Goal: Task Accomplishment & Management: Complete application form

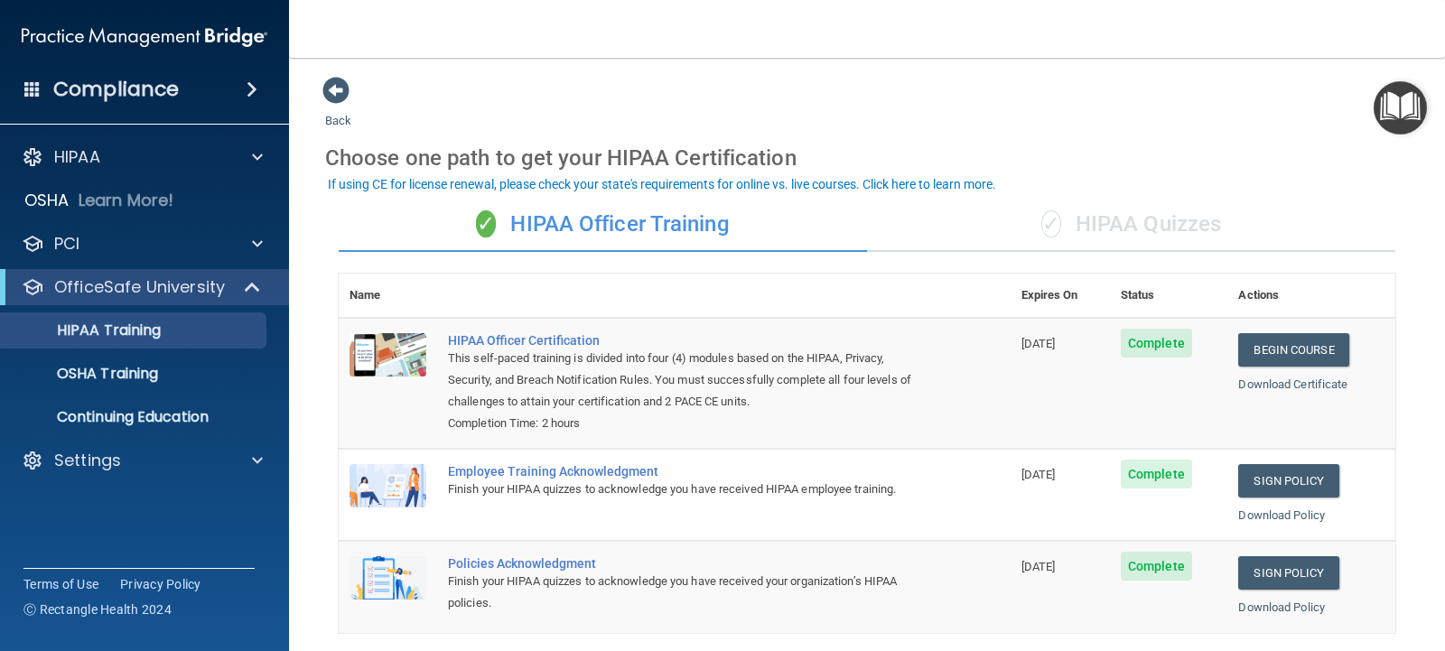
click at [1055, 2] on nav "Toggle navigation [PERSON_NAME] [PERSON_NAME][EMAIL_ADDRESS][PERSON_NAME][DOMAI…" at bounding box center [867, 29] width 1156 height 58
click at [110, 460] on p "Settings" at bounding box center [87, 461] width 67 height 22
click at [96, 541] on p "My Users" at bounding box center [135, 547] width 247 height 18
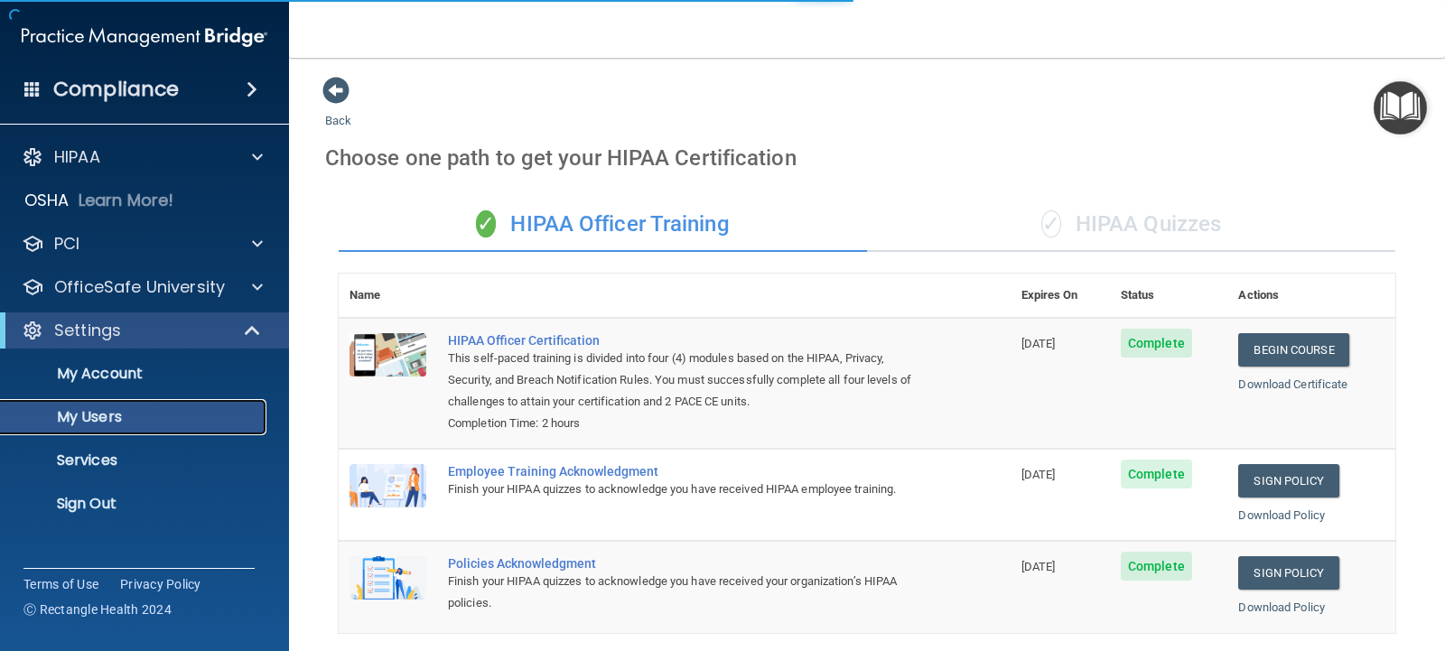
select select "20"
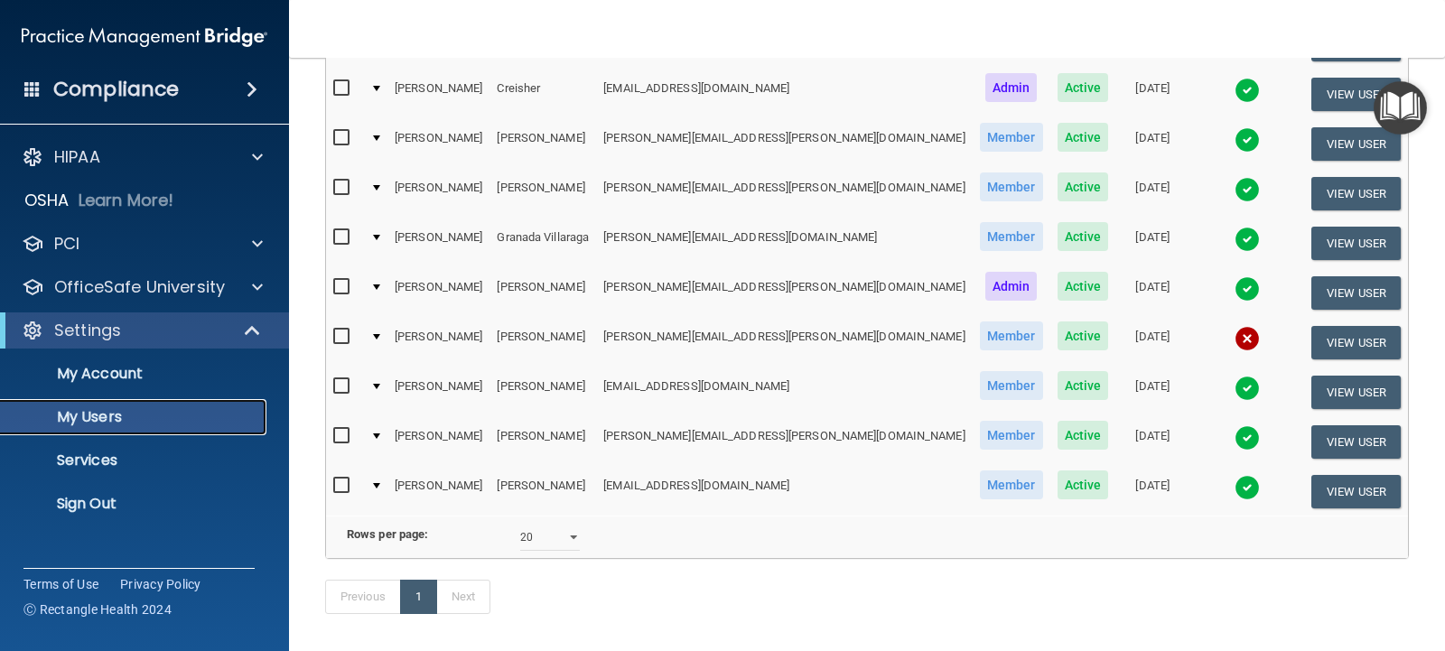
scroll to position [166, 0]
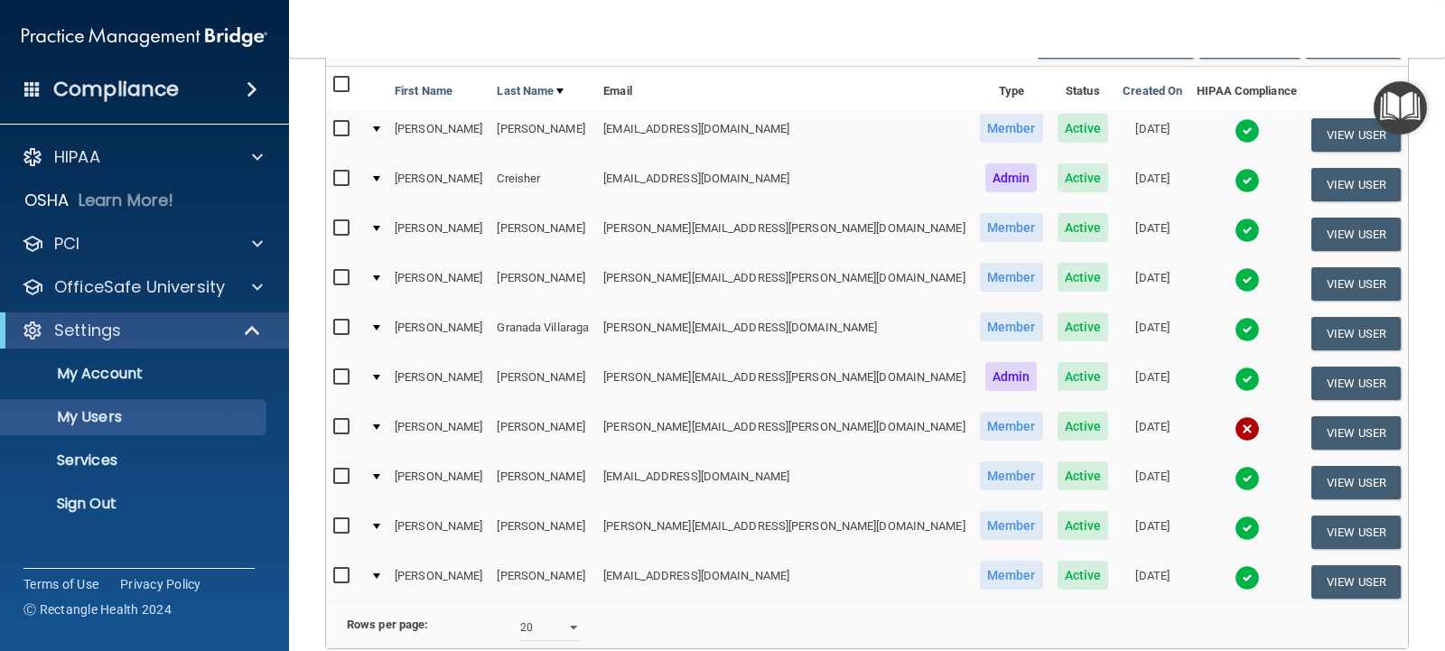
click at [1235, 427] on img at bounding box center [1247, 428] width 25 height 25
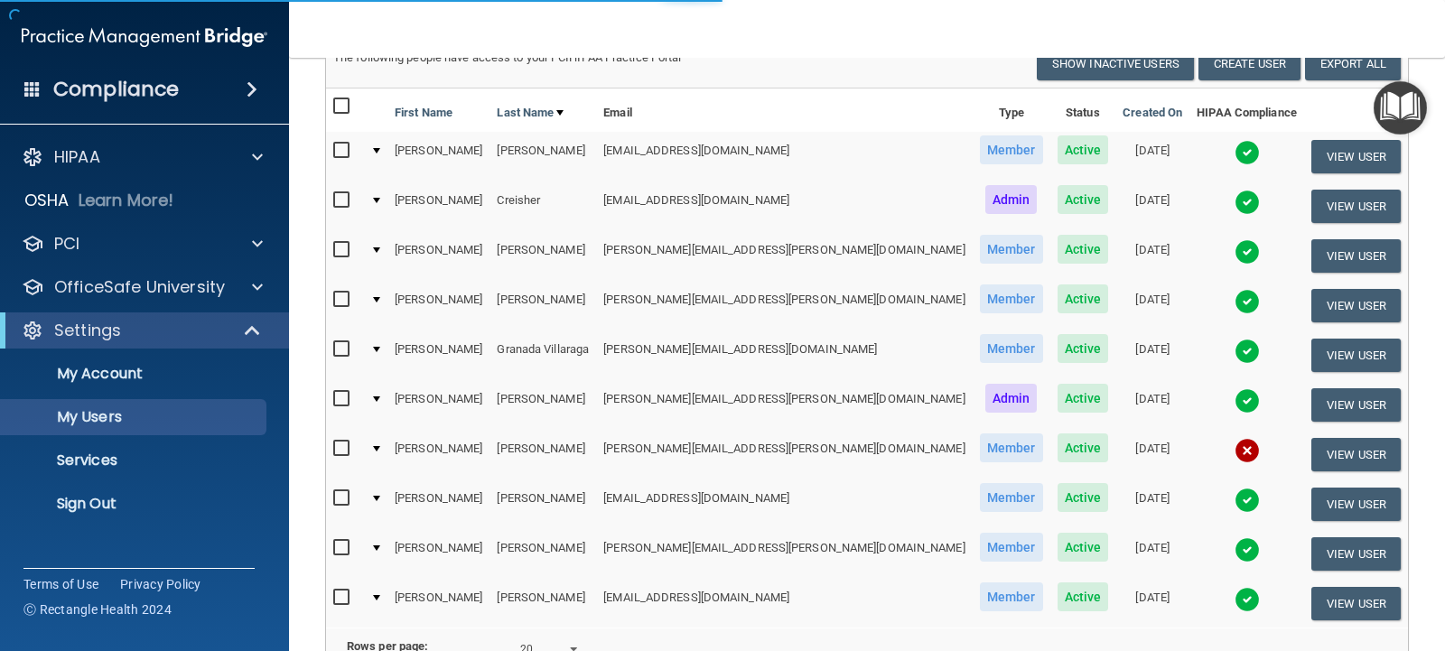
click at [1235, 444] on img at bounding box center [1247, 450] width 25 height 25
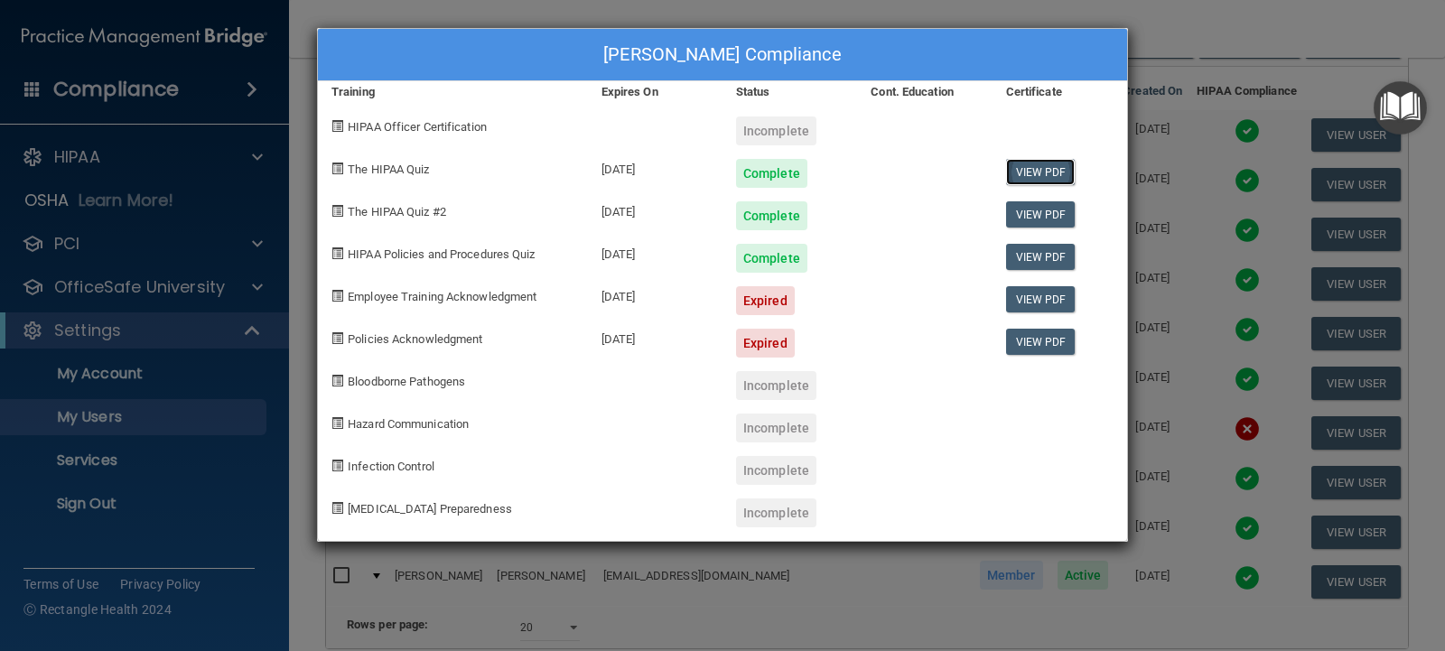
click at [1052, 173] on link "View PDF" at bounding box center [1041, 172] width 70 height 26
click at [81, 331] on div "[PERSON_NAME] Compliance Training Expires On Status Cont. Education Certificate…" at bounding box center [722, 325] width 1445 height 651
click at [98, 463] on div "[PERSON_NAME] Compliance Training Expires On Status Cont. Education Certificate…" at bounding box center [722, 325] width 1445 height 651
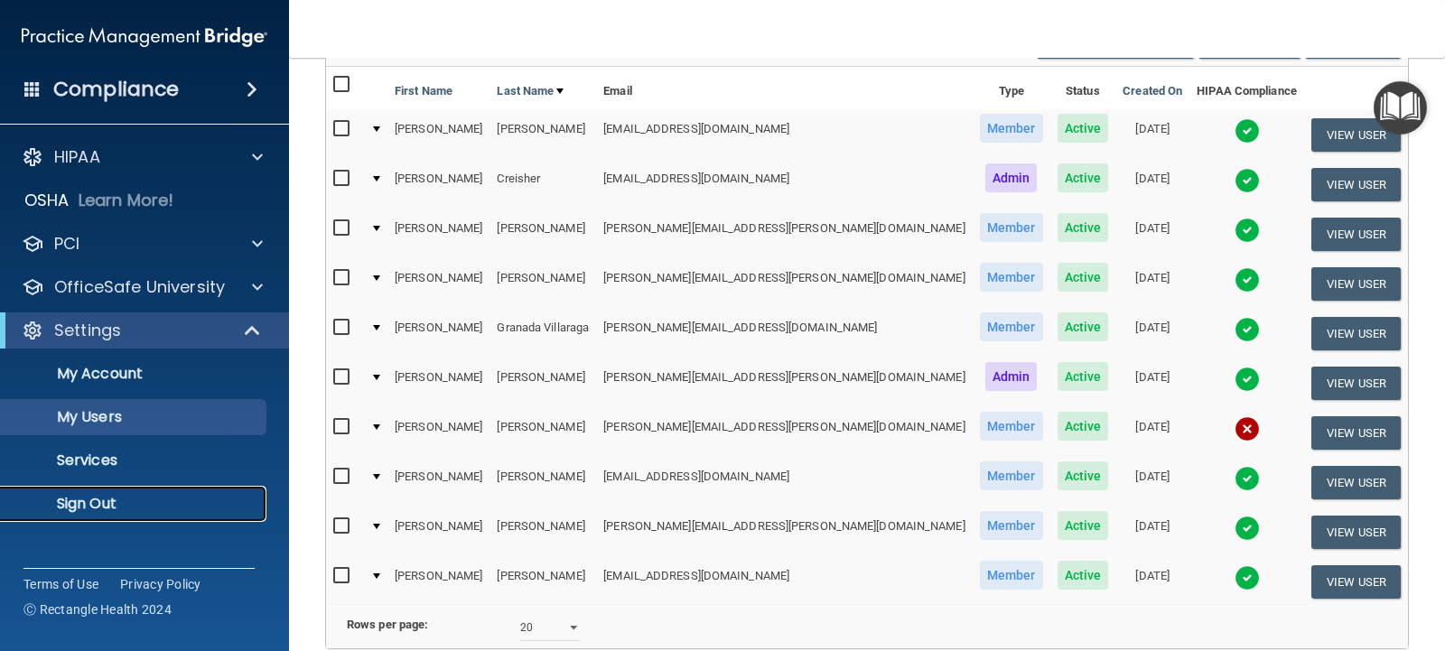
click at [92, 498] on p "Sign Out" at bounding box center [135, 504] width 247 height 18
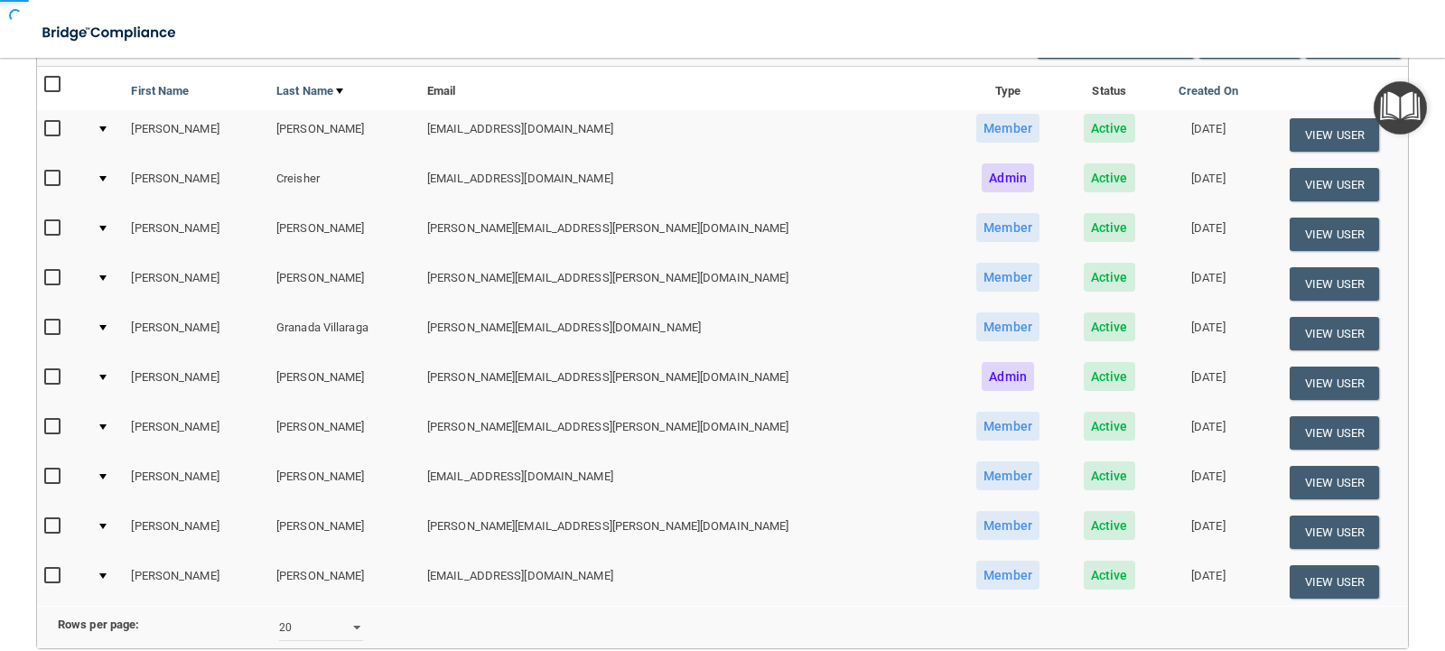
scroll to position [17, 0]
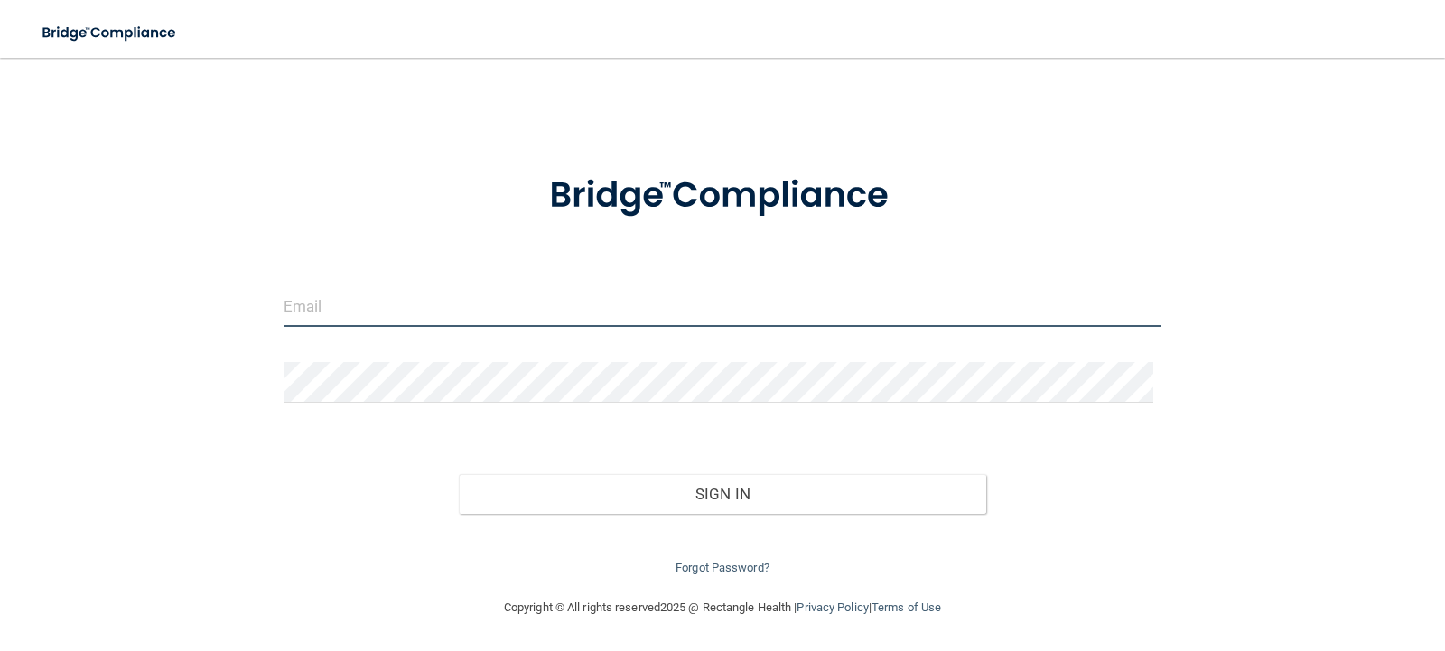
click at [337, 298] on input "email" at bounding box center [723, 306] width 879 height 41
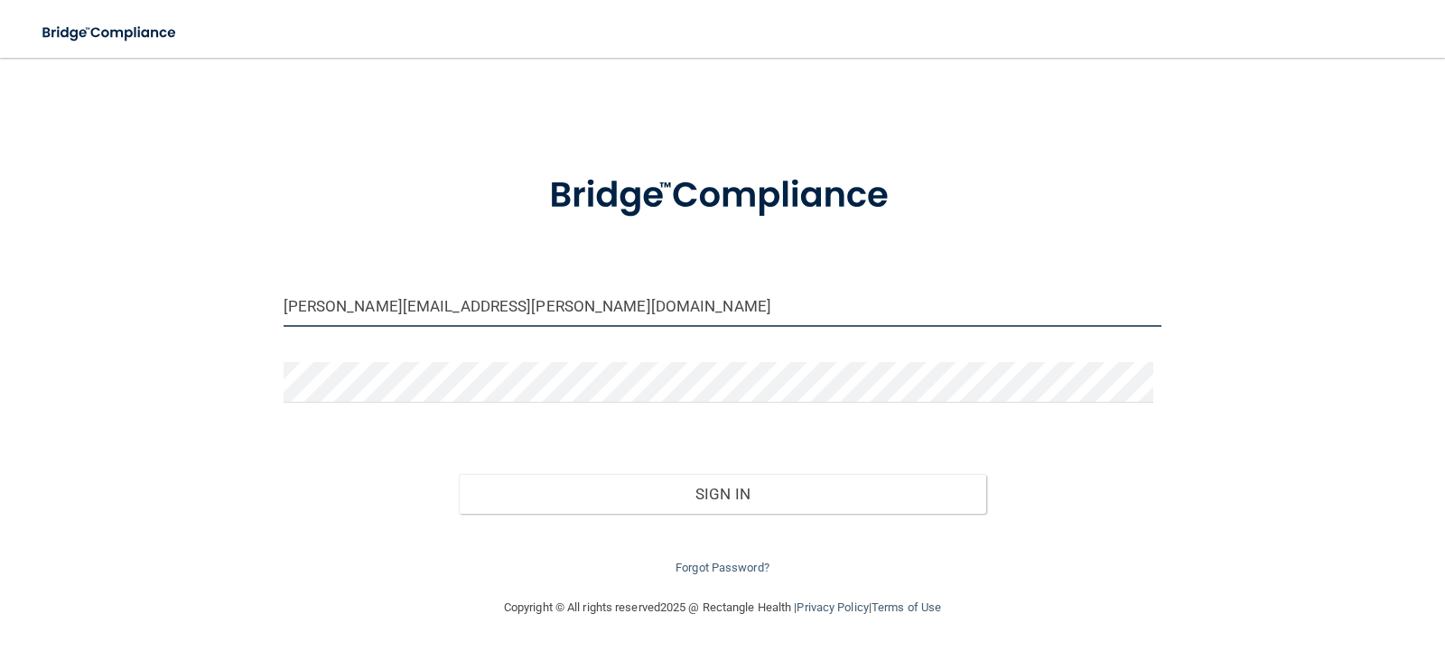
type input "[PERSON_NAME][EMAIL_ADDRESS][PERSON_NAME][DOMAIN_NAME]"
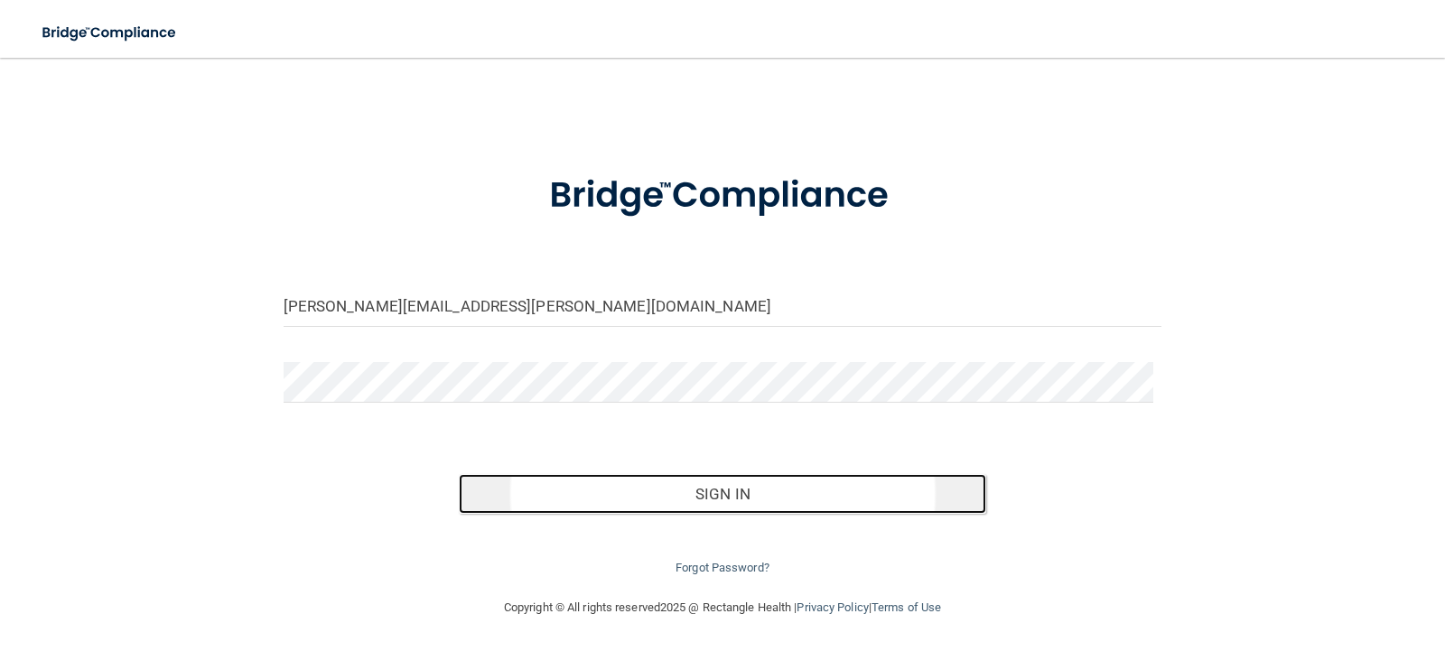
click at [673, 503] on button "Sign In" at bounding box center [723, 494] width 528 height 40
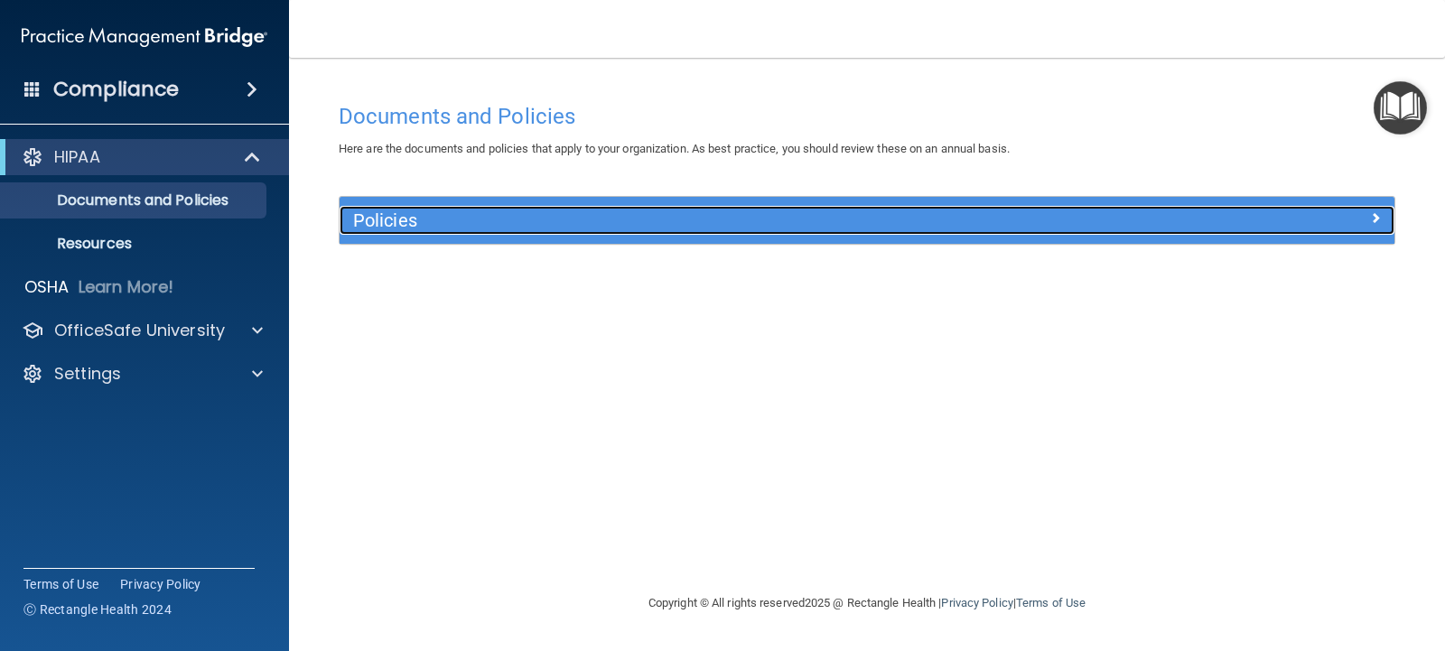
click at [375, 220] on h5 "Policies" at bounding box center [735, 220] width 764 height 20
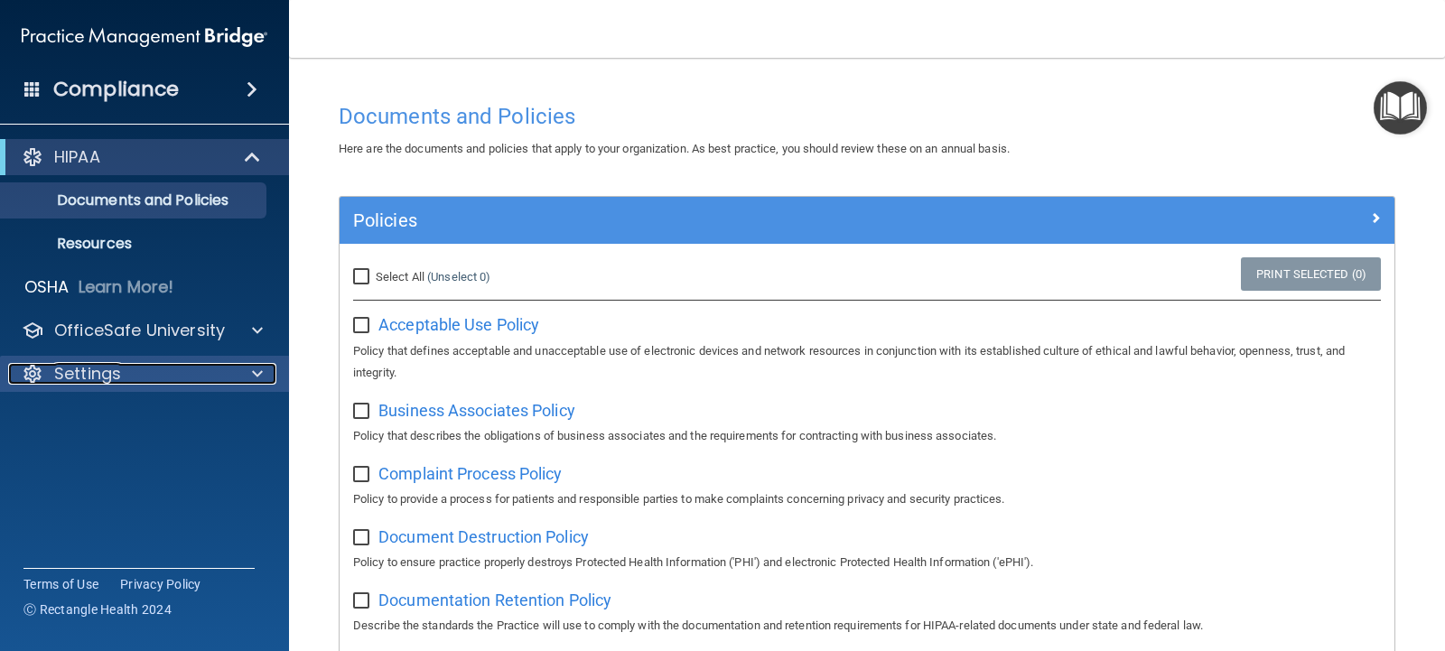
click at [86, 374] on p "Settings" at bounding box center [87, 374] width 67 height 22
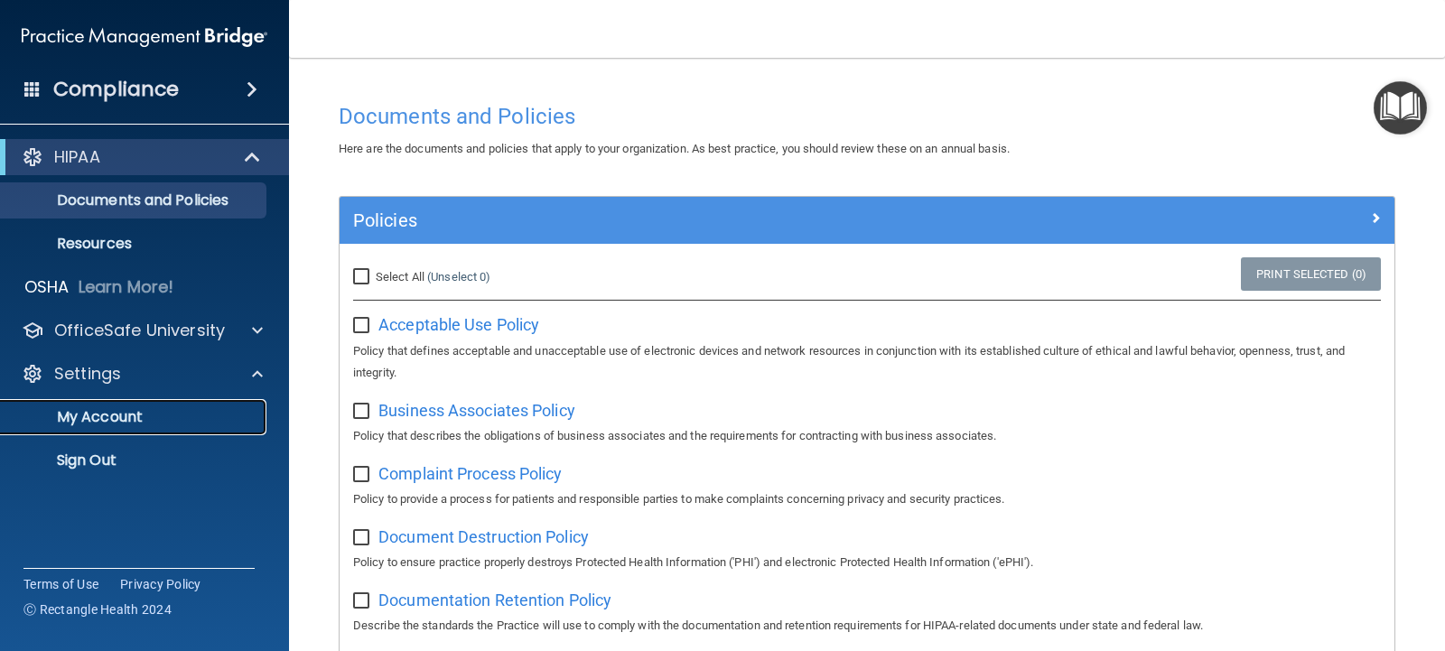
click at [104, 417] on p "My Account" at bounding box center [135, 417] width 247 height 18
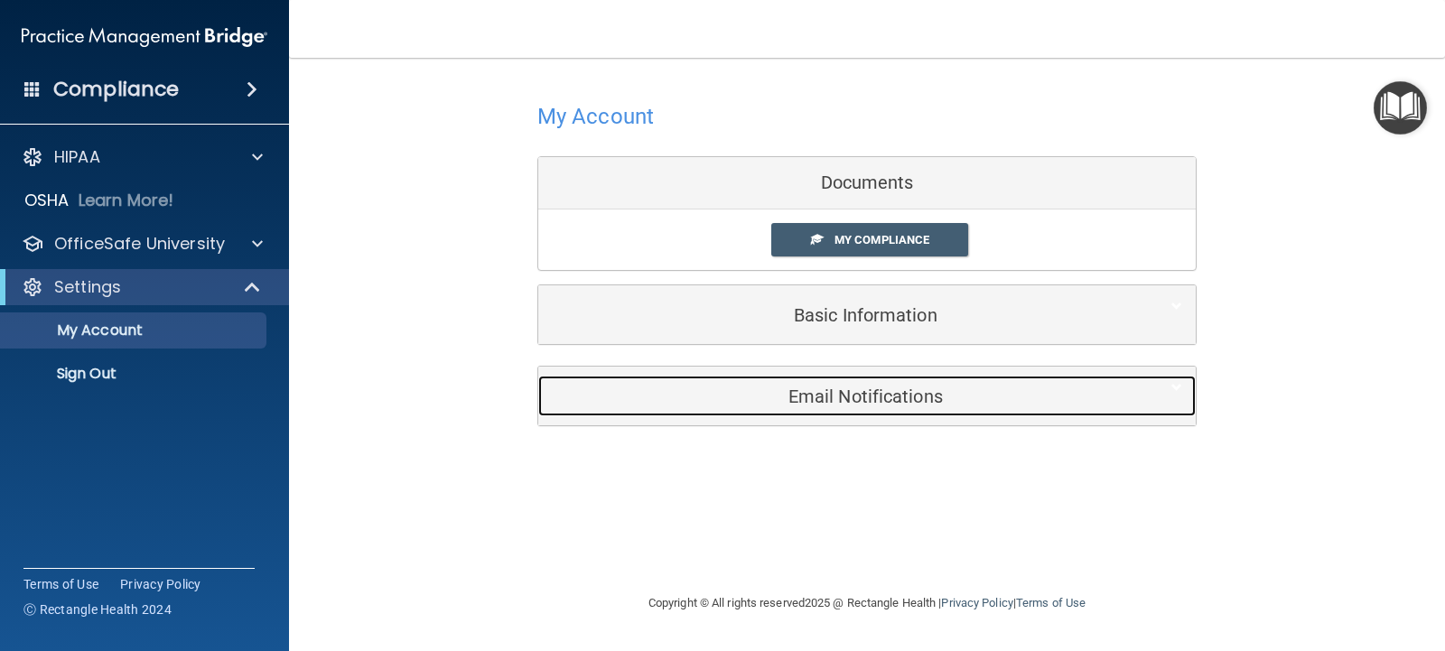
click at [852, 400] on h5 "Email Notifications" at bounding box center [839, 397] width 575 height 20
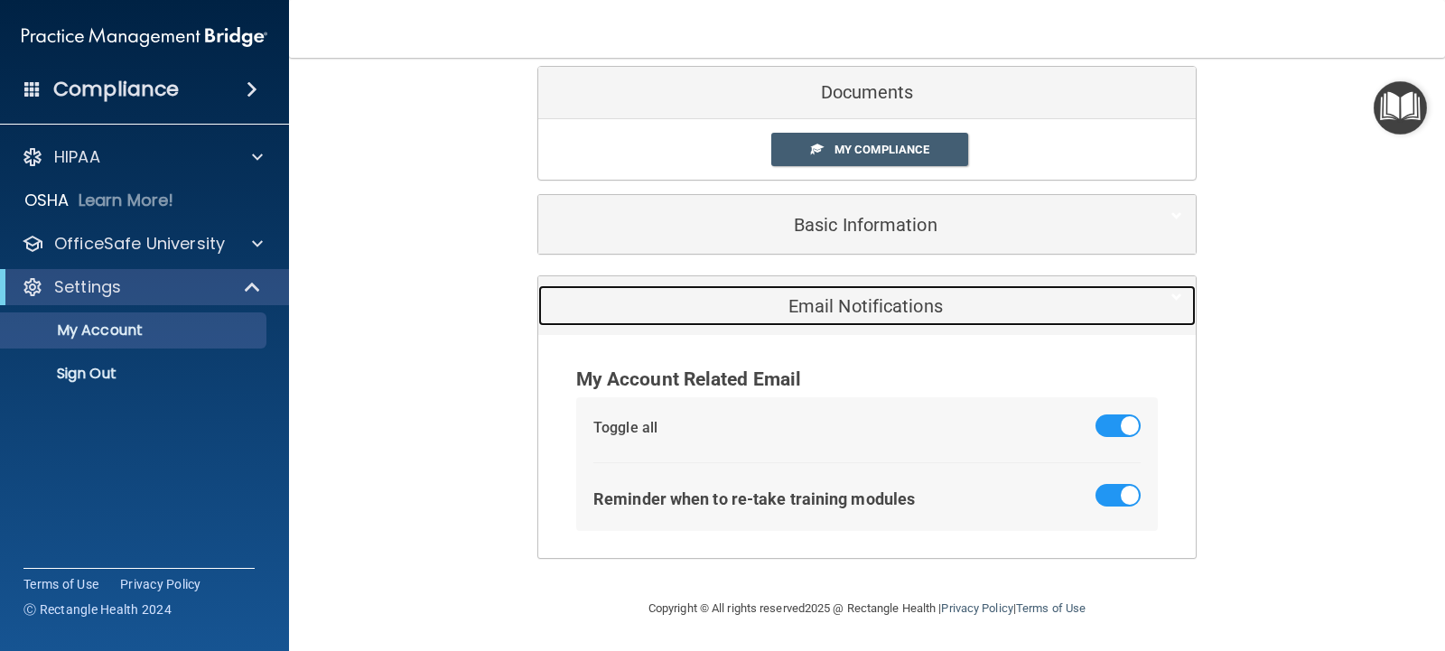
scroll to position [91, 0]
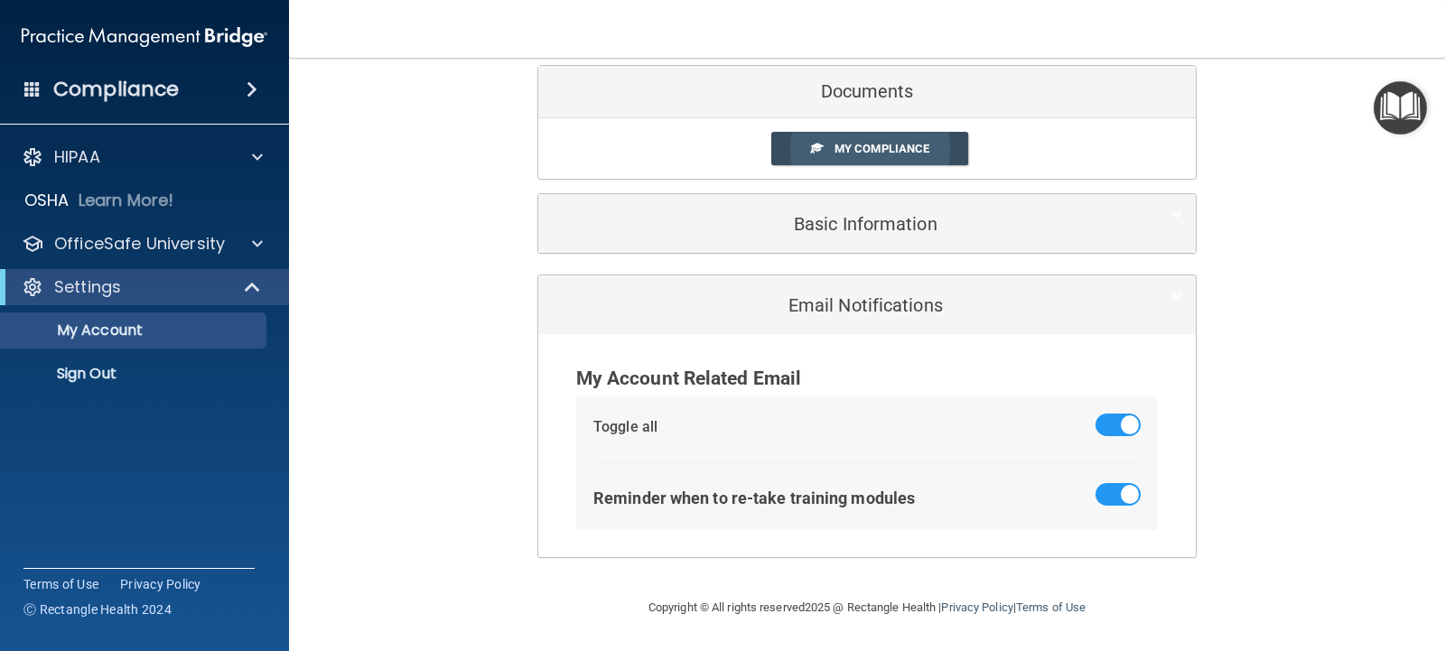
drag, startPoint x: 854, startPoint y: 145, endPoint x: 845, endPoint y: 160, distance: 17.0
click at [854, 144] on span "My Compliance" at bounding box center [882, 149] width 95 height 14
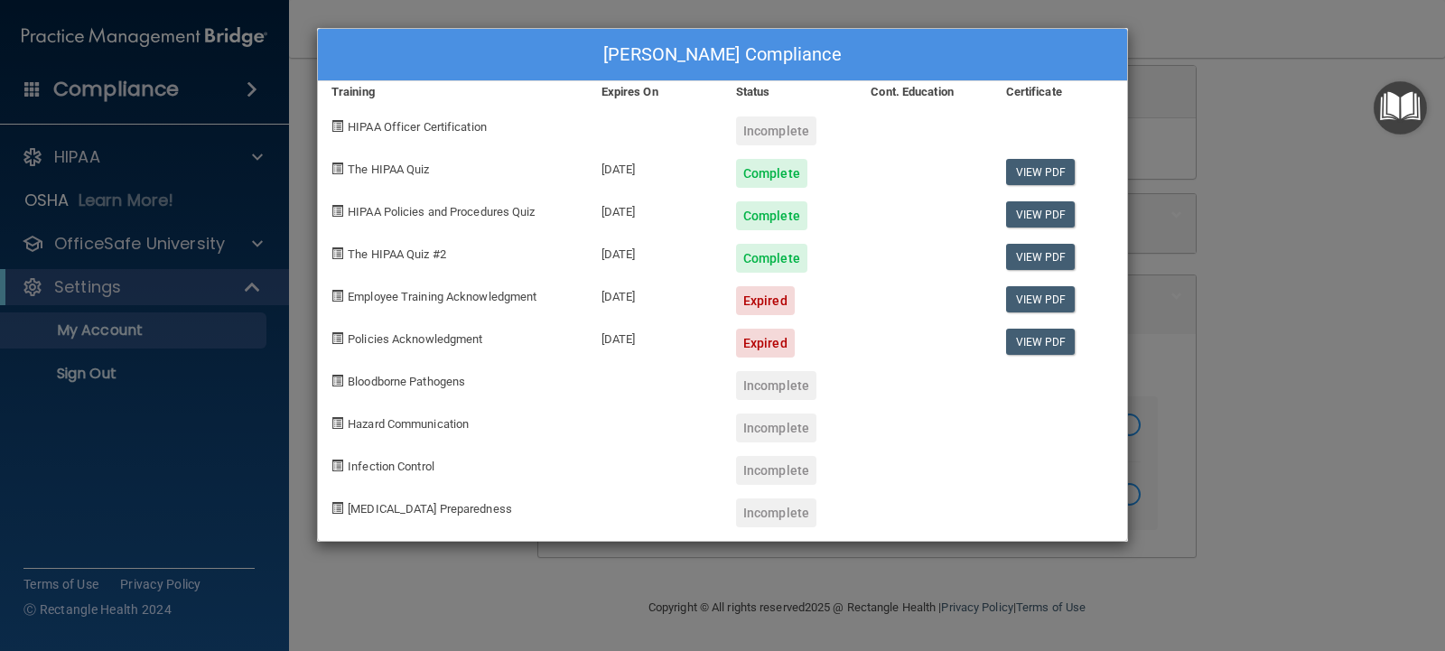
click at [1233, 123] on div "[PERSON_NAME] Compliance Training Expires On Status Cont. Education Certificate…" at bounding box center [722, 325] width 1445 height 651
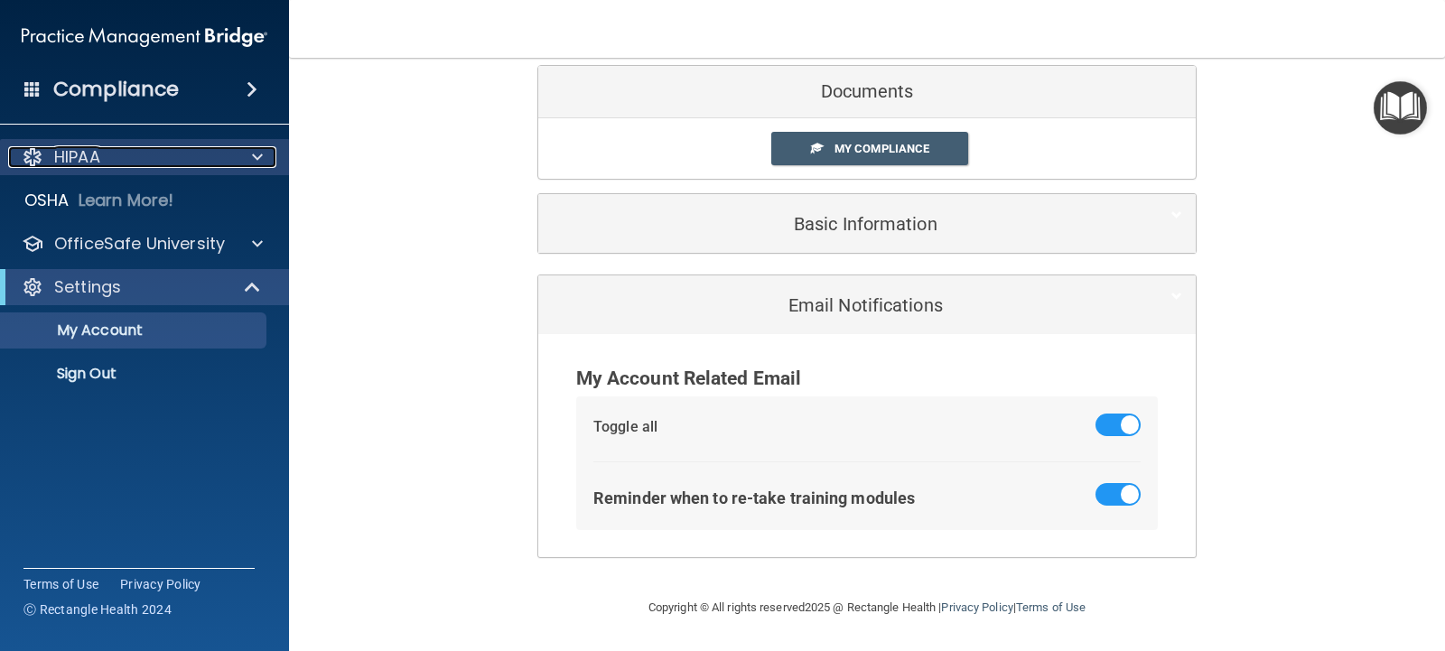
click at [100, 158] on p "HIPAA" at bounding box center [77, 157] width 46 height 22
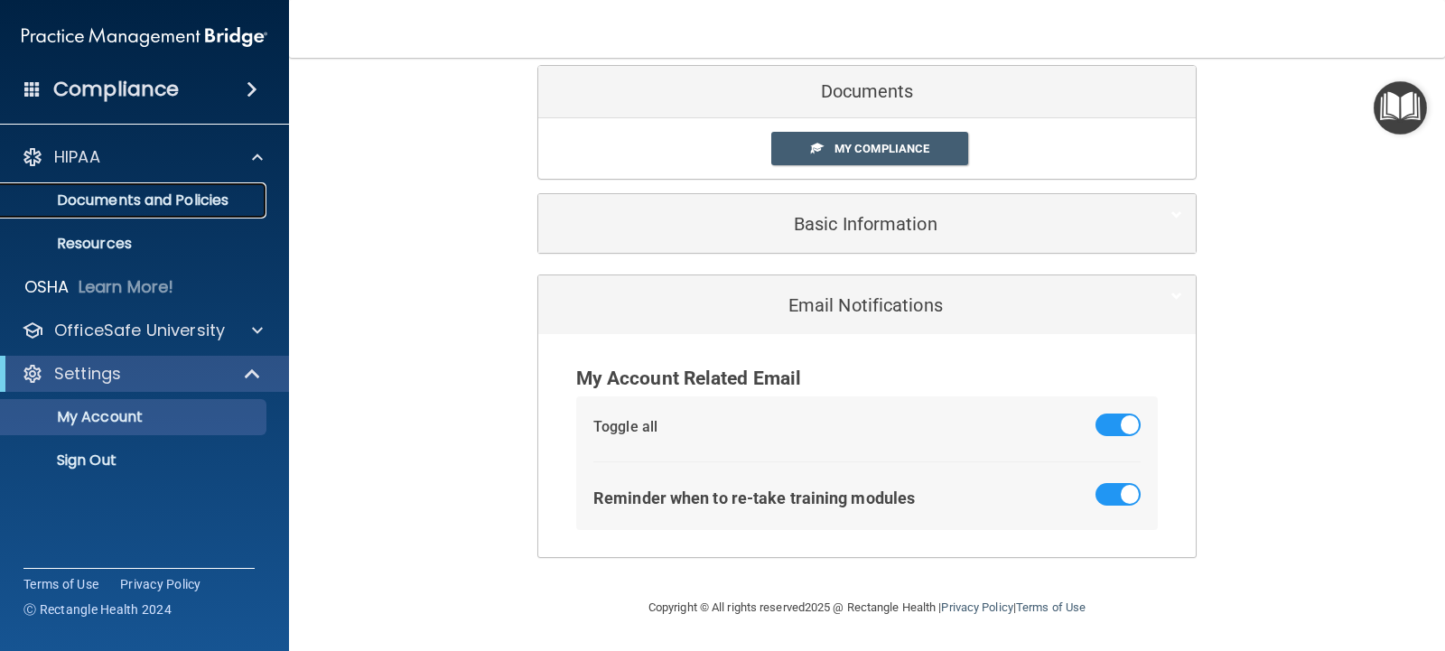
click at [104, 193] on p "Documents and Policies" at bounding box center [135, 201] width 247 height 18
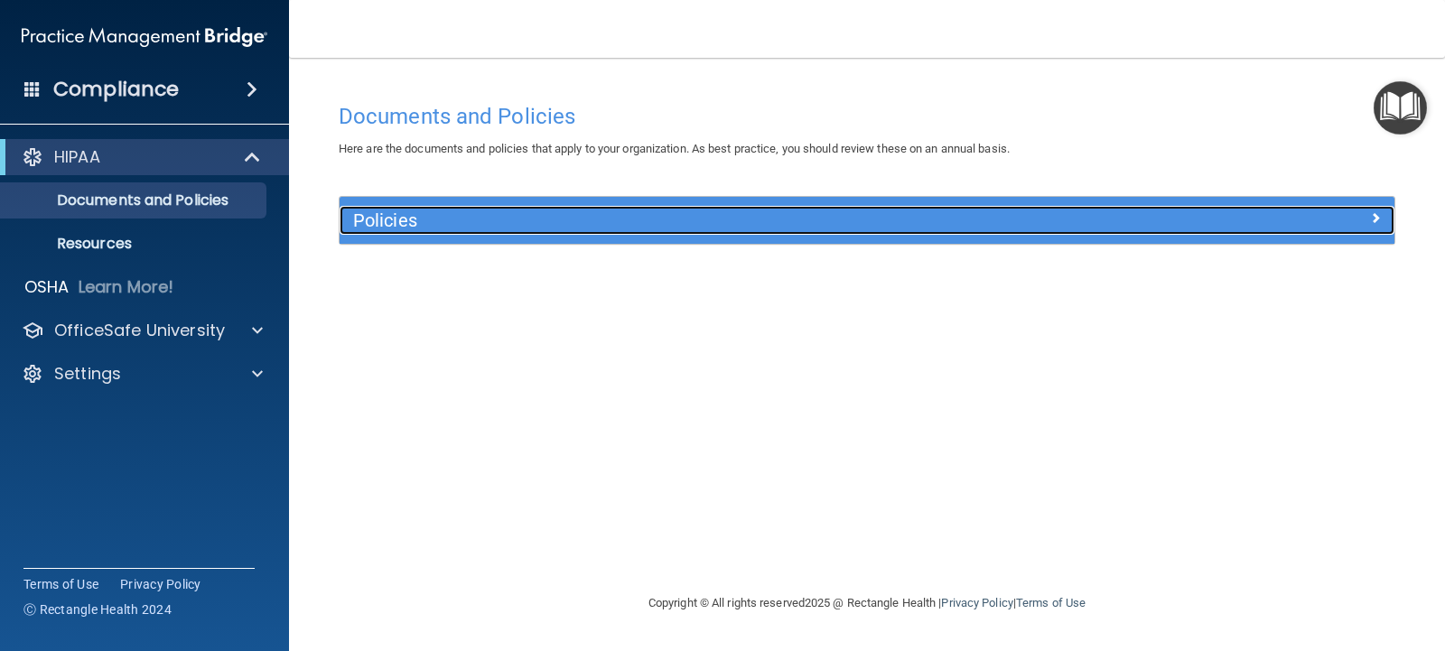
click at [397, 224] on h5 "Policies" at bounding box center [735, 220] width 764 height 20
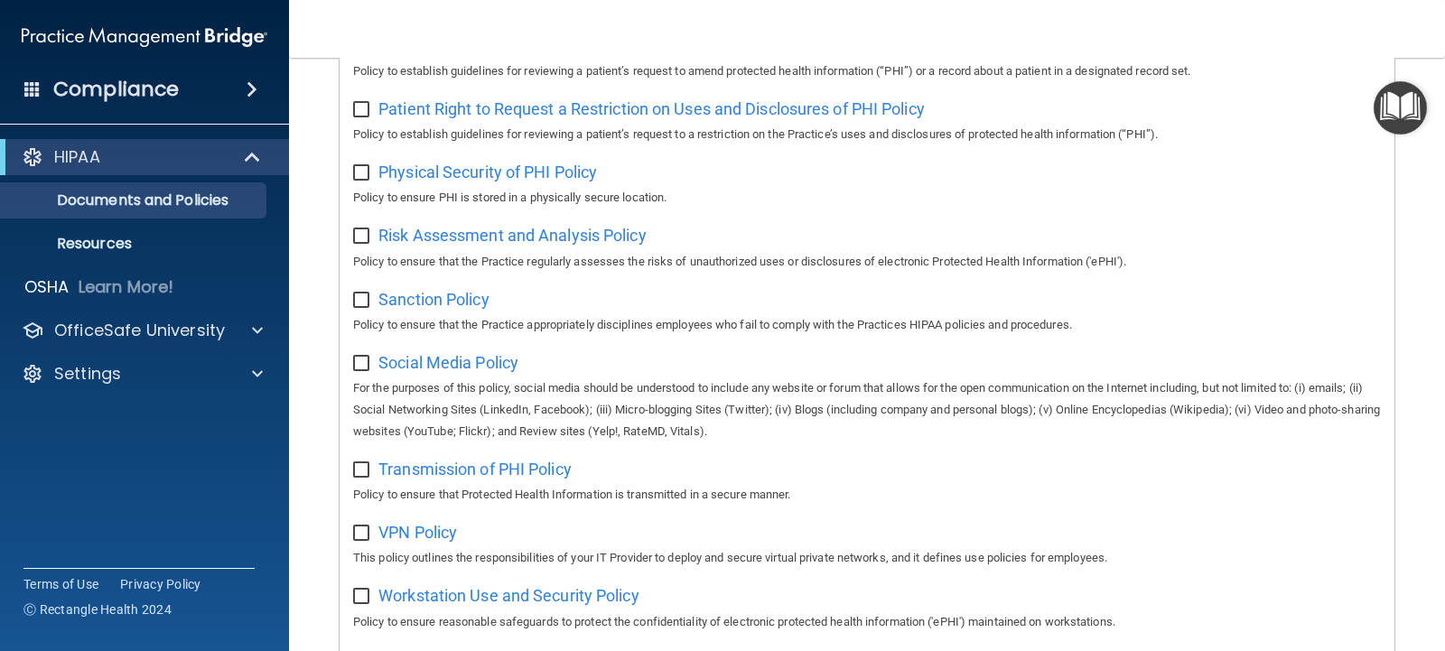
scroll to position [1204, 0]
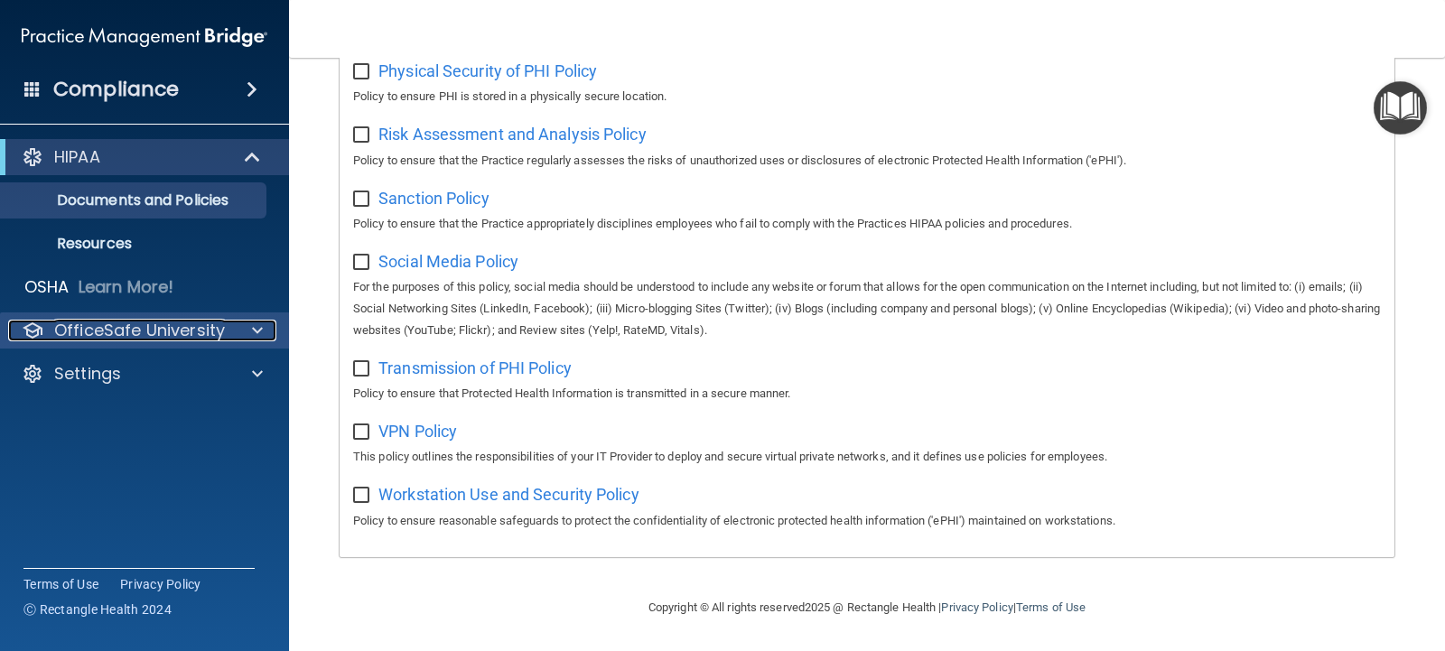
click at [115, 327] on p "OfficeSafe University" at bounding box center [139, 331] width 171 height 22
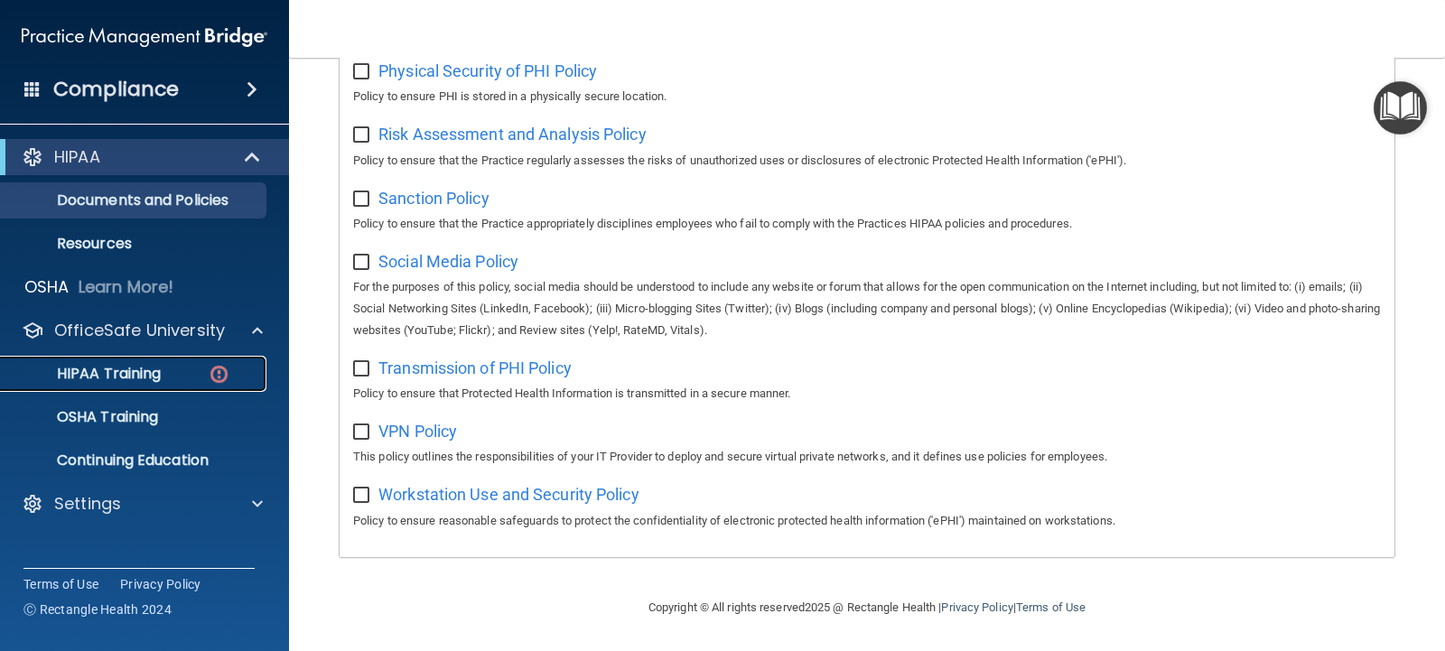
click at [117, 372] on p "HIPAA Training" at bounding box center [86, 374] width 149 height 18
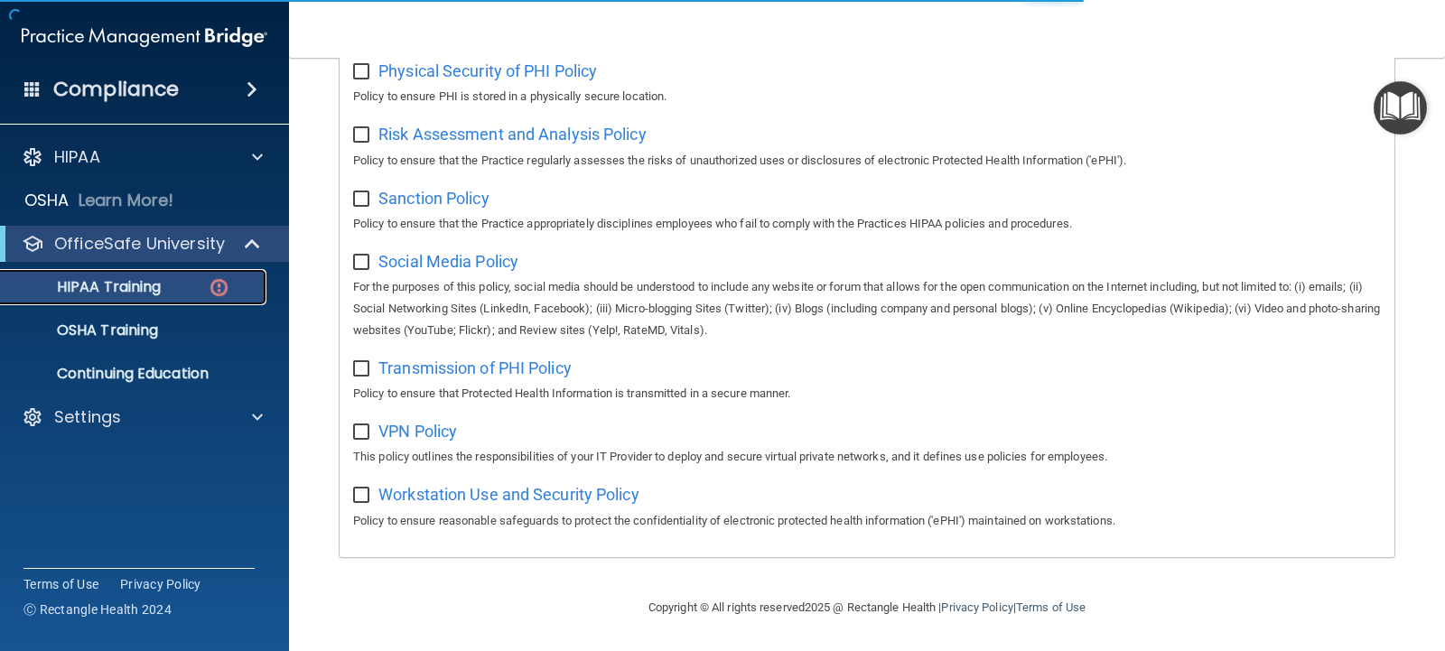
scroll to position [709, 0]
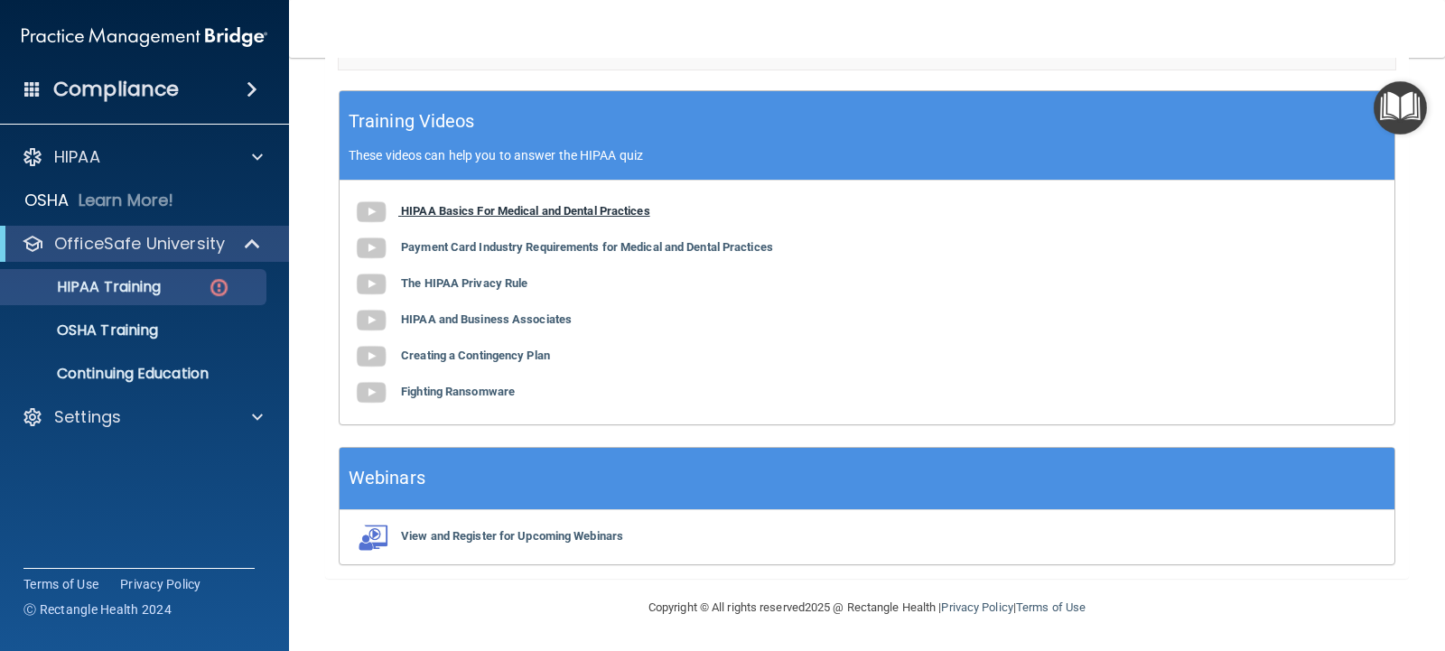
click at [463, 207] on b "HIPAA Basics For Medical and Dental Practices" at bounding box center [525, 211] width 249 height 14
click at [98, 86] on h4 "Compliance" at bounding box center [116, 89] width 126 height 25
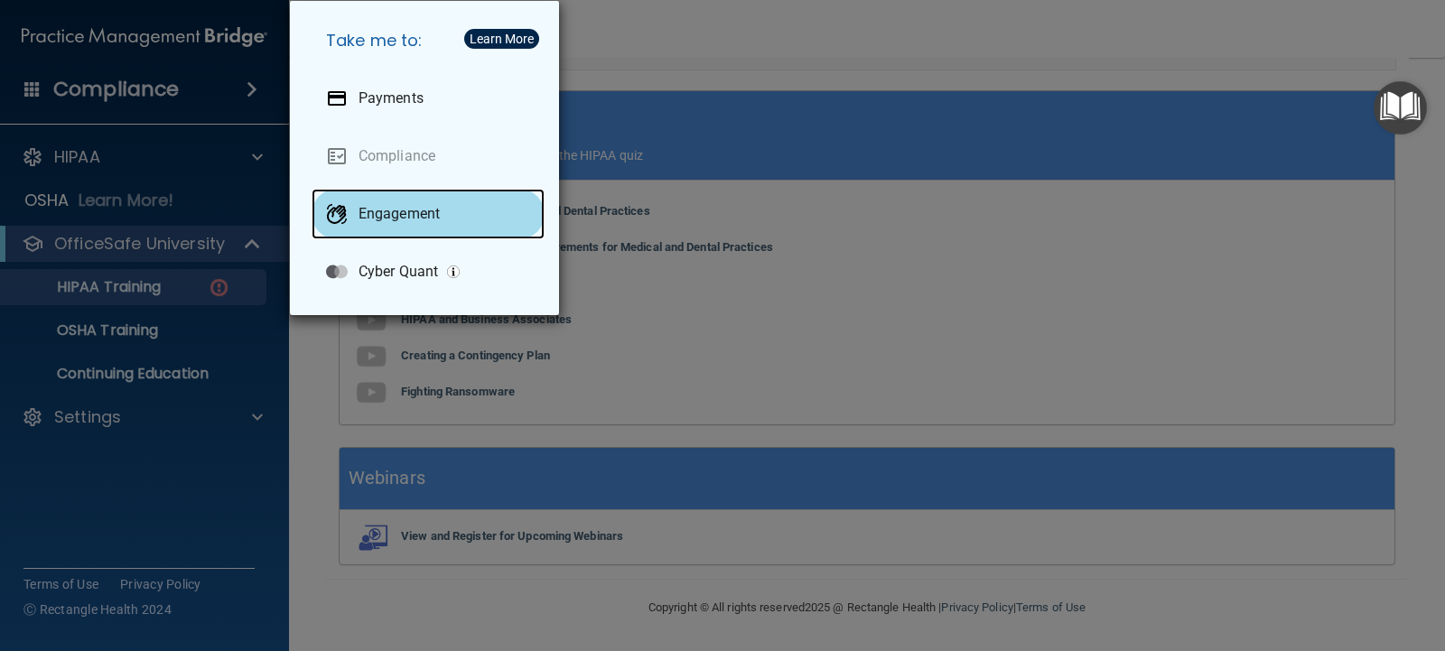
click at [381, 210] on p "Engagement" at bounding box center [399, 214] width 81 height 18
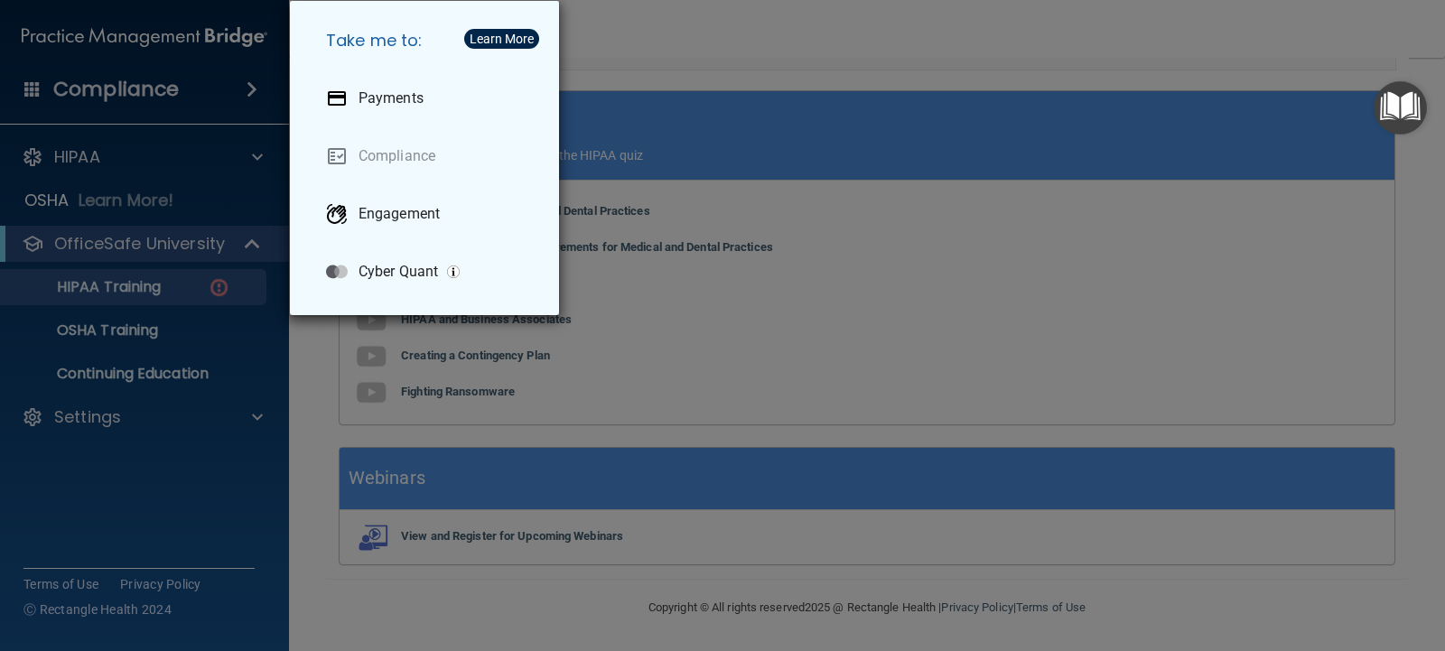
click at [801, 29] on div "Take me to: Payments Compliance Engagement Cyber Quant" at bounding box center [722, 325] width 1445 height 651
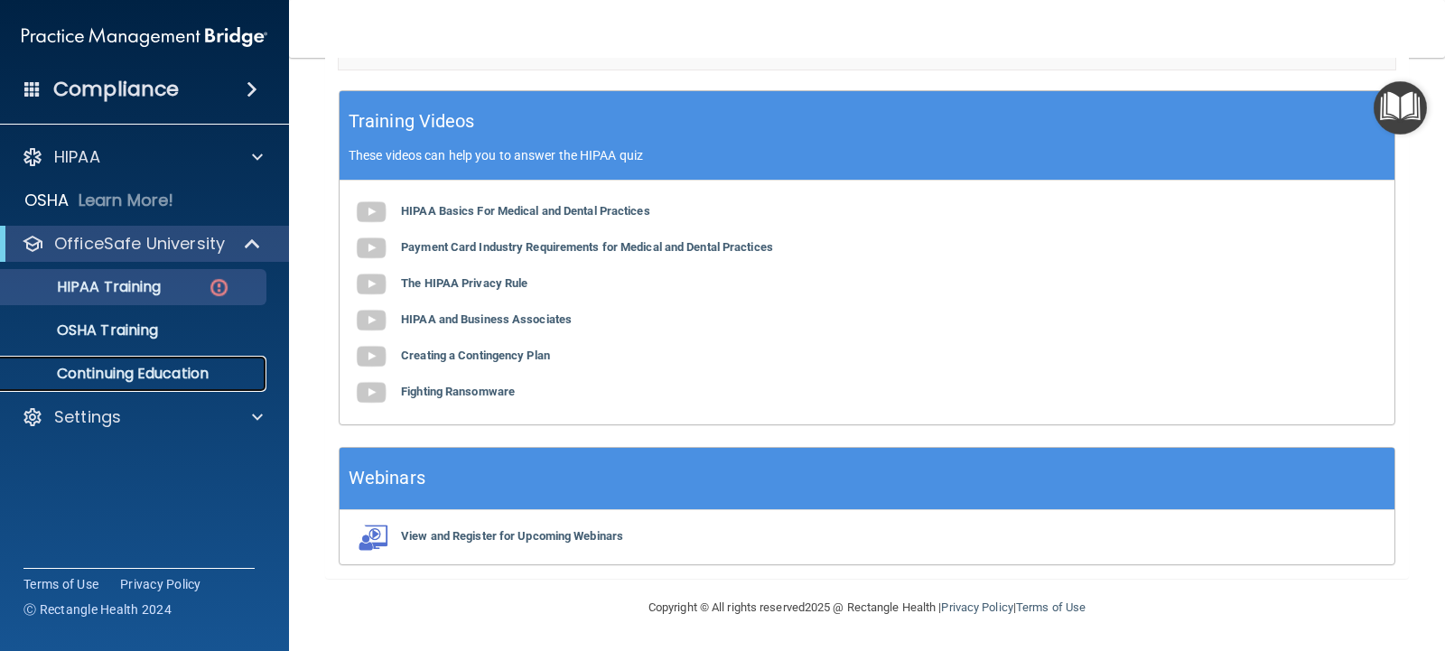
click at [100, 367] on p "Continuing Education" at bounding box center [135, 374] width 247 height 18
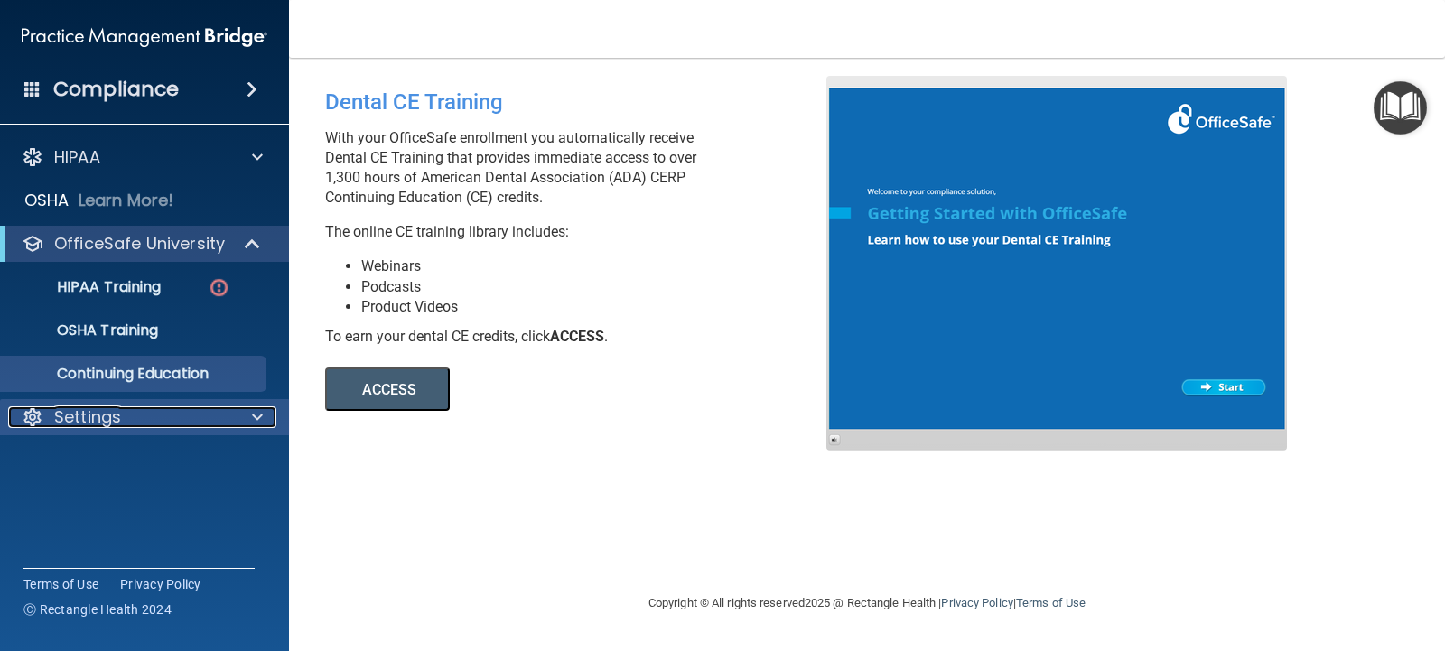
click at [94, 417] on p "Settings" at bounding box center [87, 417] width 67 height 22
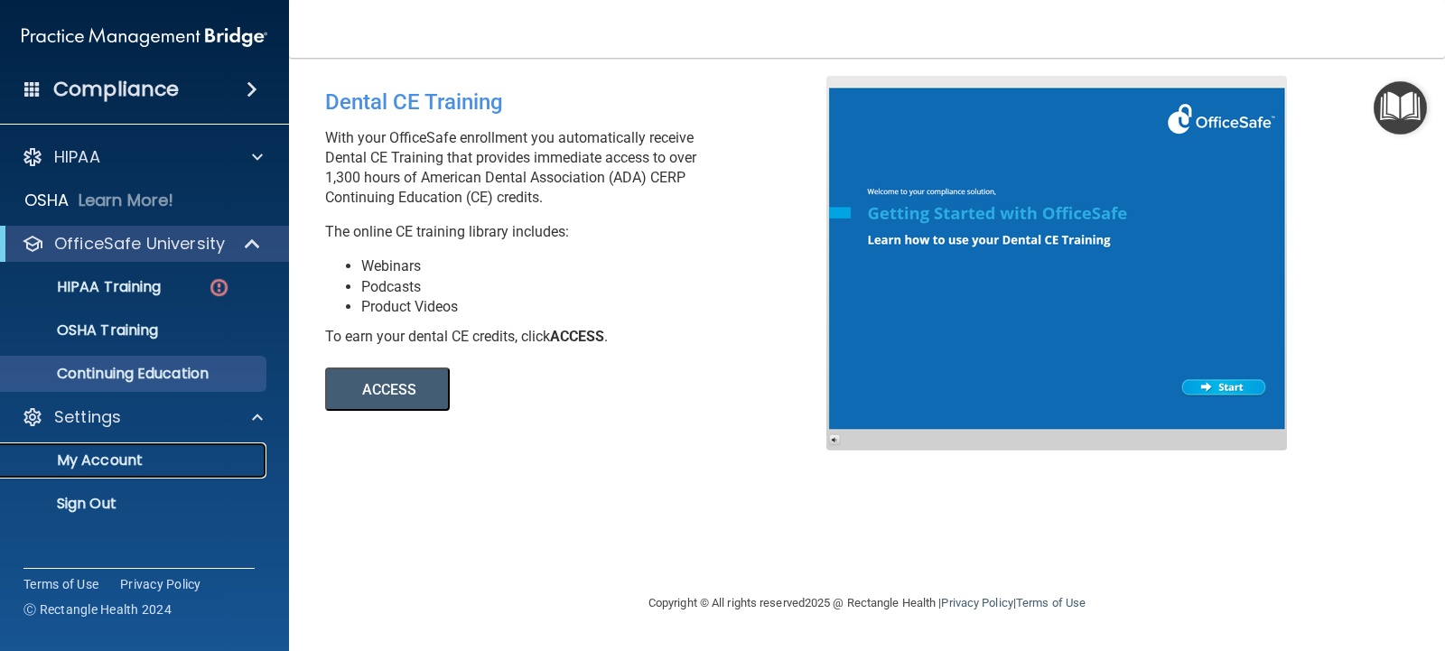
click at [98, 452] on p "My Account" at bounding box center [135, 461] width 247 height 18
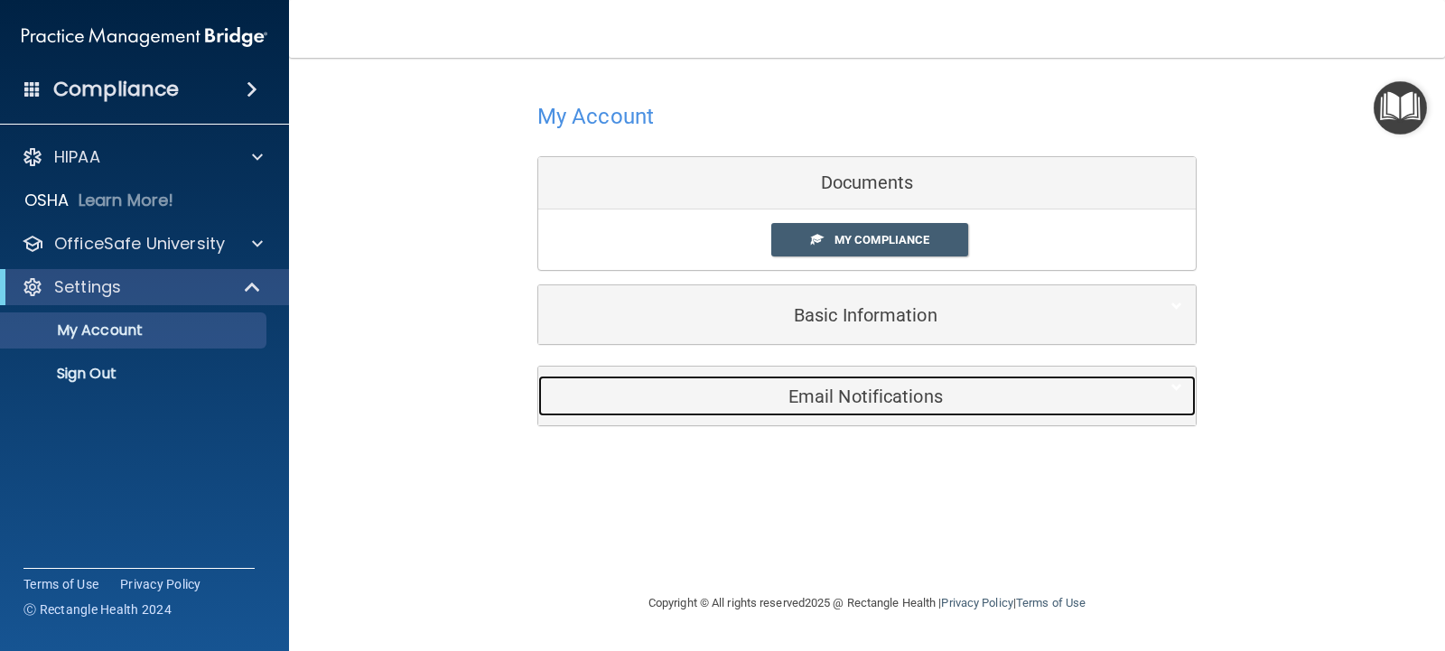
click at [841, 401] on h5 "Email Notifications" at bounding box center [839, 397] width 575 height 20
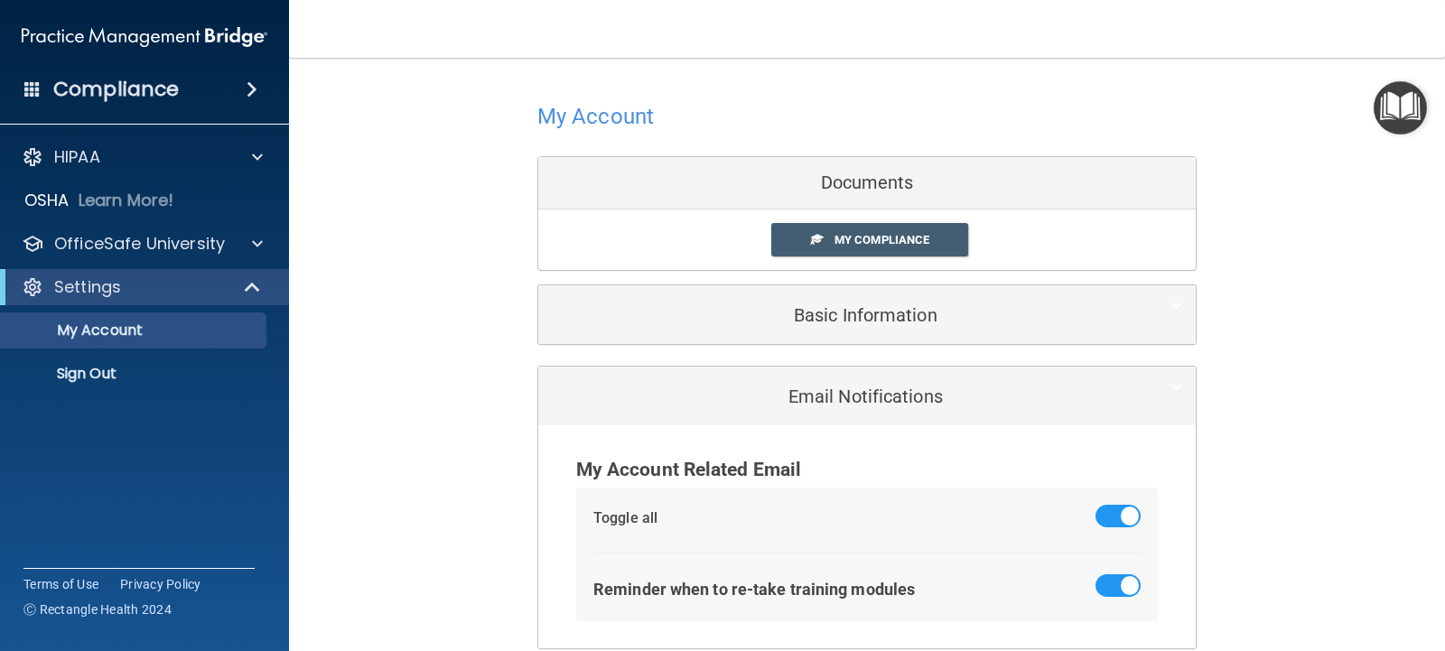
click at [852, 173] on div "Documents" at bounding box center [867, 183] width 658 height 52
click at [862, 233] on span "My Compliance" at bounding box center [882, 240] width 95 height 14
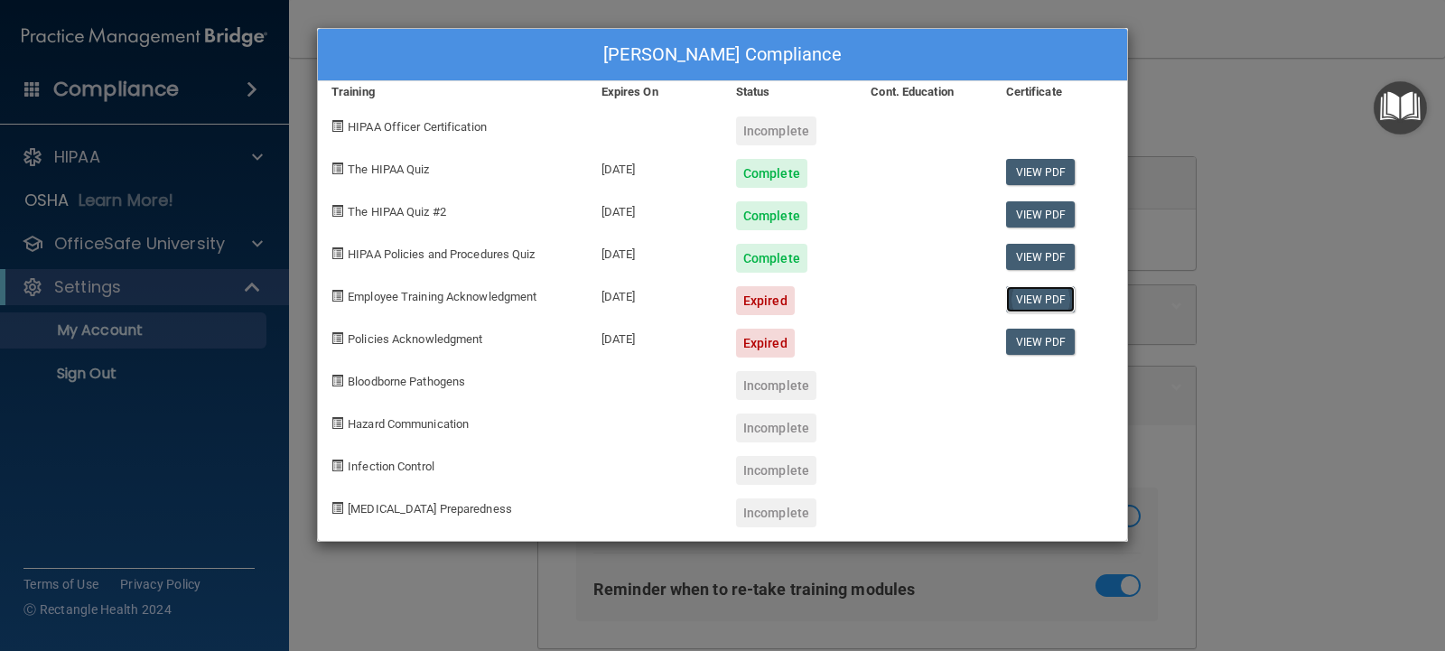
click at [1023, 292] on link "View PDF" at bounding box center [1041, 299] width 70 height 26
click at [90, 243] on div "[PERSON_NAME] Compliance Training Expires On Status Cont. Education Certificate…" at bounding box center [722, 325] width 1445 height 651
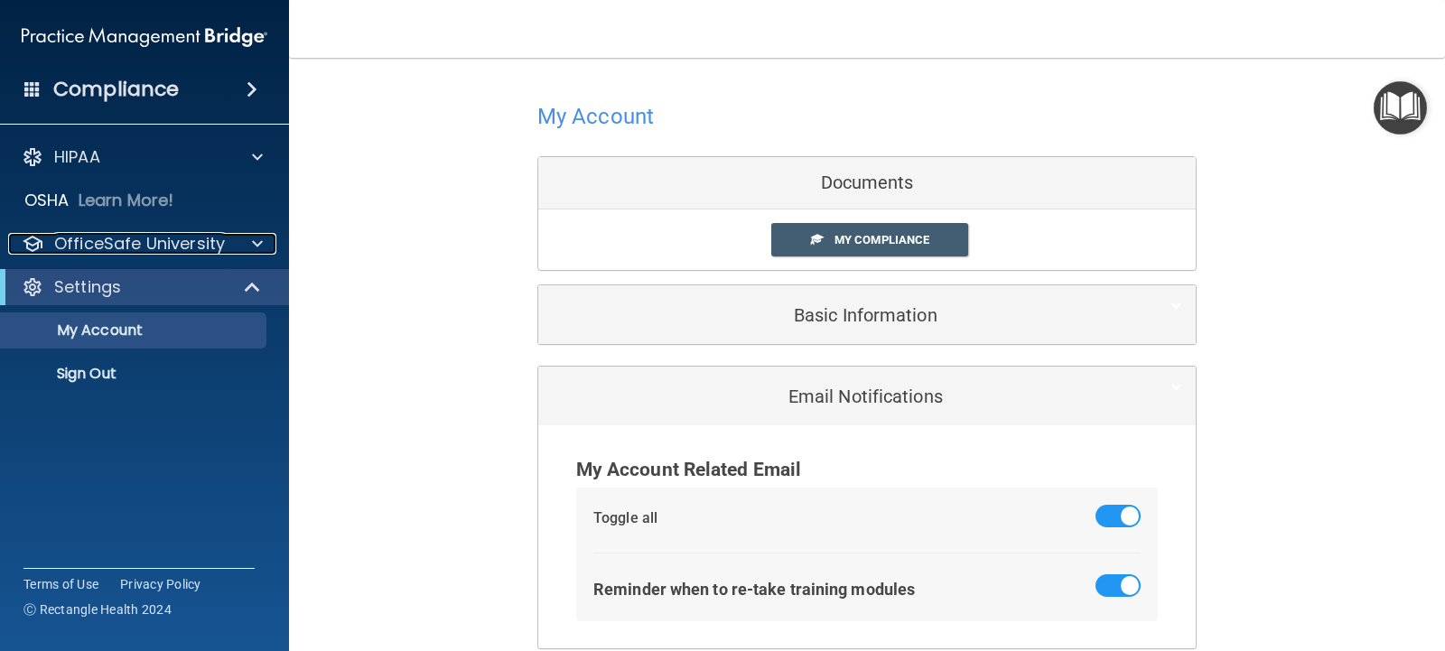
click at [90, 243] on p "OfficeSafe University" at bounding box center [139, 244] width 171 height 22
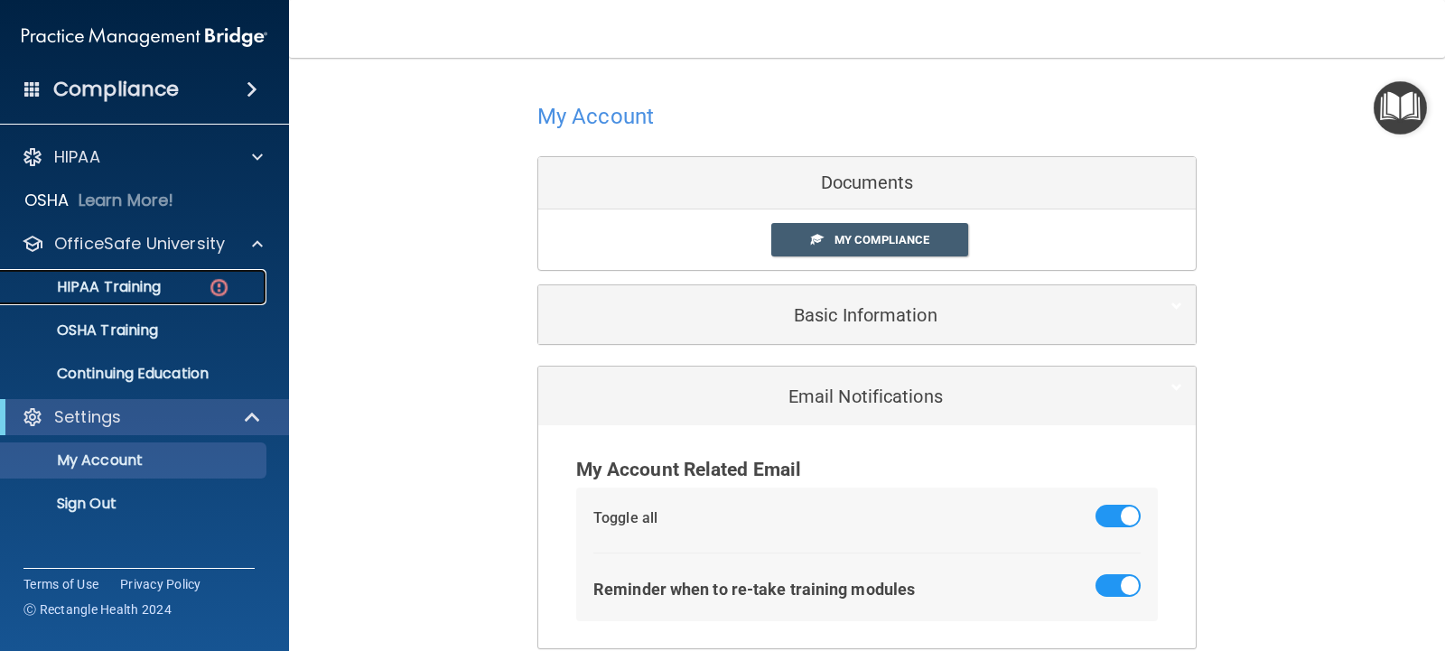
click at [108, 280] on p "HIPAA Training" at bounding box center [86, 287] width 149 height 18
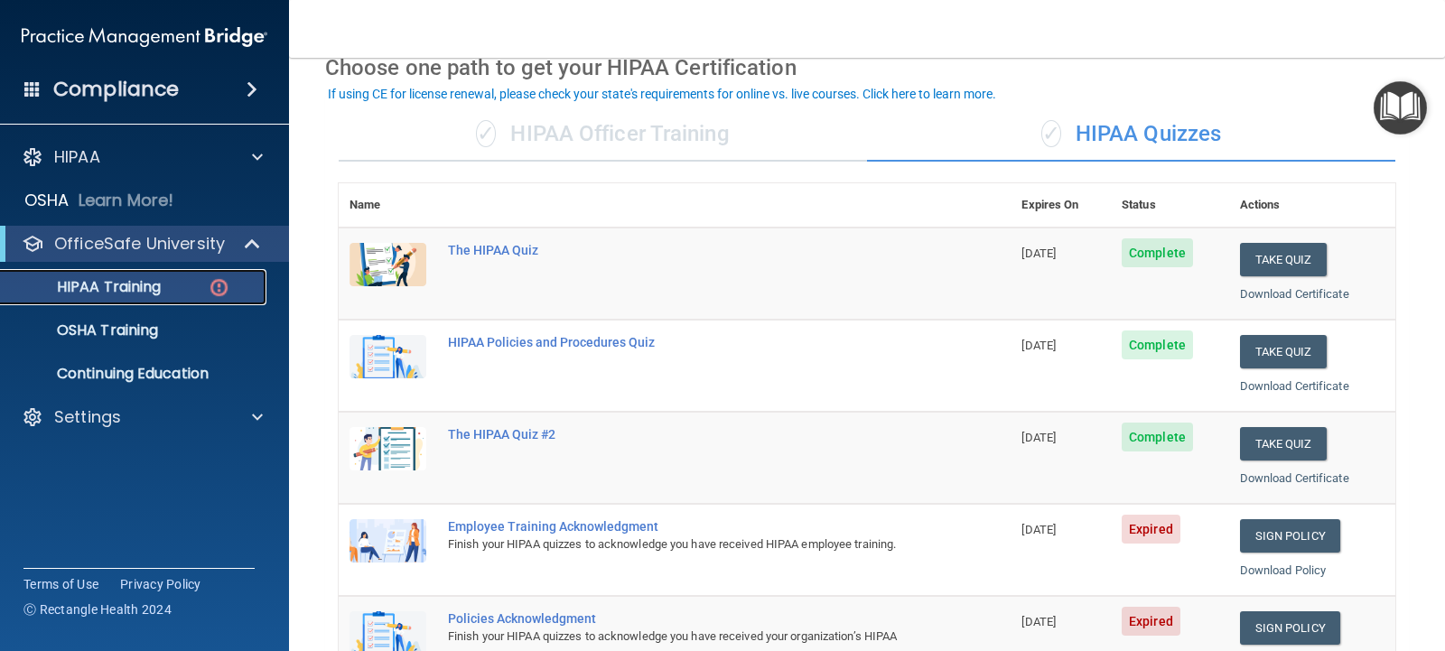
scroll to position [181, 0]
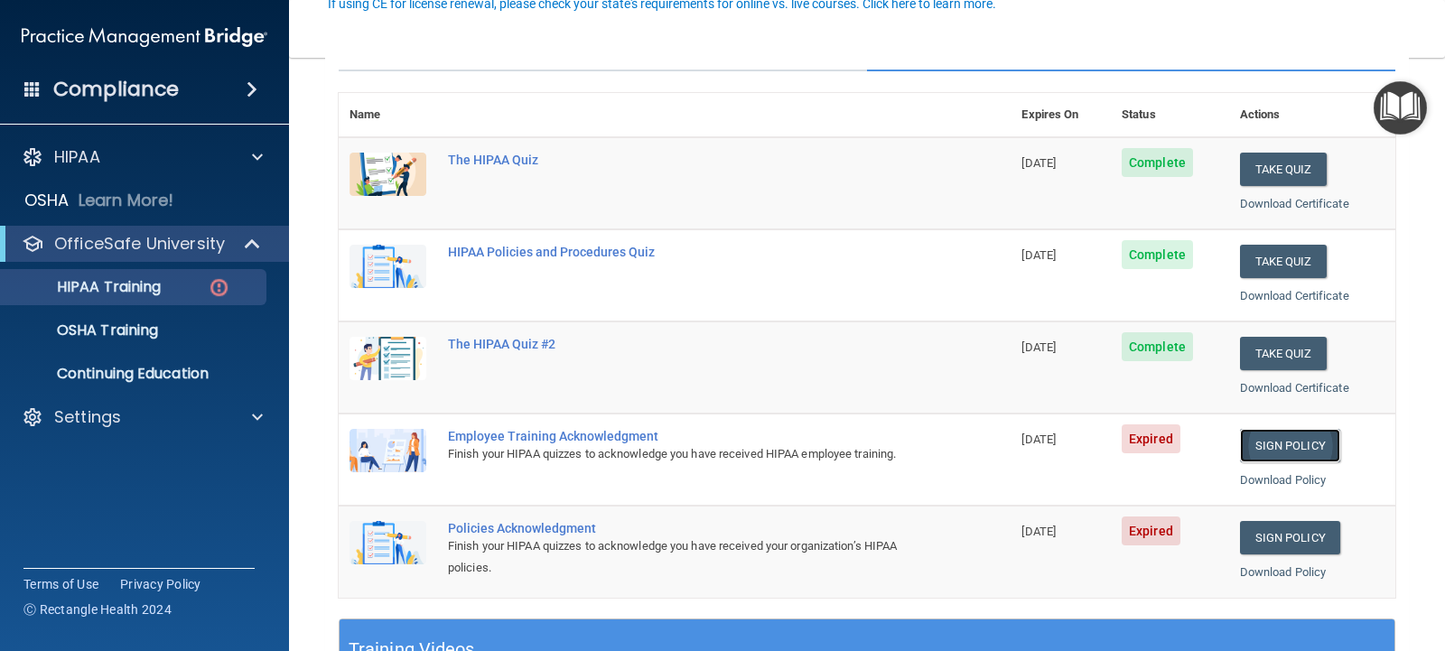
click at [1278, 444] on link "Sign Policy" at bounding box center [1290, 445] width 100 height 33
click at [1285, 531] on link "Sign Policy" at bounding box center [1290, 537] width 100 height 33
click at [82, 408] on p "Settings" at bounding box center [87, 417] width 67 height 22
click at [81, 504] on p "Sign Out" at bounding box center [135, 504] width 247 height 18
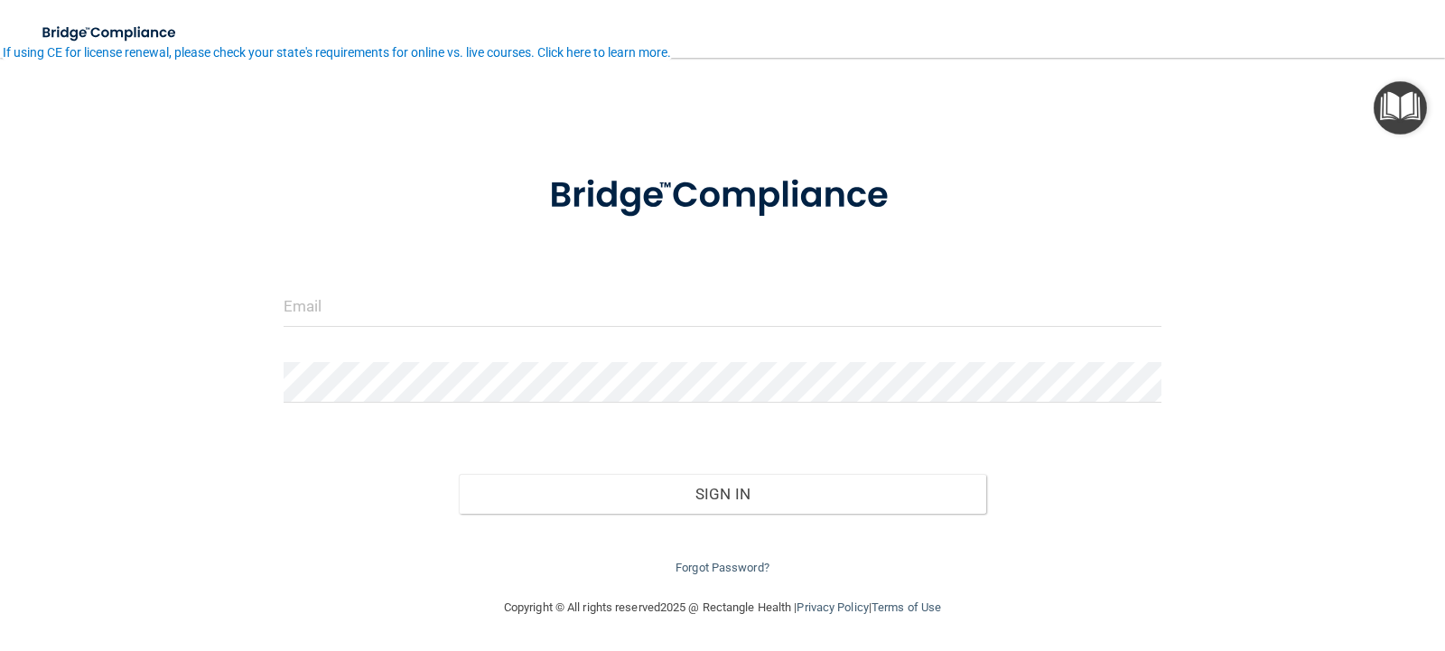
scroll to position [17, 0]
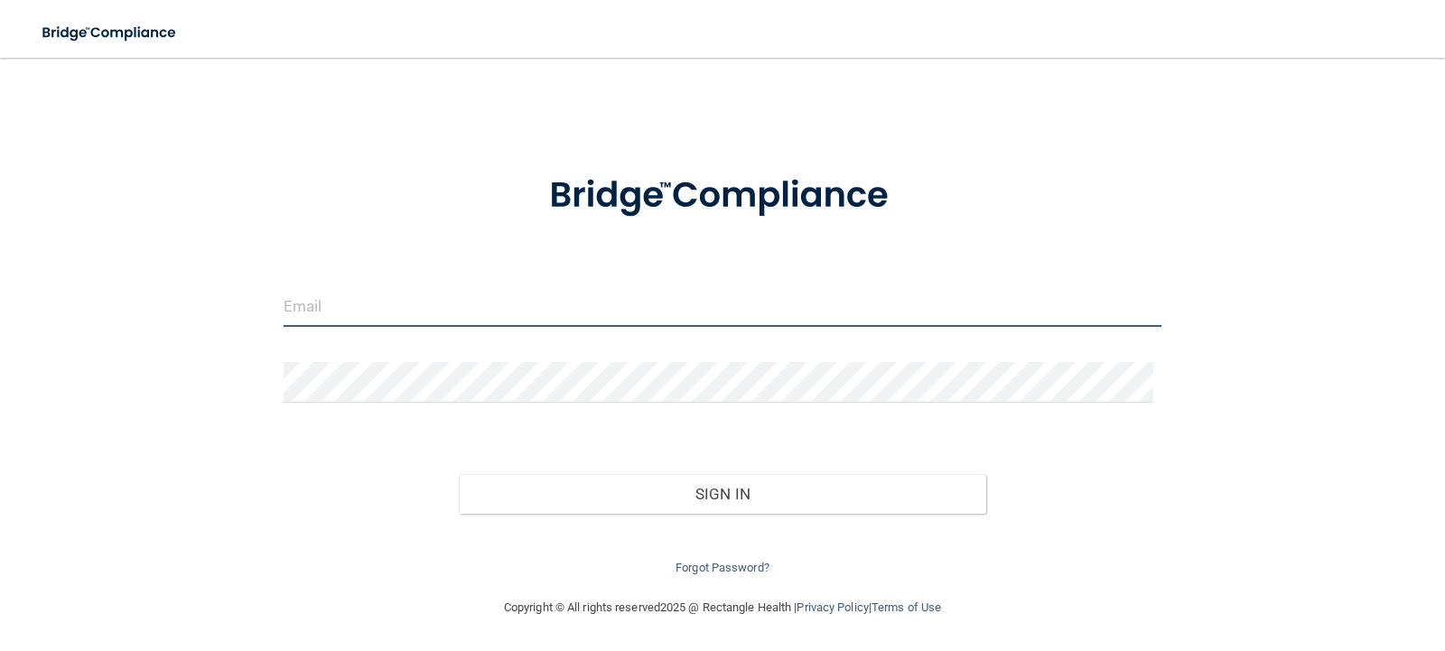
click at [356, 304] on input "email" at bounding box center [723, 306] width 879 height 41
type input "[EMAIL_ADDRESS][DOMAIN_NAME]"
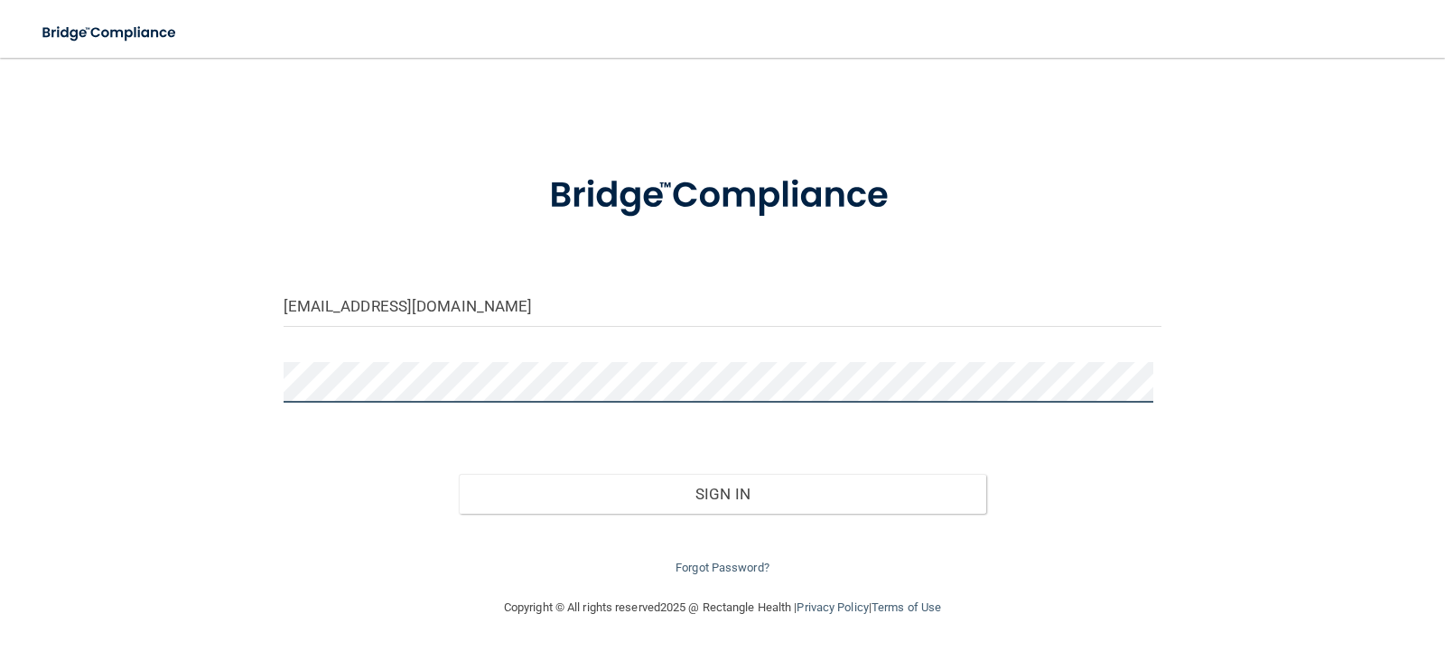
click at [459, 474] on button "Sign In" at bounding box center [723, 494] width 528 height 40
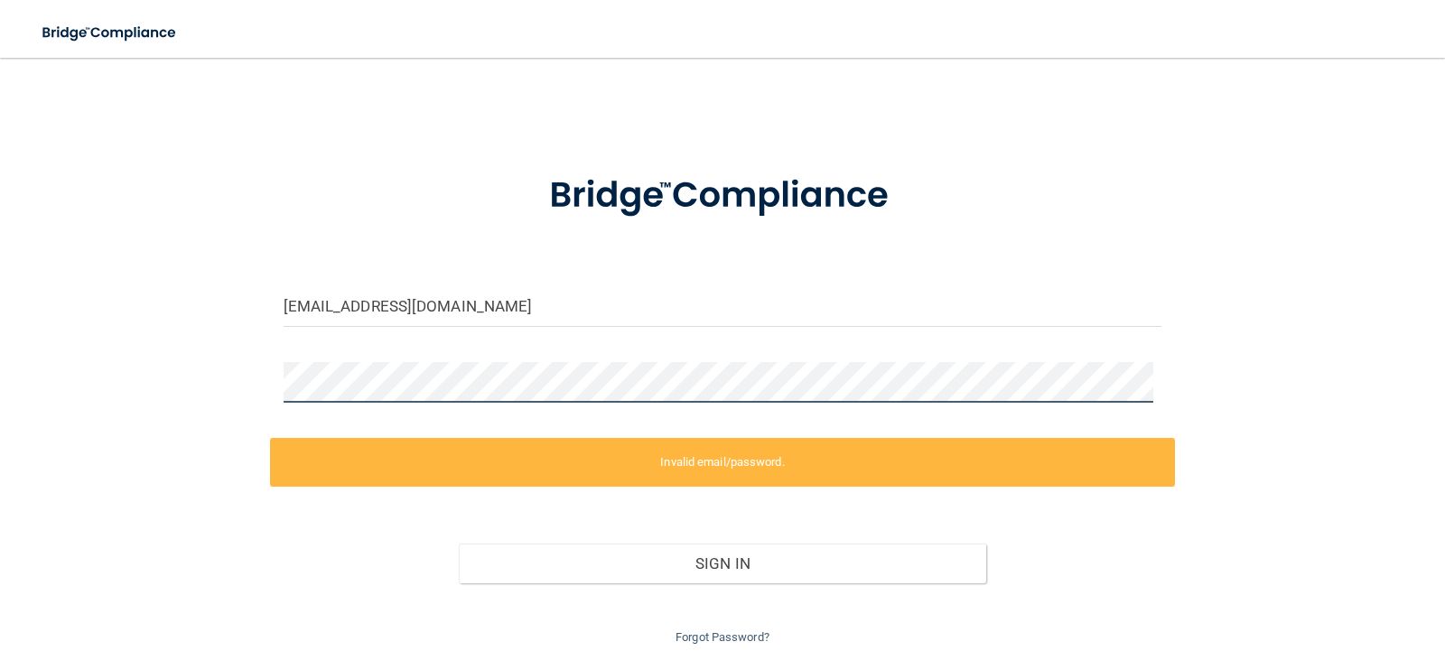
click at [108, 343] on div "[EMAIL_ADDRESS][DOMAIN_NAME] Invalid email/password. You don't have permission …" at bounding box center [722, 354] width 1373 height 590
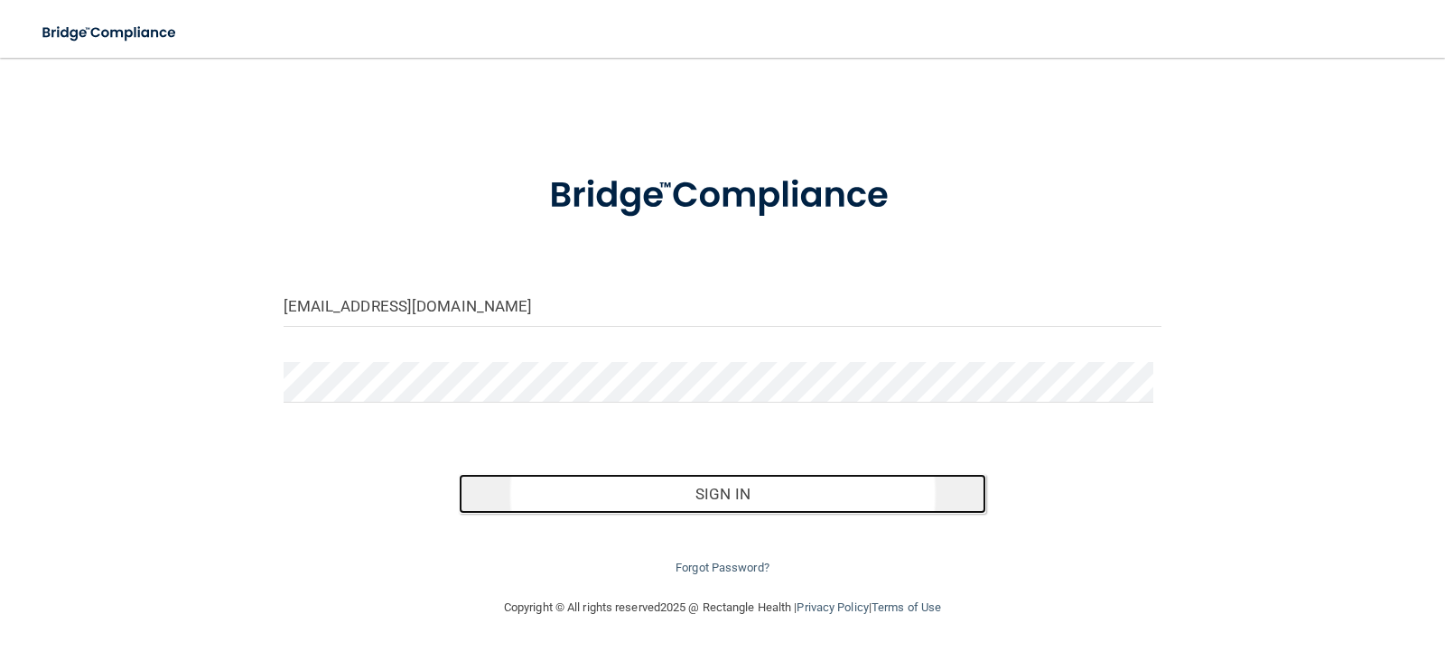
click at [743, 490] on button "Sign In" at bounding box center [723, 494] width 528 height 40
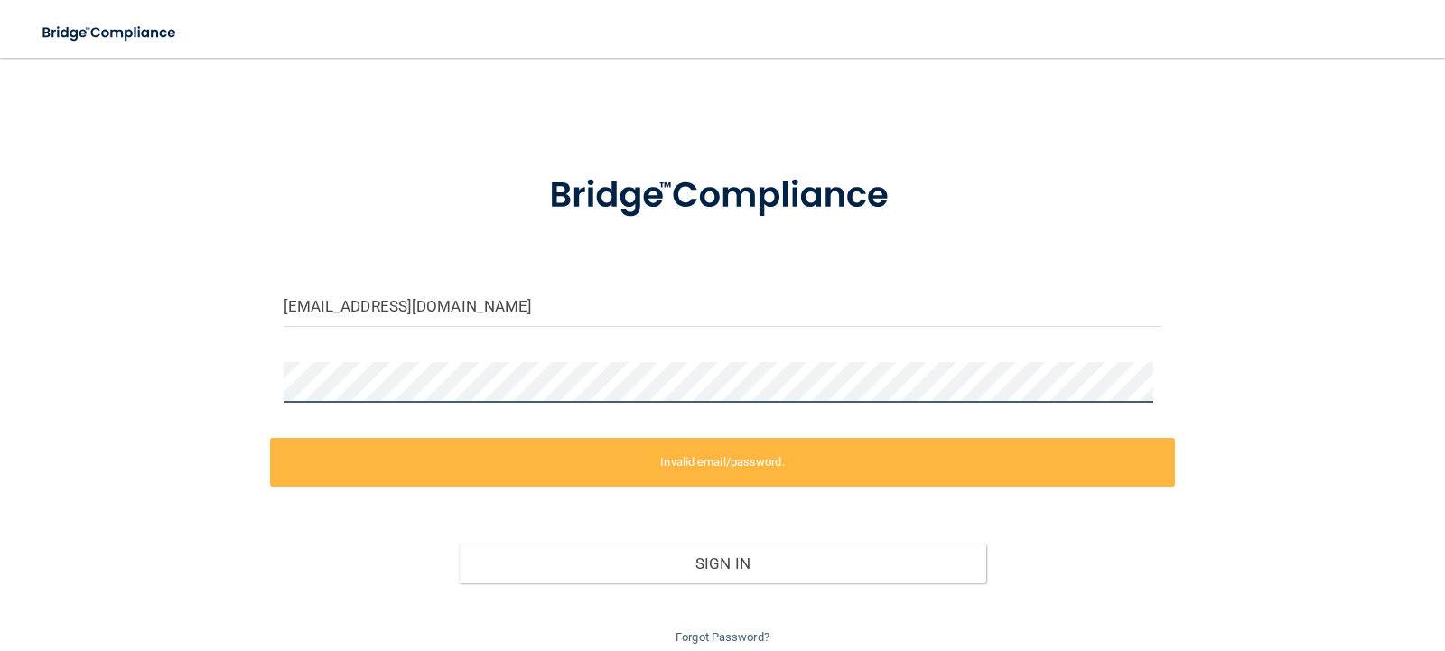
click at [219, 374] on div "[EMAIL_ADDRESS][DOMAIN_NAME] Invalid email/password. You don't have permission …" at bounding box center [722, 354] width 1373 height 590
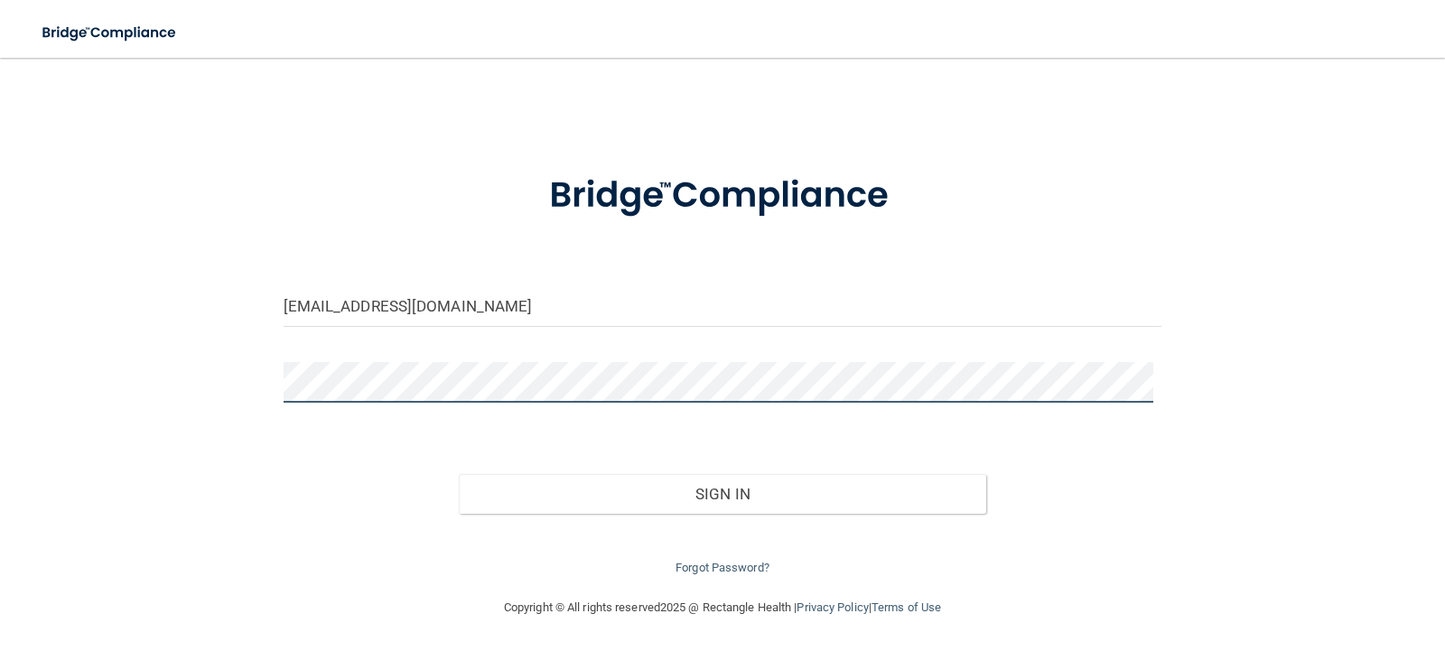
click at [459, 474] on button "Sign In" at bounding box center [723, 494] width 528 height 40
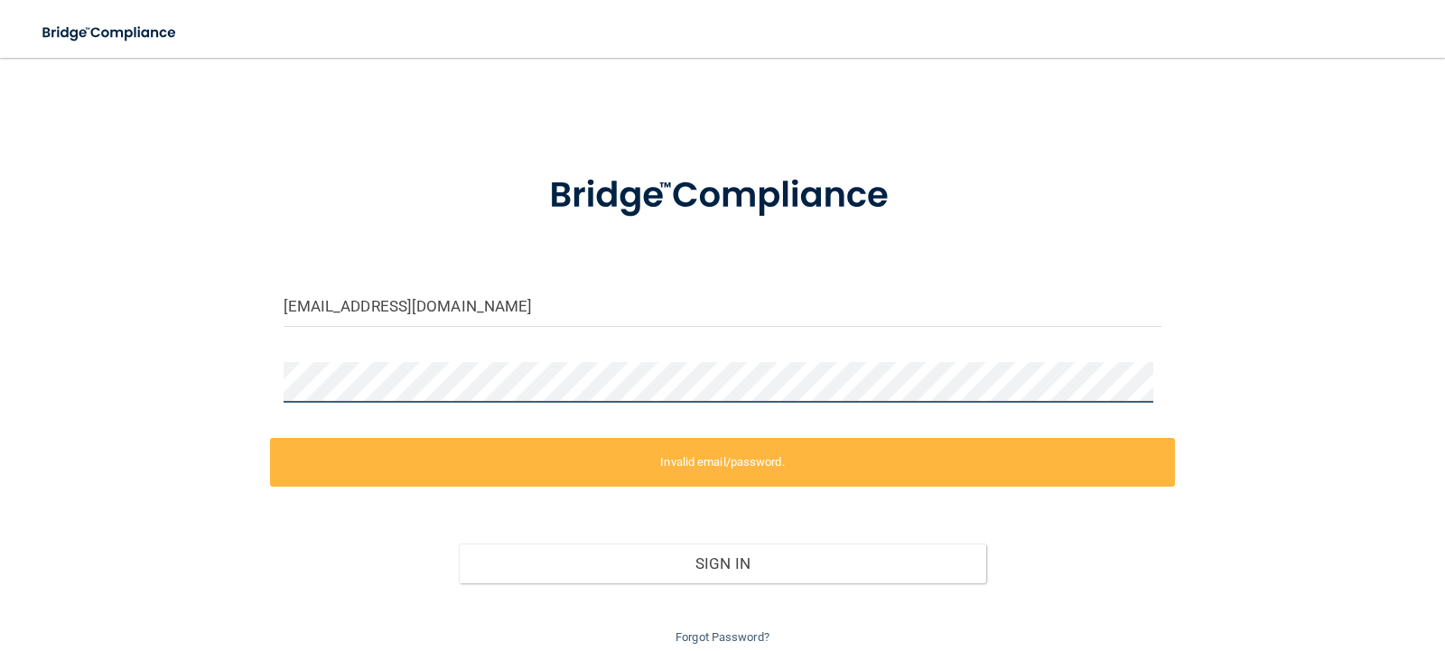
click at [117, 337] on div "[EMAIL_ADDRESS][DOMAIN_NAME] Invalid email/password. You don't have permission …" at bounding box center [722, 354] width 1373 height 590
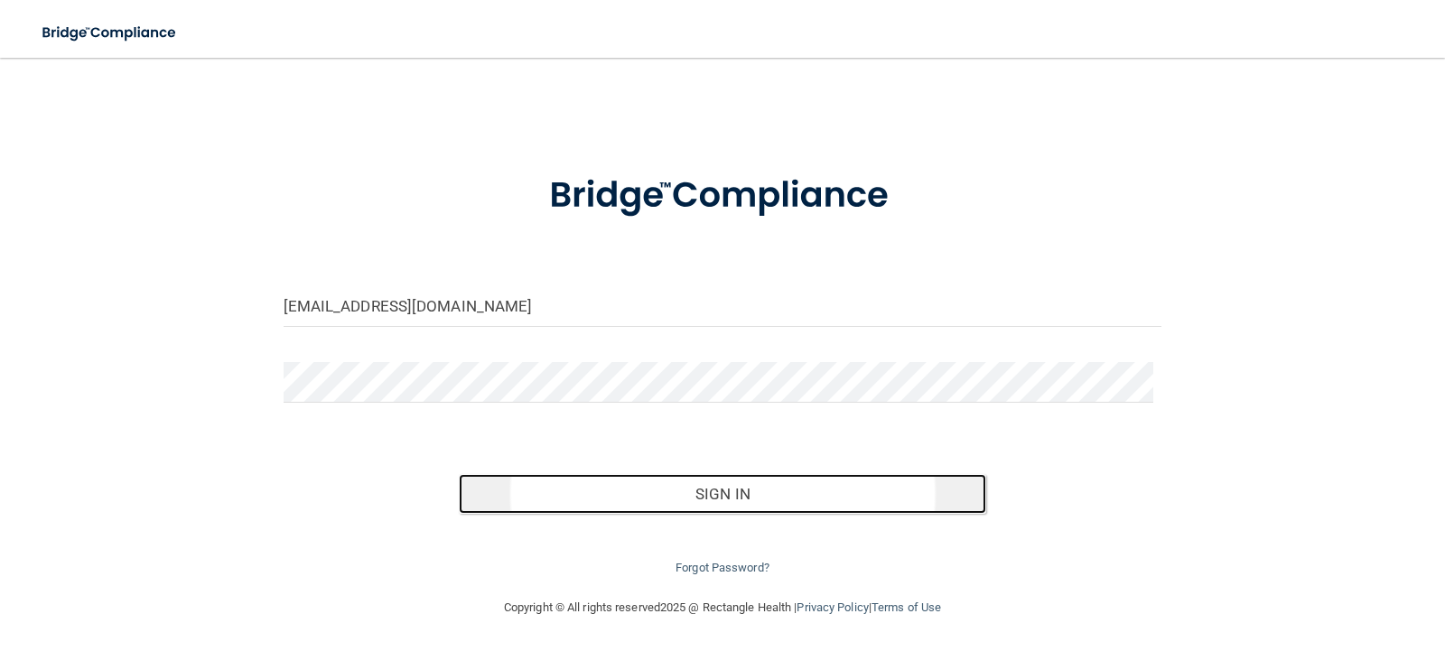
click at [736, 498] on button "Sign In" at bounding box center [723, 494] width 528 height 40
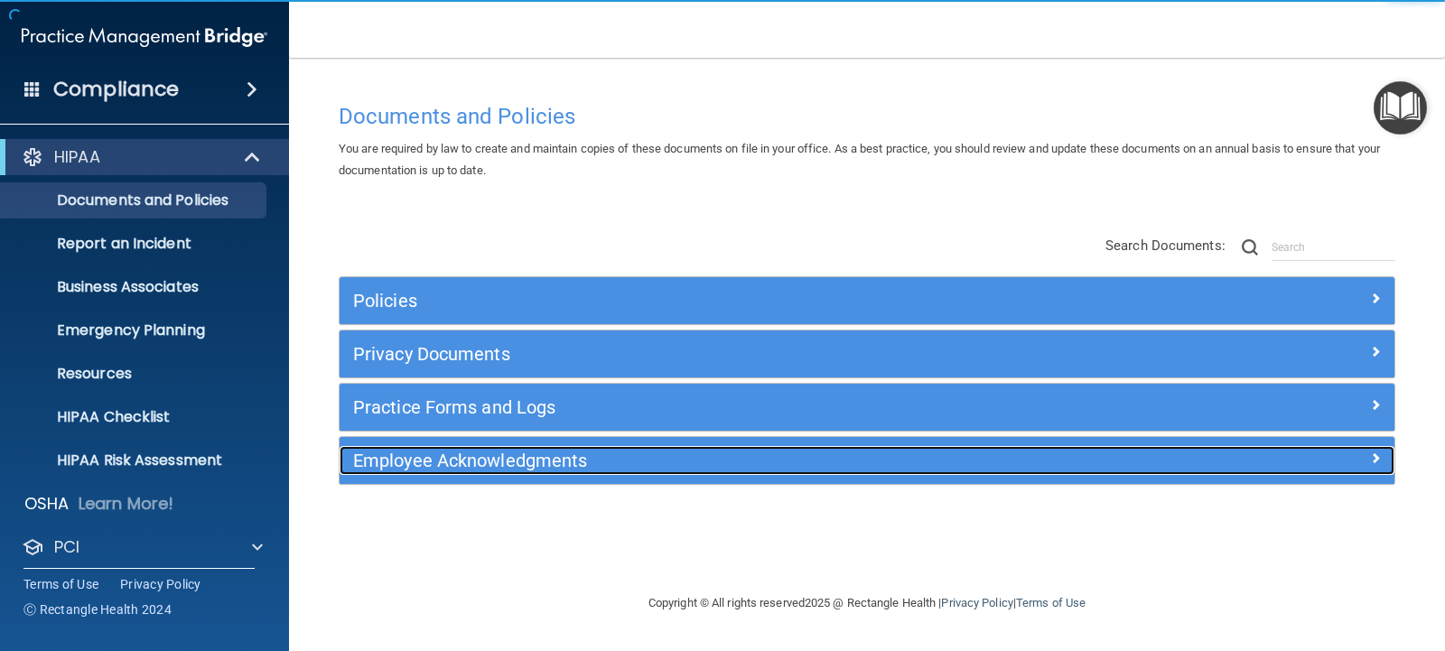
click at [460, 465] on h5 "Employee Acknowledgments" at bounding box center [735, 461] width 764 height 20
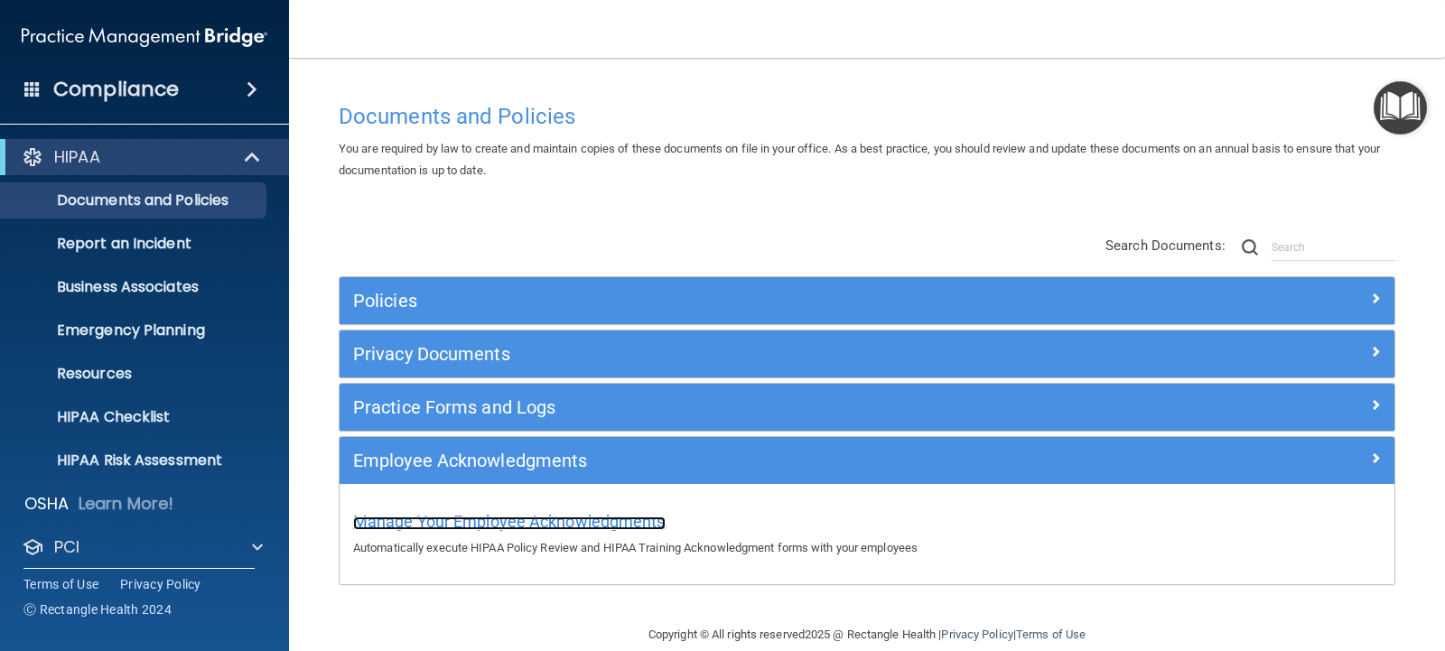
click at [482, 517] on span "Manage Your Employee Acknowledgments" at bounding box center [509, 521] width 313 height 19
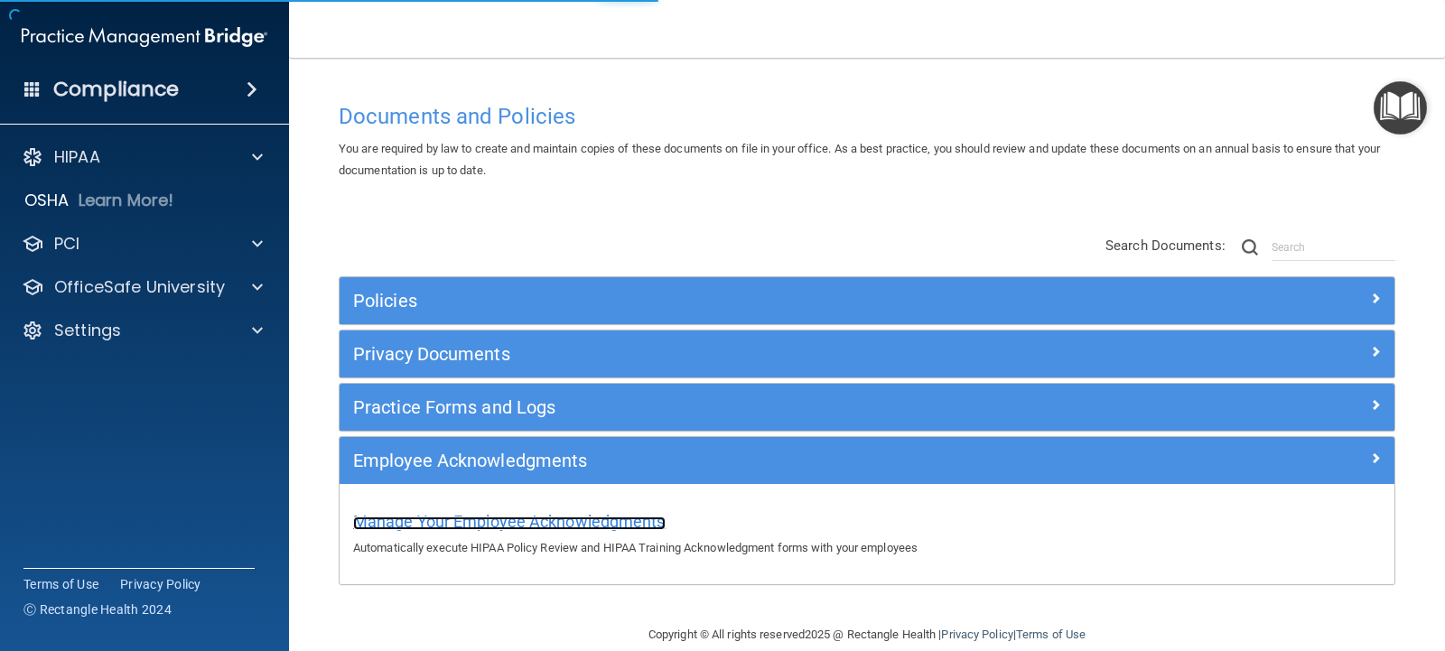
click at [528, 522] on span "Manage Your Employee Acknowledgments" at bounding box center [509, 521] width 313 height 19
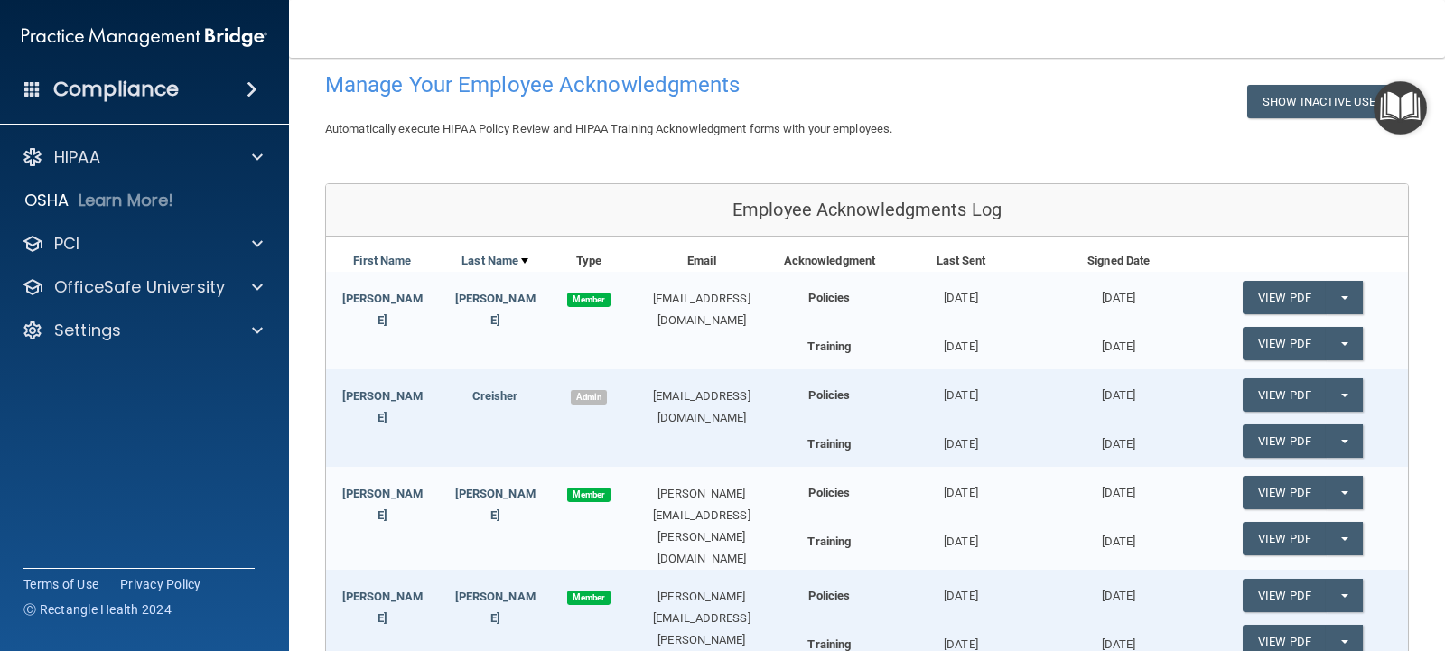
scroll to position [181, 0]
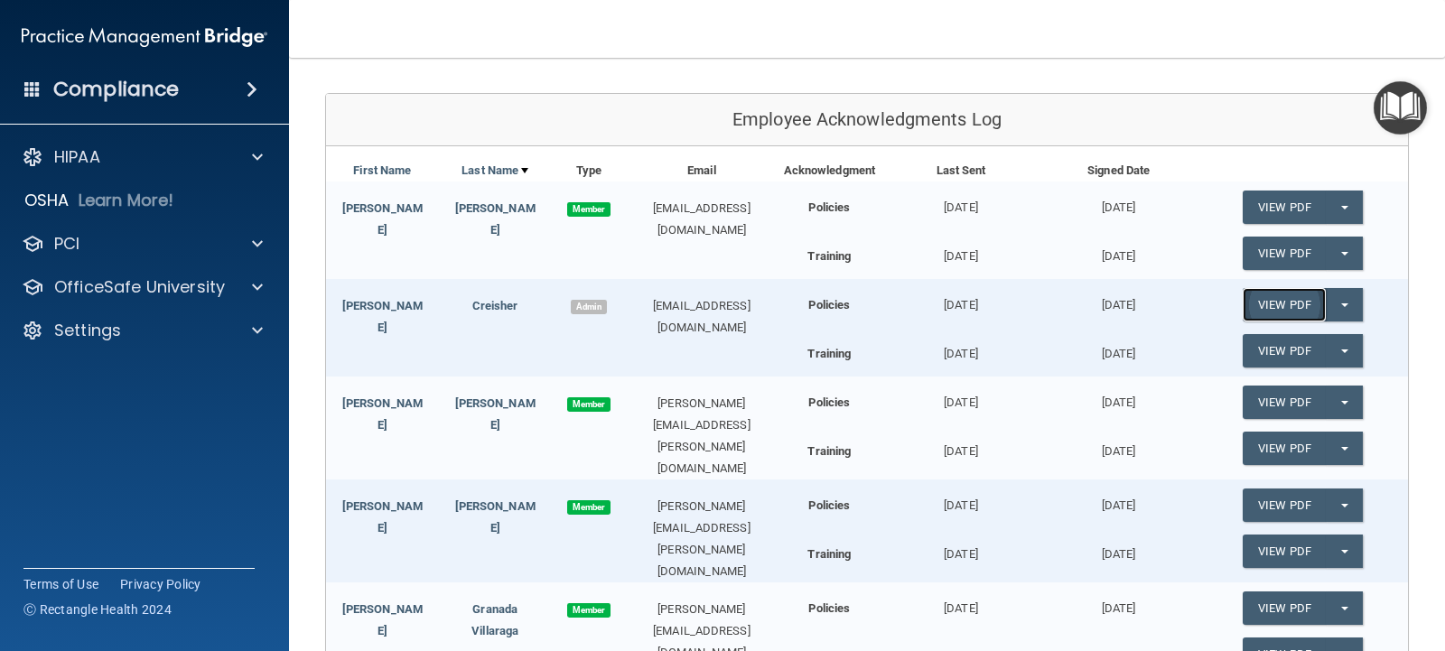
click at [1264, 297] on link "View PDF" at bounding box center [1284, 304] width 83 height 33
click at [1257, 355] on link "View PDF" at bounding box center [1284, 350] width 83 height 33
click at [89, 321] on p "Settings" at bounding box center [87, 331] width 67 height 22
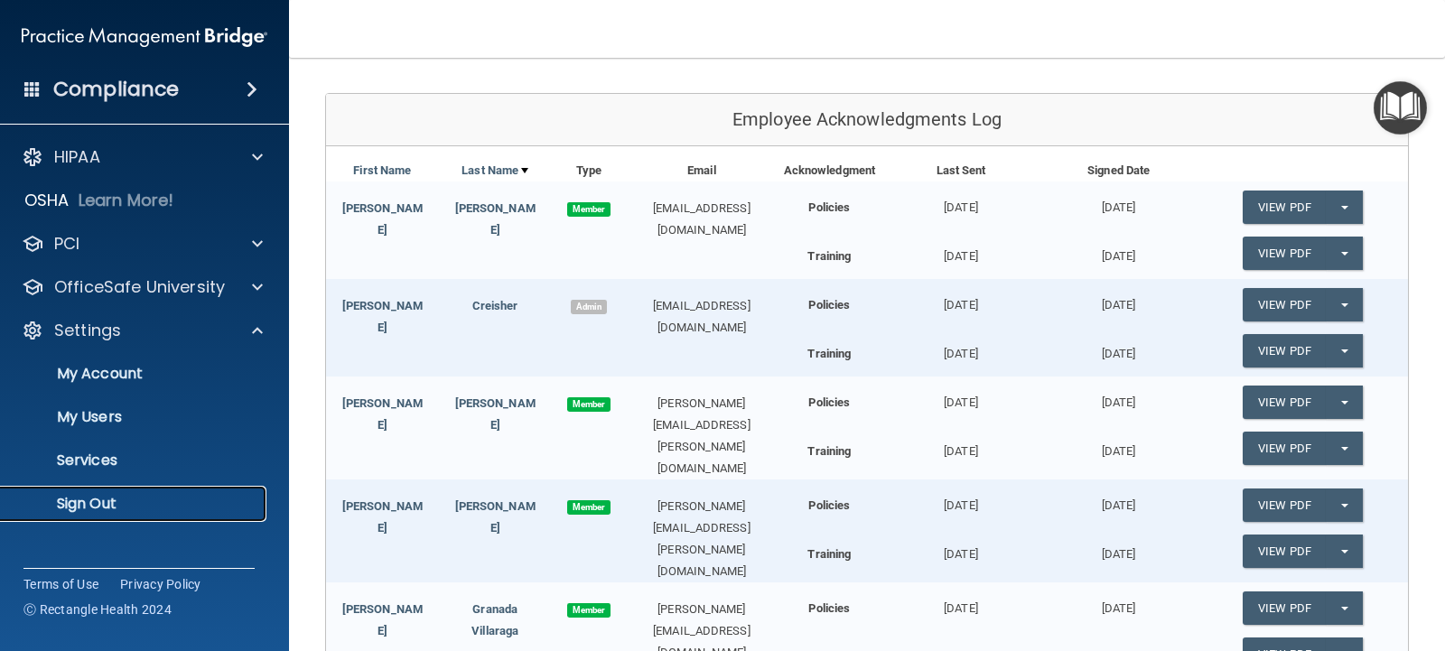
click at [91, 506] on p "Sign Out" at bounding box center [135, 504] width 247 height 18
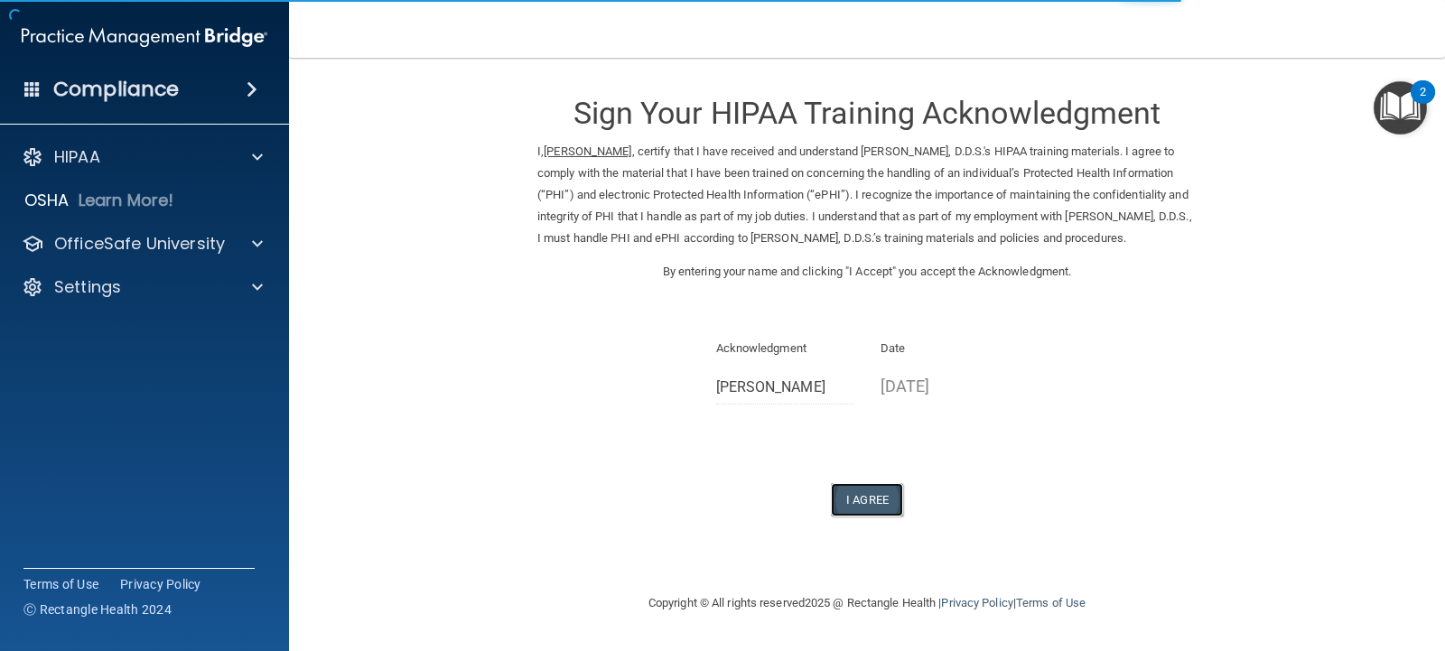
click at [874, 487] on button "I Agree" at bounding box center [867, 499] width 72 height 33
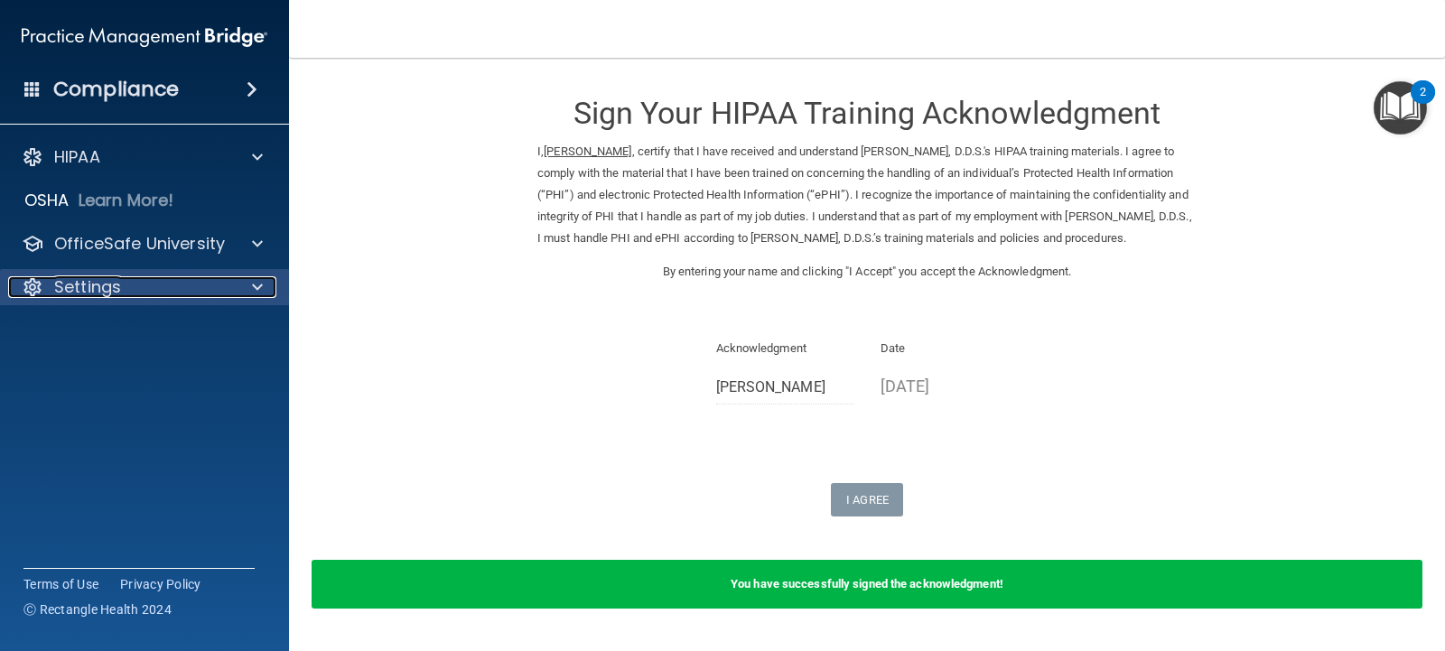
click at [66, 277] on p "Settings" at bounding box center [87, 287] width 67 height 22
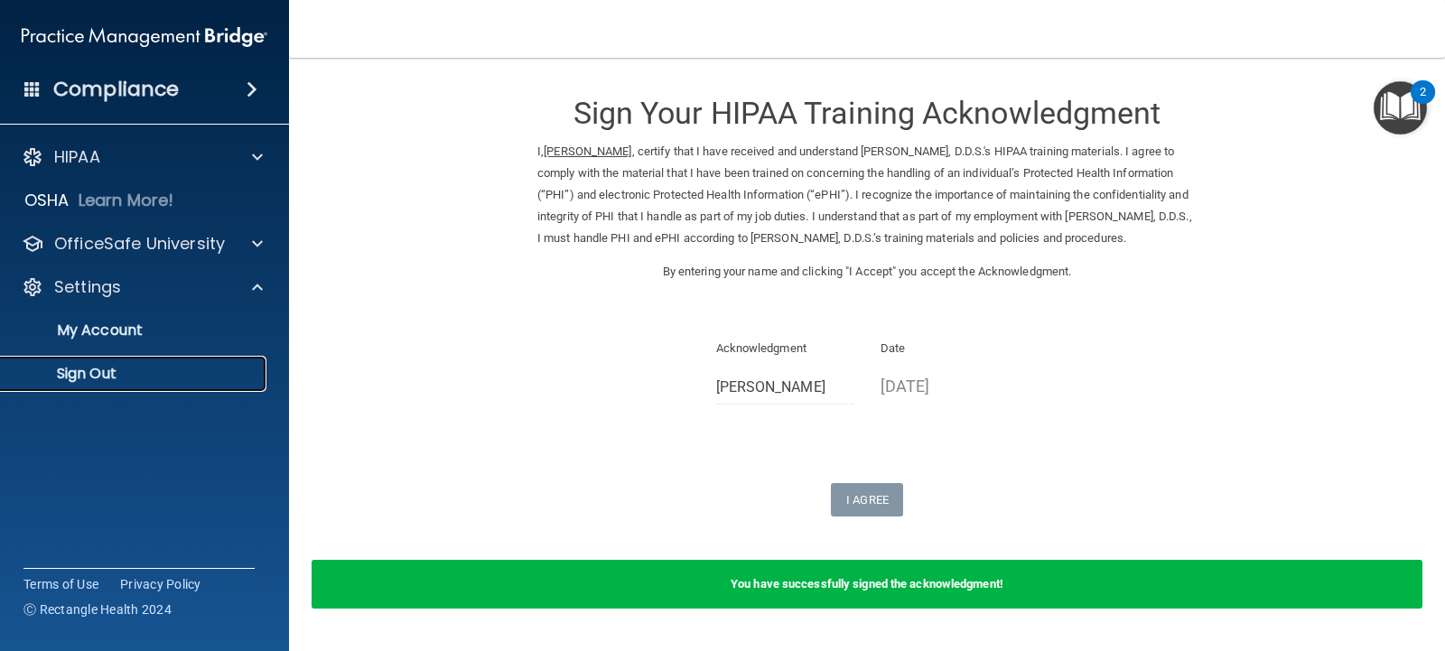
click at [92, 375] on p "Sign Out" at bounding box center [135, 374] width 247 height 18
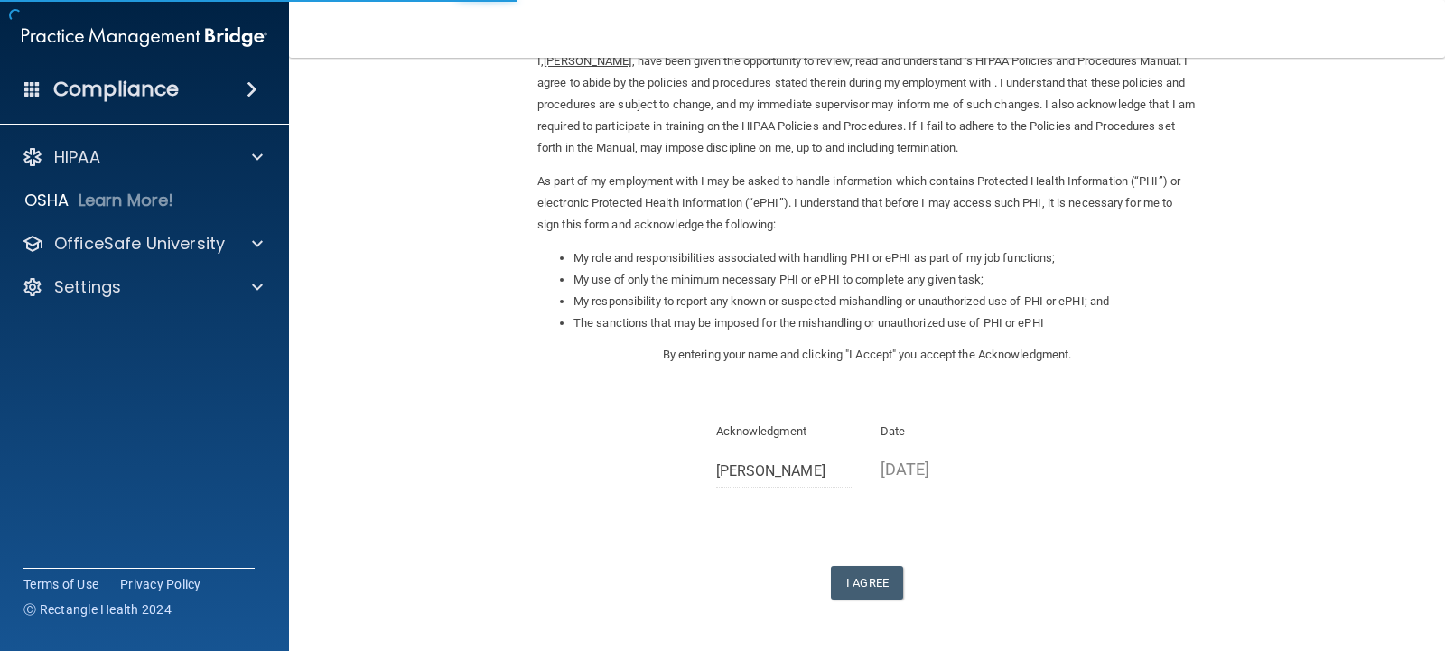
scroll to position [176, 0]
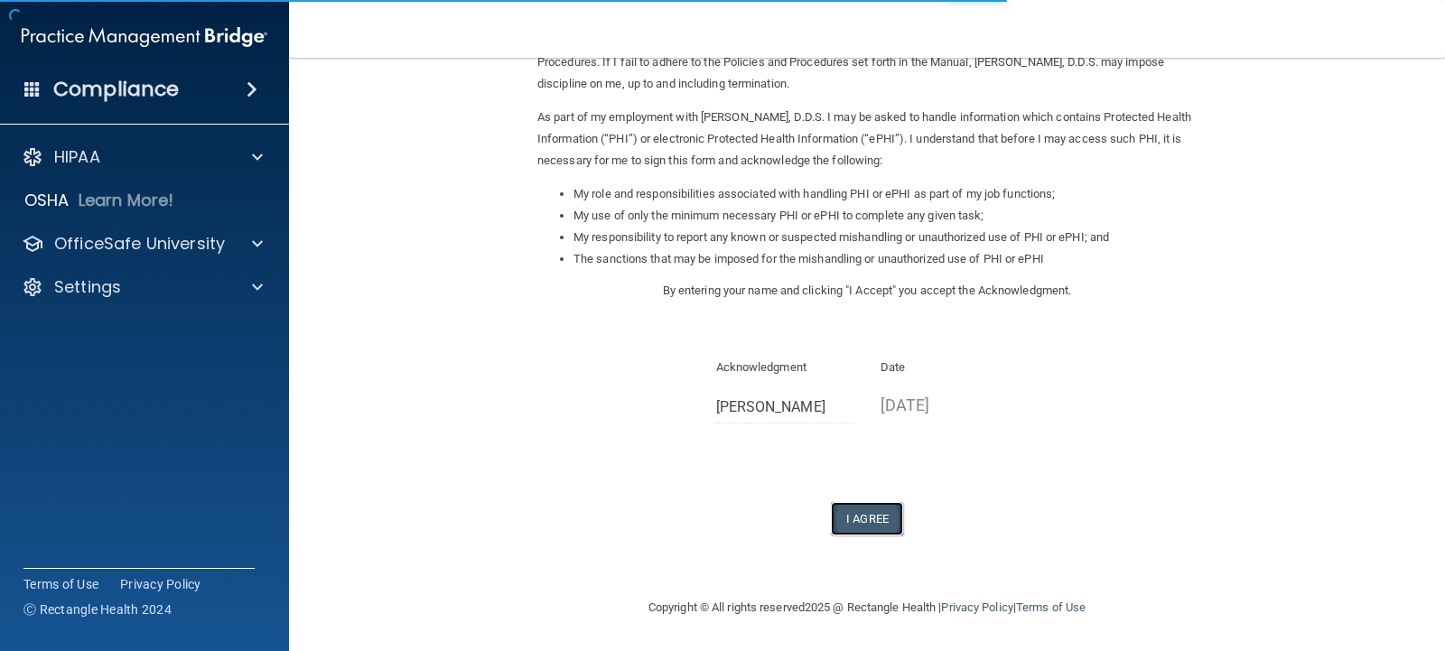
click at [844, 525] on button "I Agree" at bounding box center [867, 518] width 72 height 33
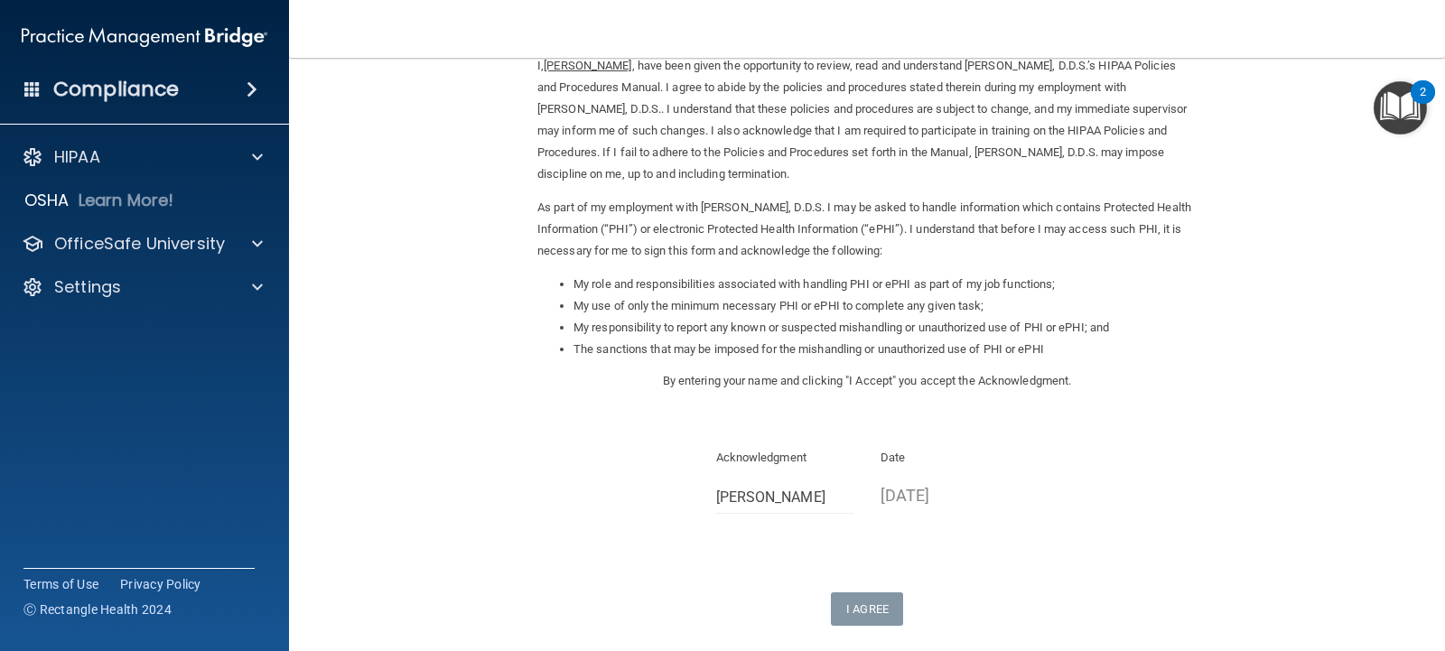
scroll to position [0, 0]
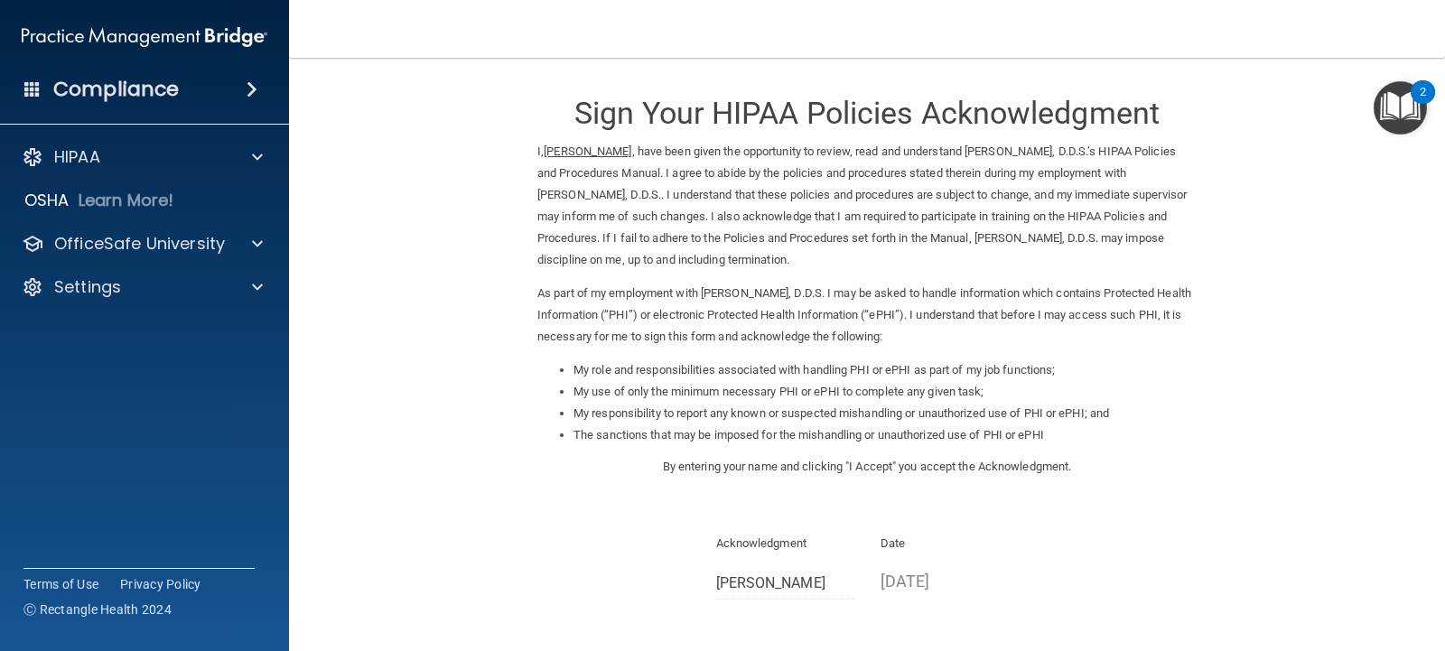
click at [1394, 105] on img "Open Resource Center, 2 new notifications" at bounding box center [1400, 107] width 53 height 53
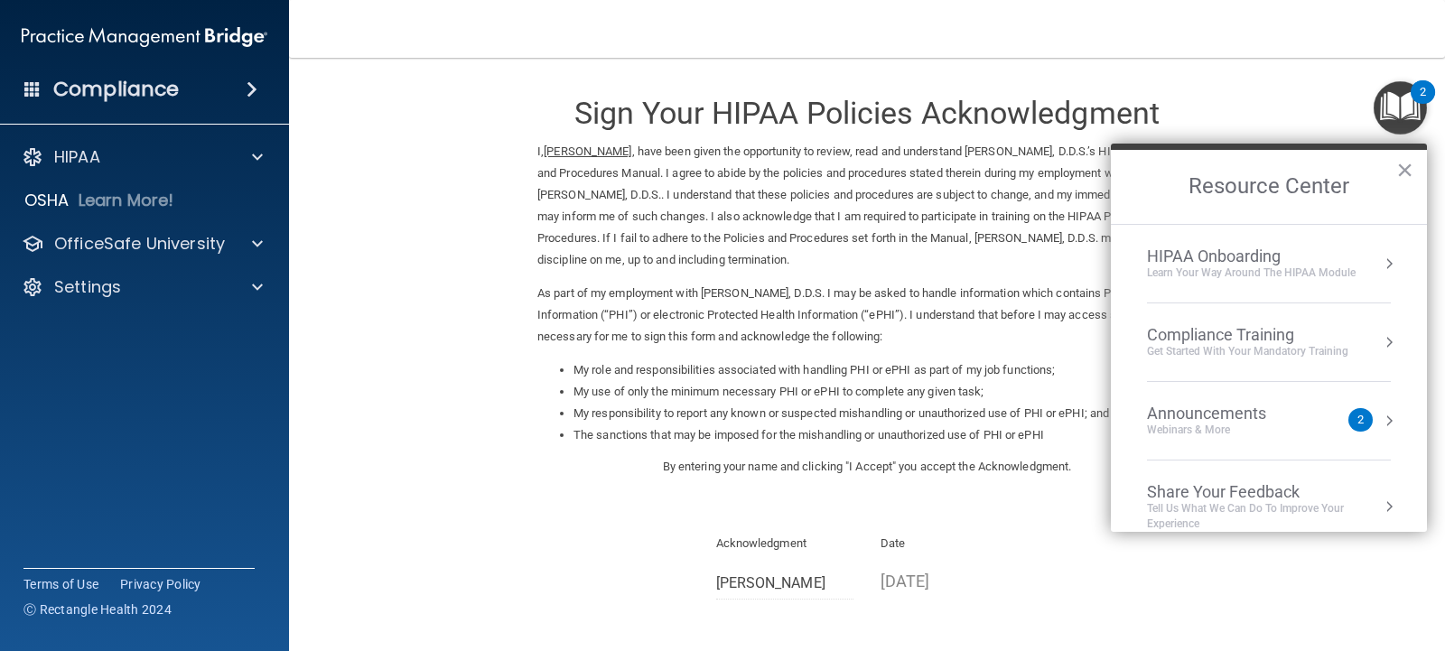
click at [1246, 418] on div "Announcements" at bounding box center [1224, 414] width 155 height 20
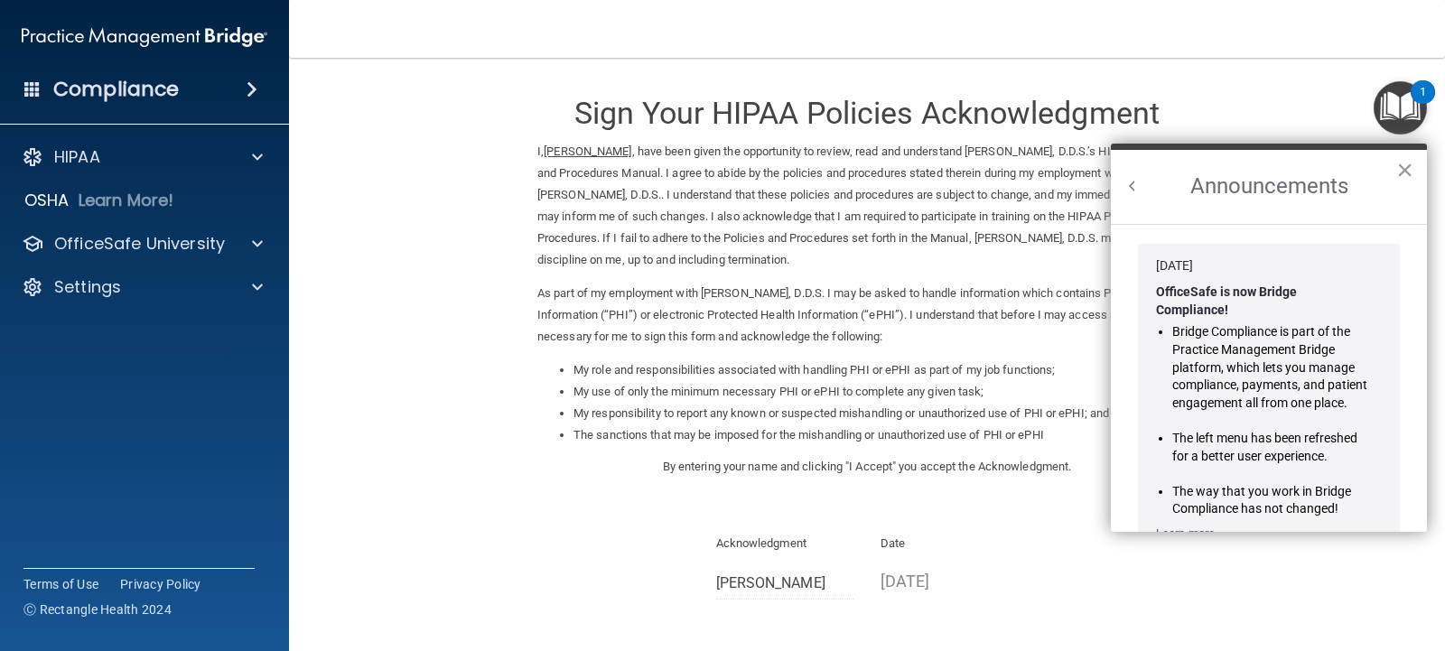
click at [1405, 164] on button "×" at bounding box center [1405, 169] width 17 height 29
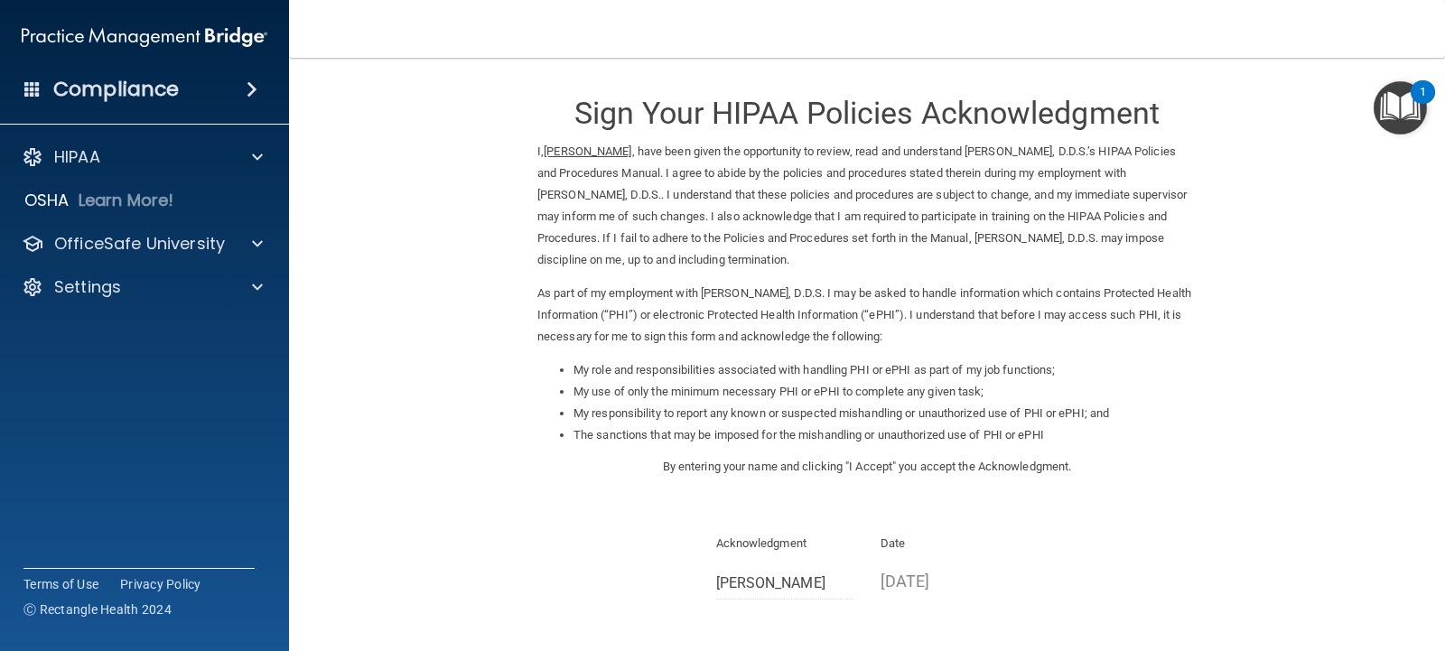
click at [1390, 102] on img "Open Resource Center, 1 new notification" at bounding box center [1400, 107] width 53 height 53
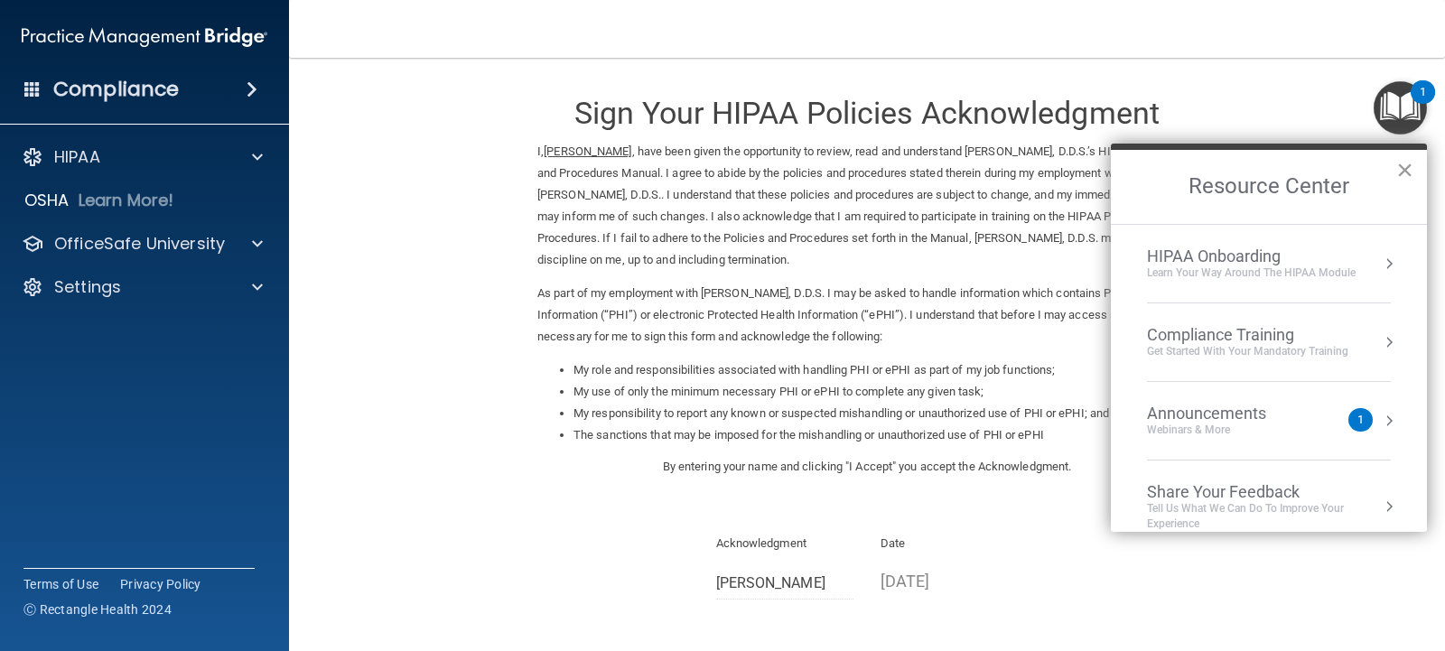
click at [1398, 162] on button "×" at bounding box center [1405, 169] width 17 height 29
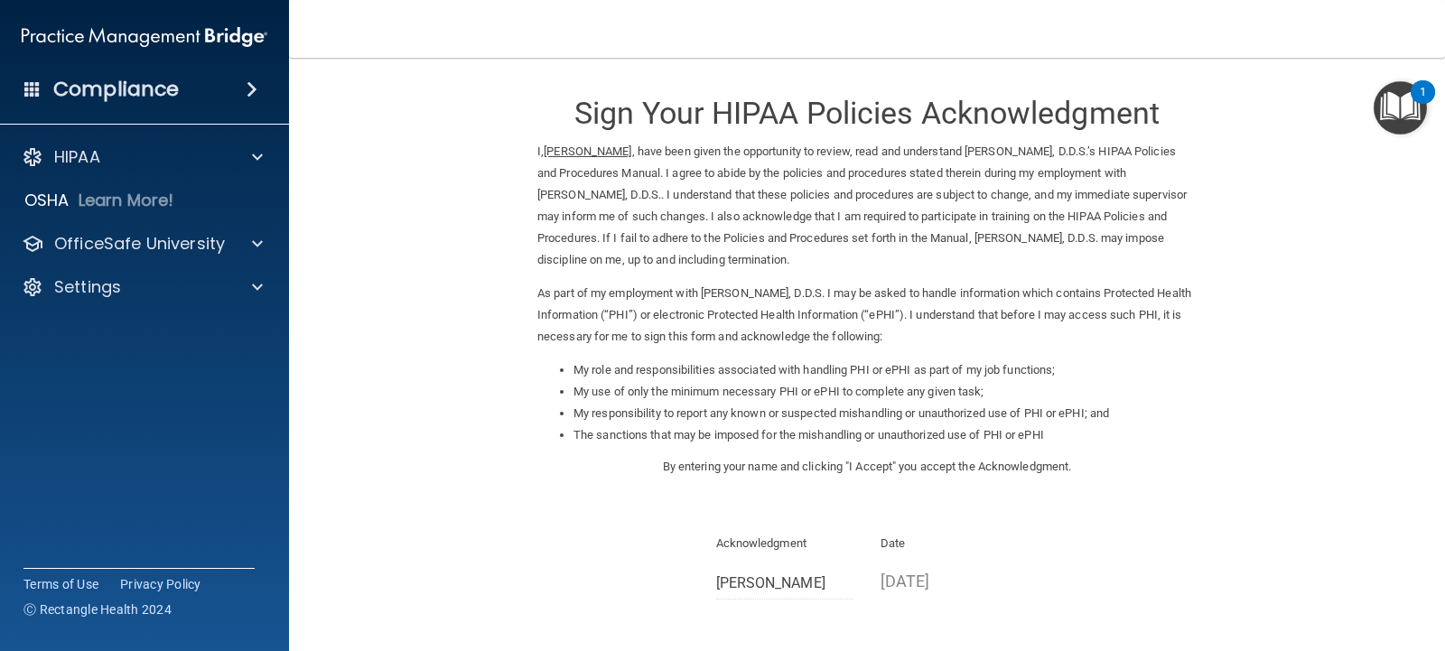
click at [1401, 109] on img "Open Resource Center, 1 new notification" at bounding box center [1400, 107] width 53 height 53
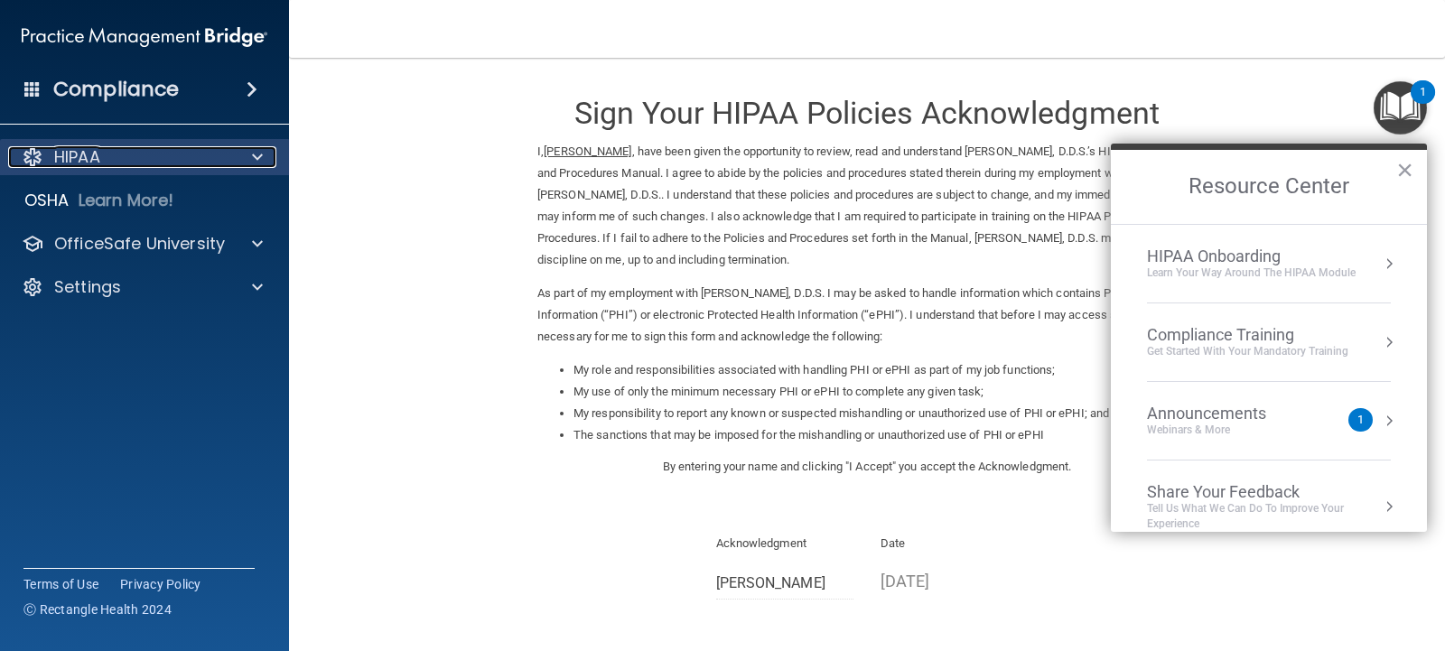
click at [255, 151] on span at bounding box center [257, 157] width 11 height 22
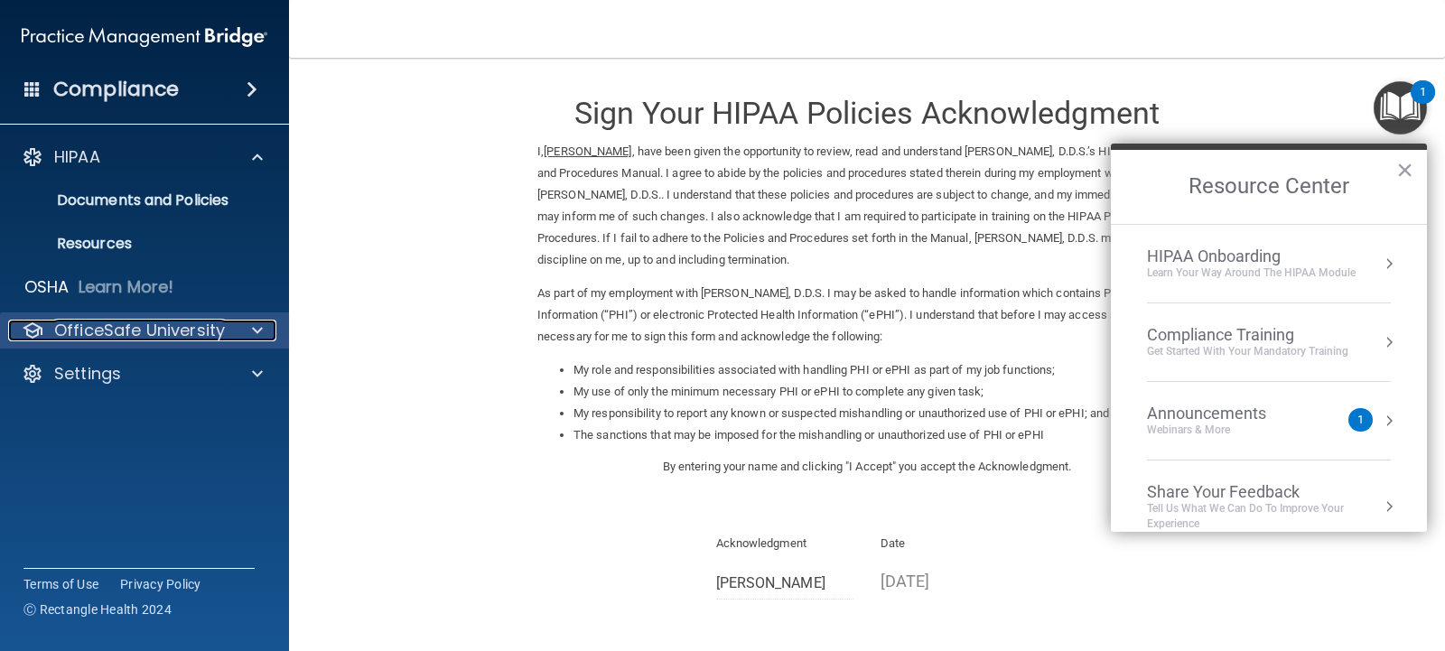
click at [255, 325] on span at bounding box center [257, 331] width 11 height 22
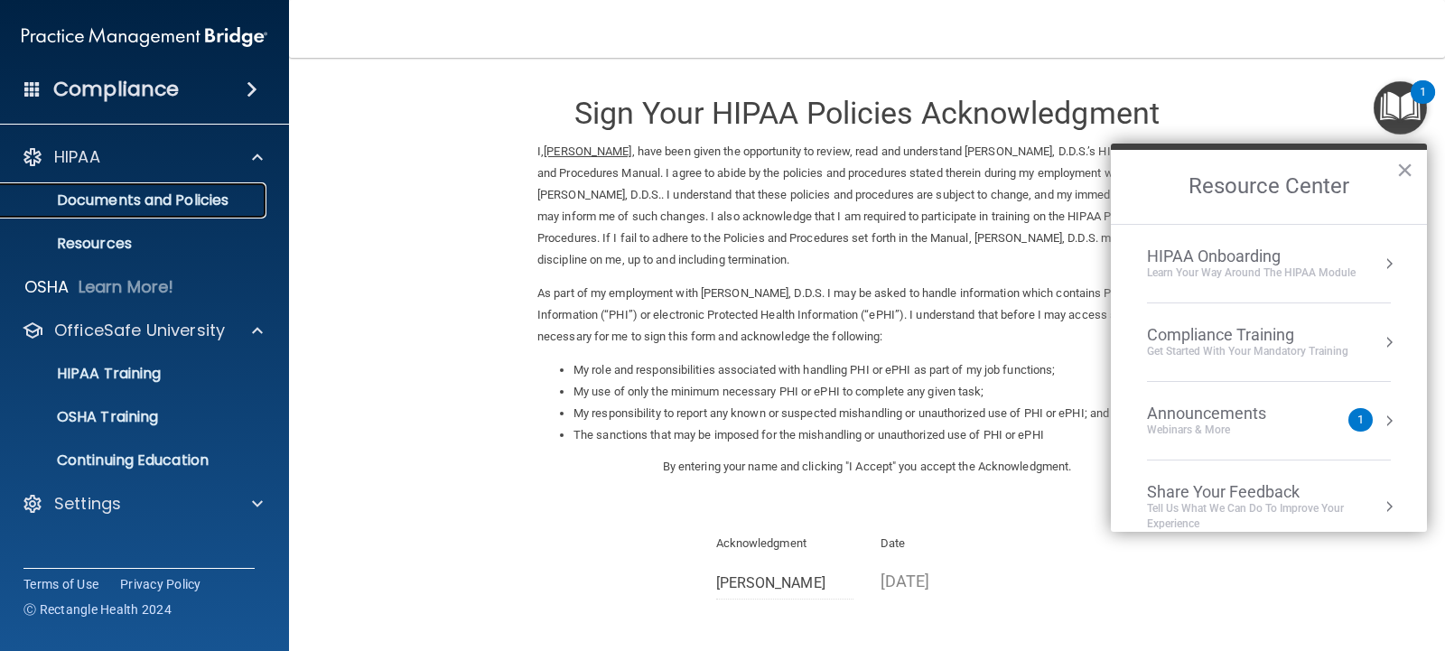
click at [155, 193] on p "Documents and Policies" at bounding box center [135, 201] width 247 height 18
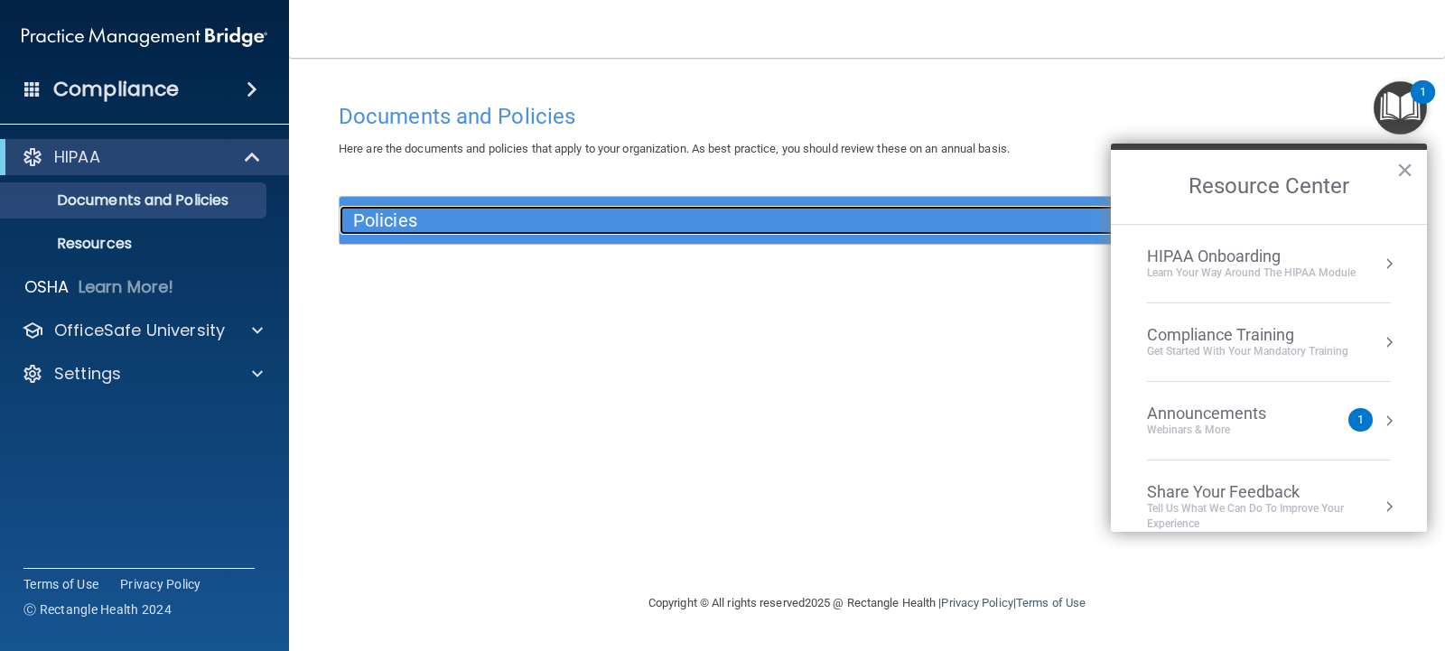
click at [374, 210] on h5 "Policies" at bounding box center [735, 220] width 764 height 20
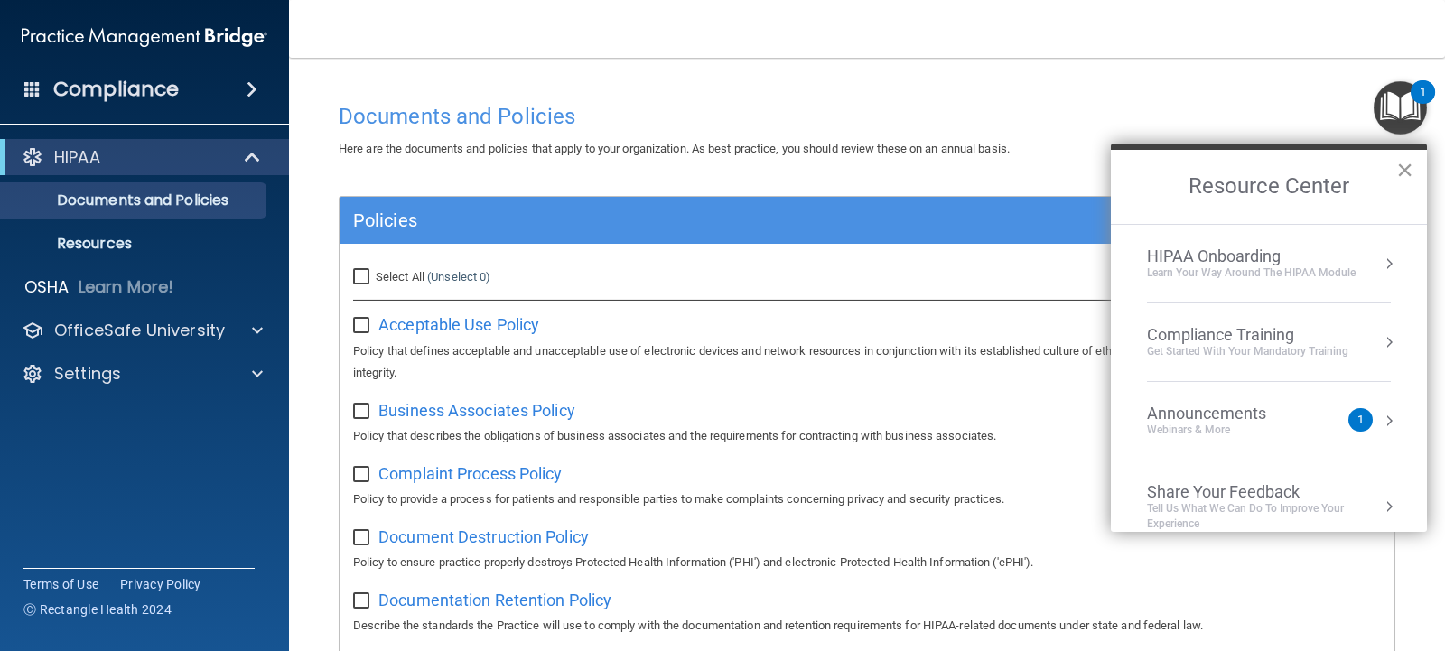
click at [1406, 167] on button "×" at bounding box center [1405, 169] width 17 height 29
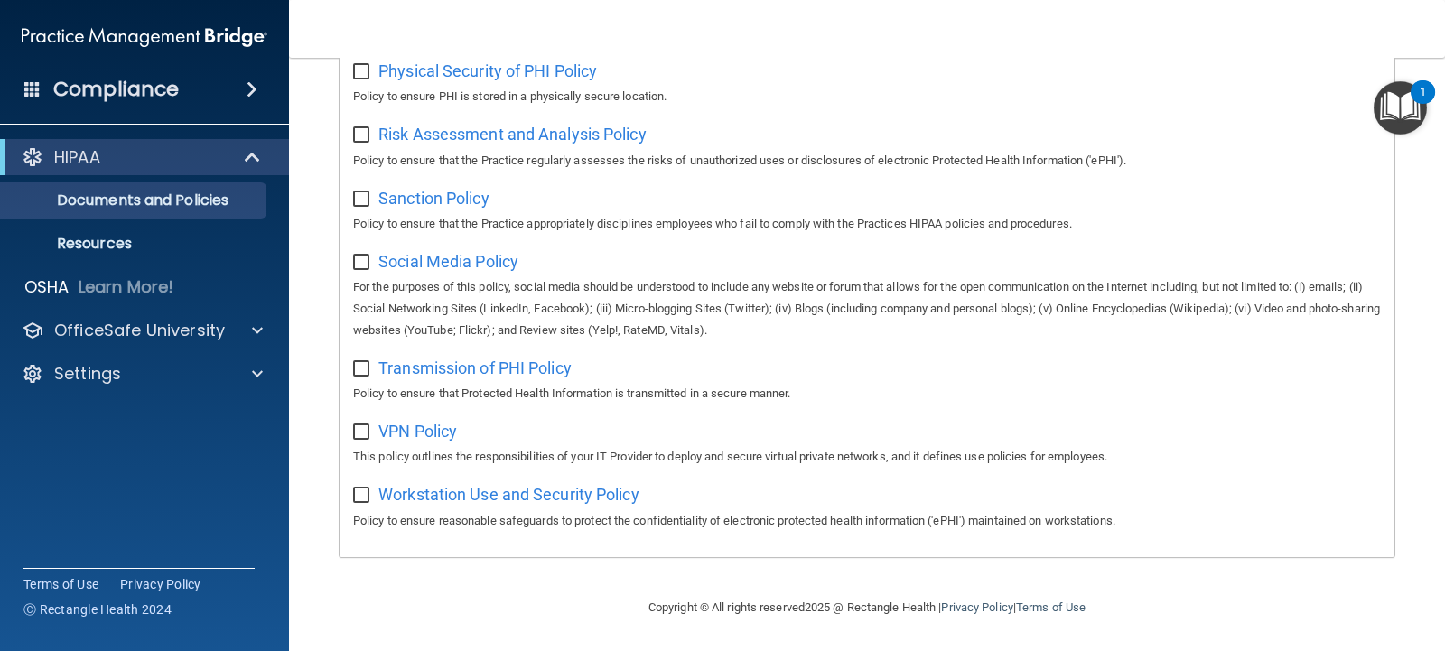
scroll to position [662, 0]
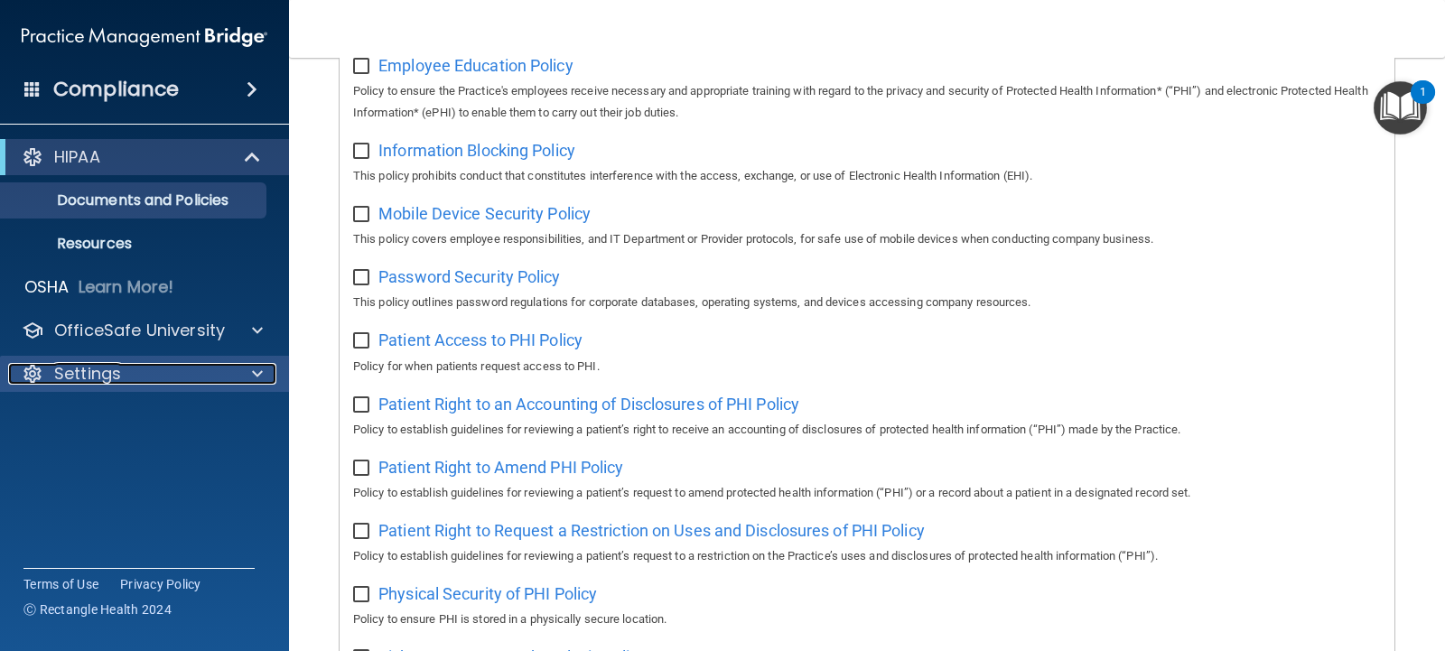
click at [101, 368] on p "Settings" at bounding box center [87, 374] width 67 height 22
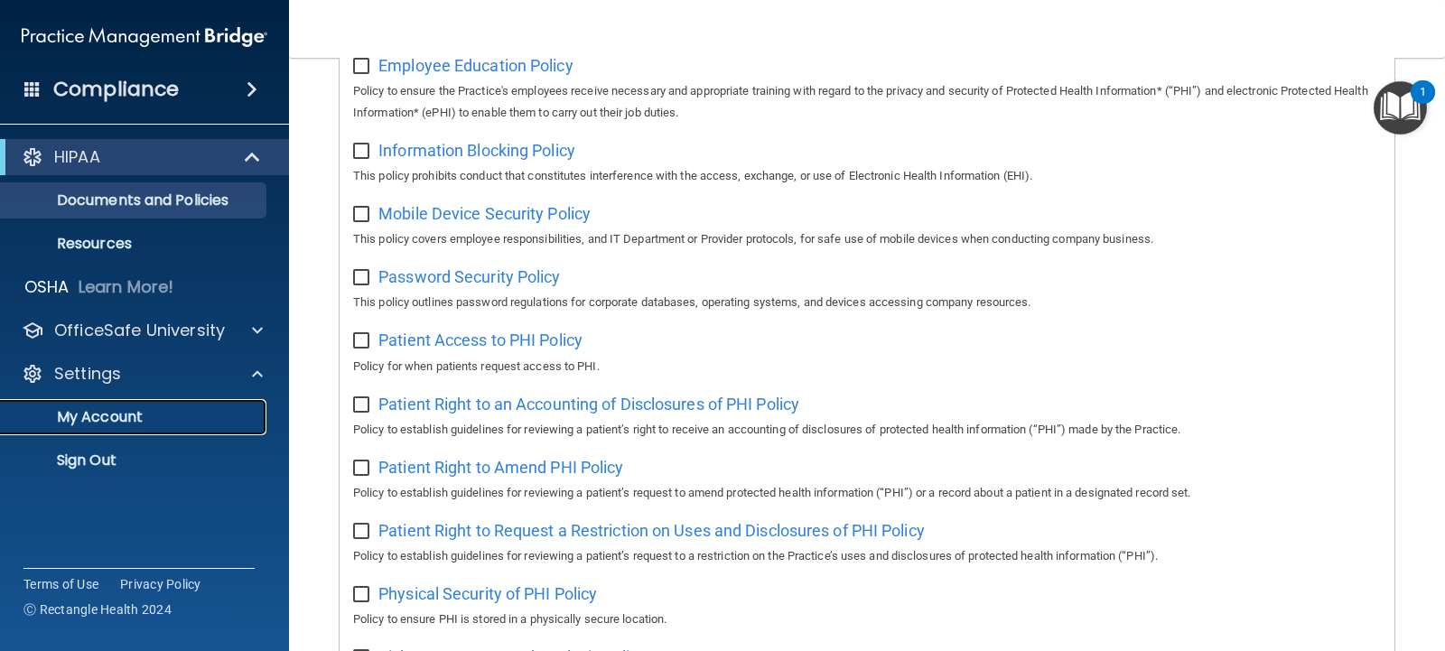
click at [98, 421] on p "My Account" at bounding box center [135, 417] width 247 height 18
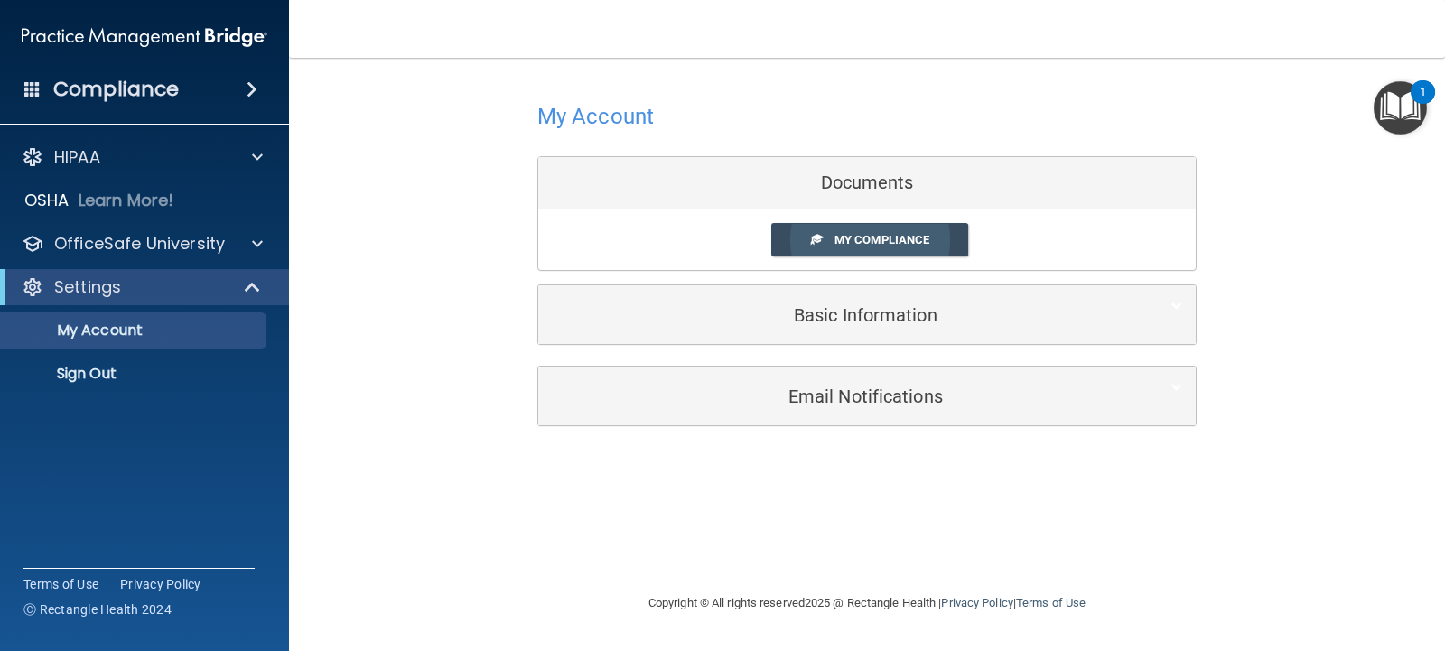
click at [866, 247] on span "My Compliance" at bounding box center [882, 240] width 95 height 14
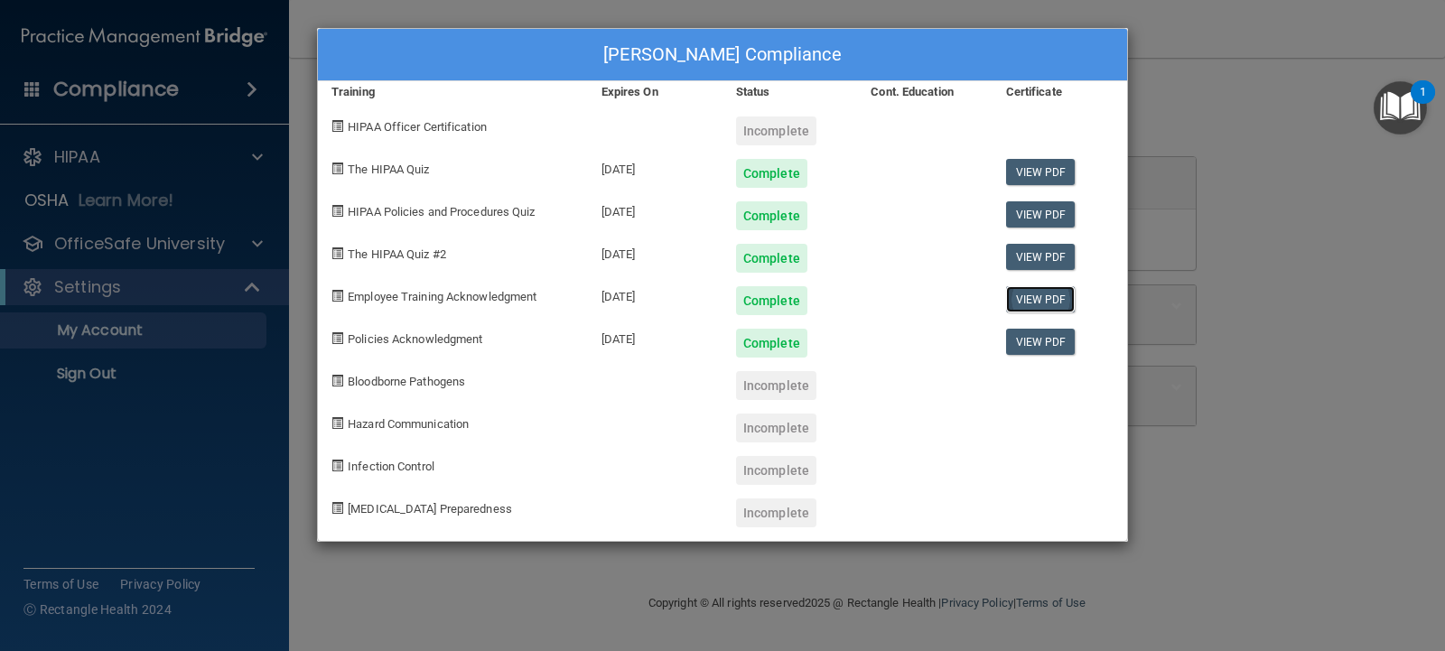
click at [1049, 295] on link "View PDF" at bounding box center [1041, 299] width 70 height 26
click at [1044, 347] on link "View PDF" at bounding box center [1041, 342] width 70 height 26
